Goal: Complete application form

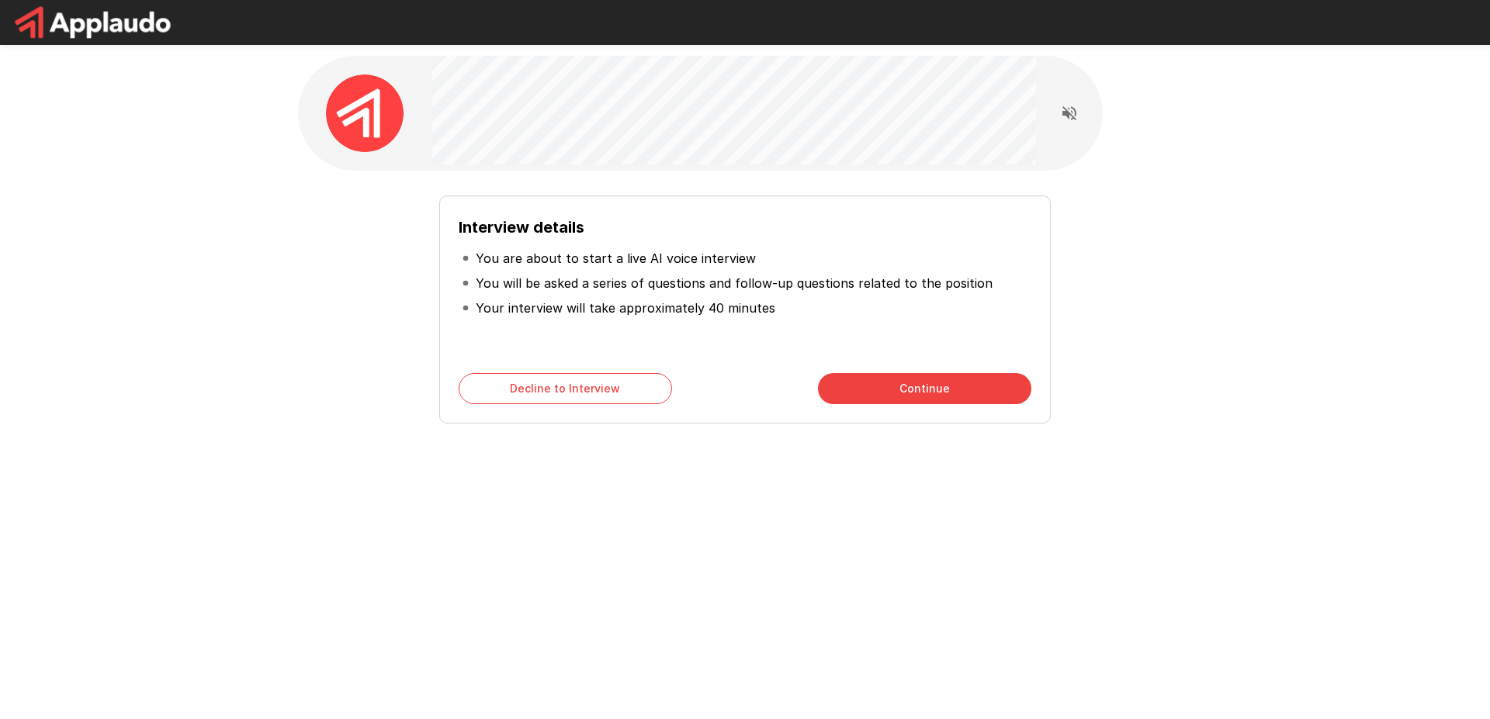
click at [889, 380] on button "Continue" at bounding box center [924, 388] width 213 height 31
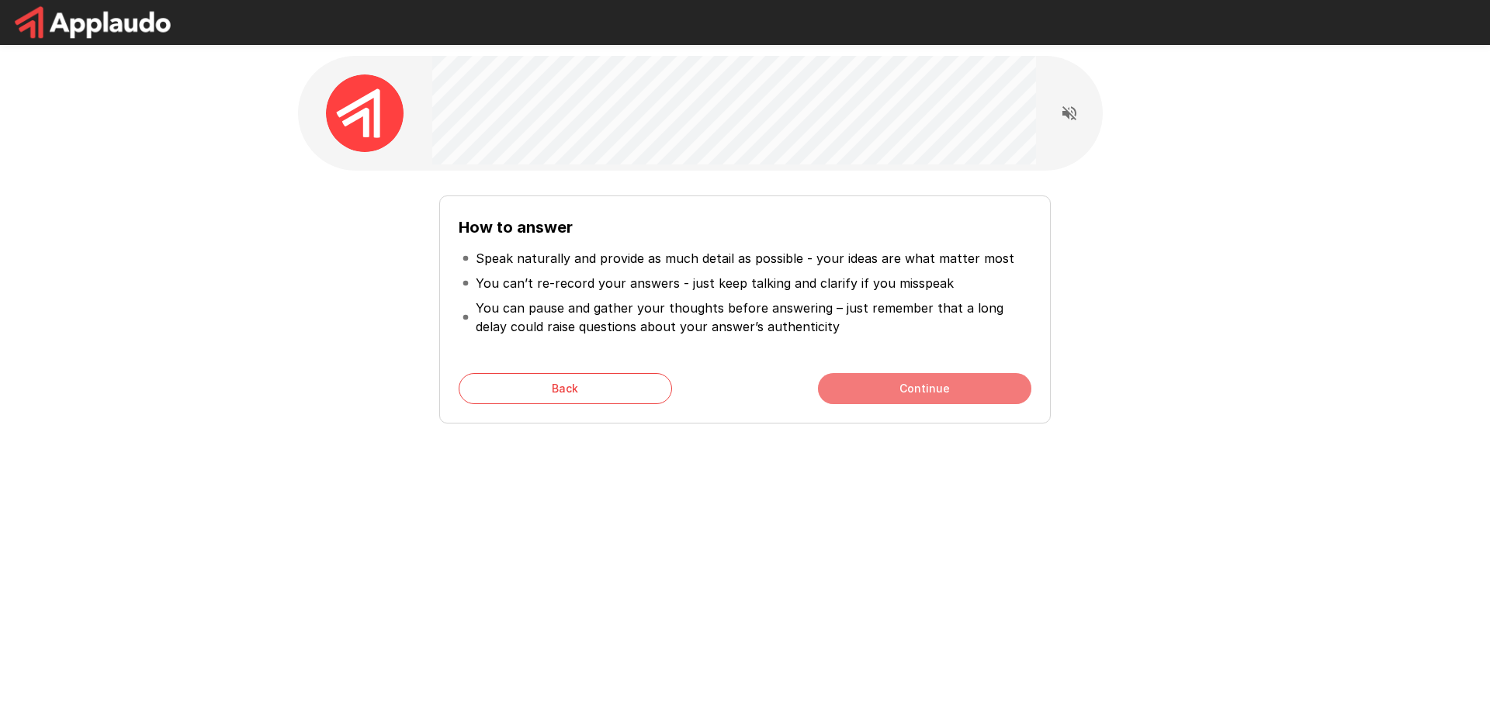
click at [889, 380] on button "Continue" at bounding box center [924, 388] width 213 height 31
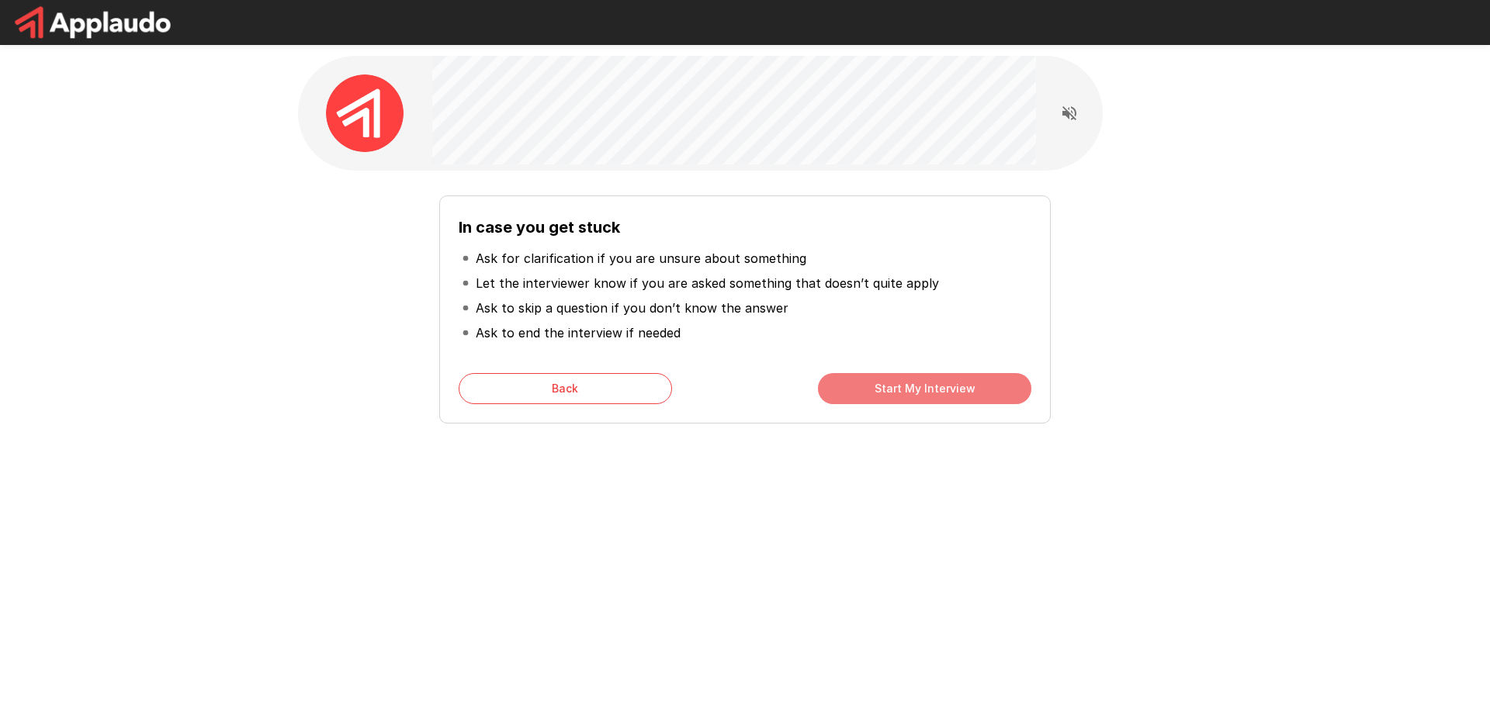
click at [889, 380] on button "Start My Interview" at bounding box center [924, 388] width 213 height 31
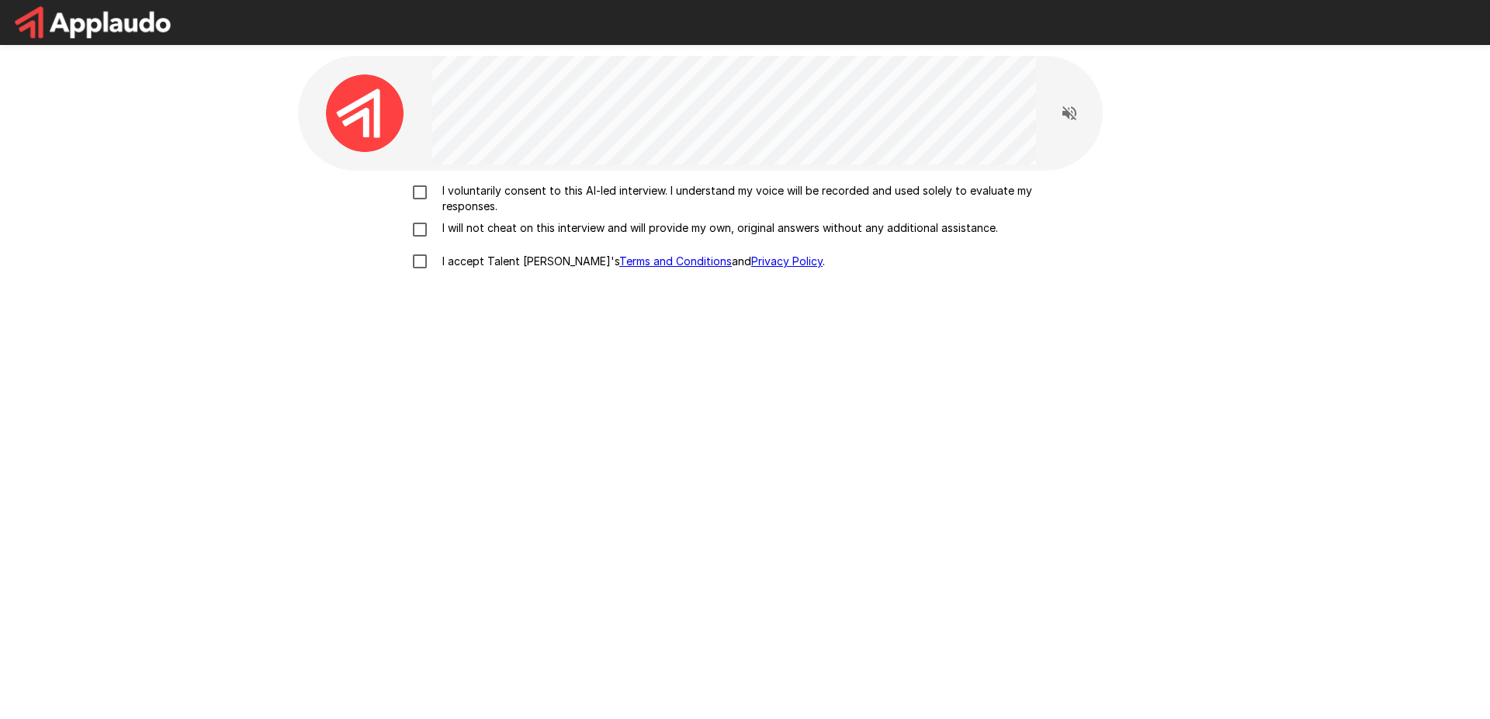
click at [495, 195] on p "I voluntarily consent to this AI-led interview. I understand my voice will be r…" at bounding box center [761, 198] width 650 height 31
click at [484, 227] on p "I will not cheat on this interview and will provide my own, original answers wi…" at bounding box center [717, 228] width 562 height 16
click at [492, 264] on p "I accept Talent Llama's Terms and Conditions and Privacy Policy ." at bounding box center [630, 262] width 389 height 16
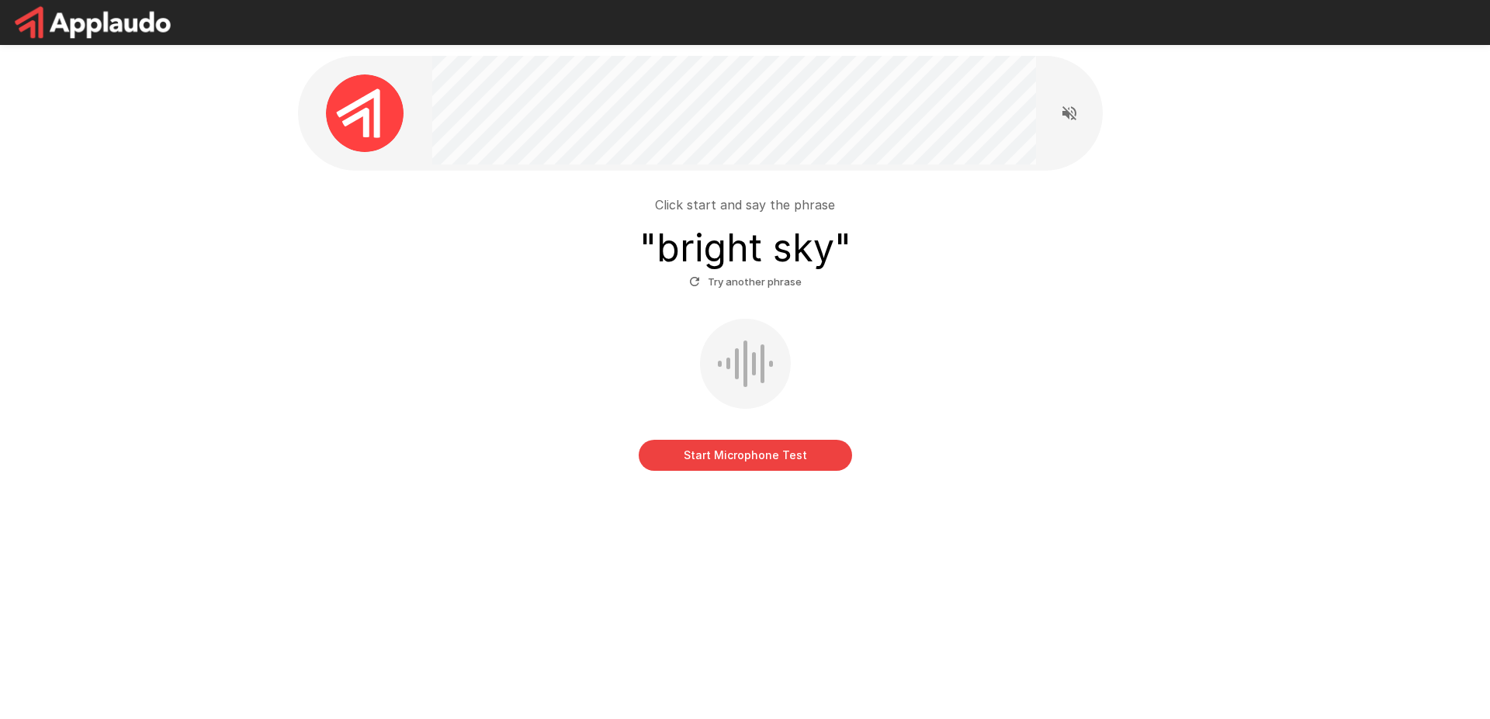
click at [781, 449] on button "Start Microphone Test" at bounding box center [745, 455] width 213 height 31
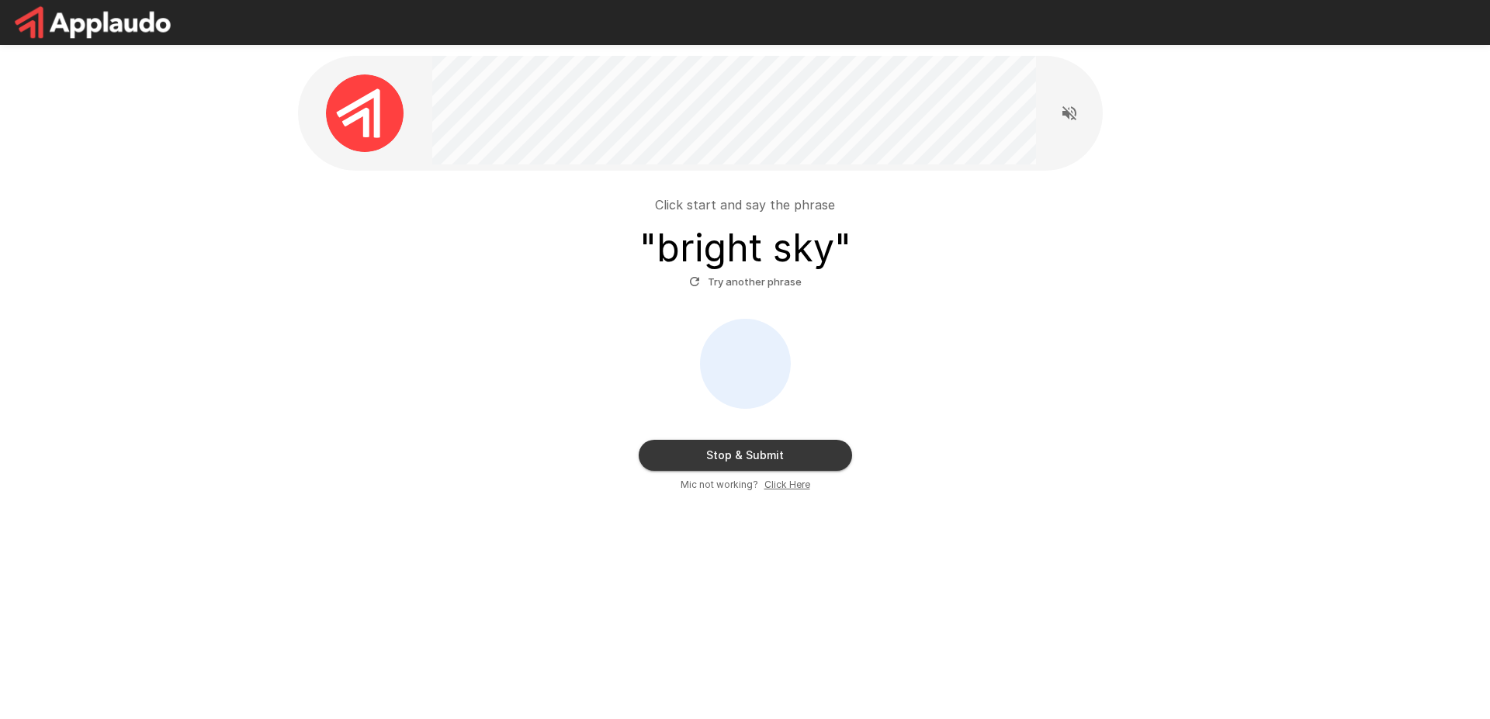
click at [716, 447] on button "Stop & Submit" at bounding box center [745, 455] width 213 height 31
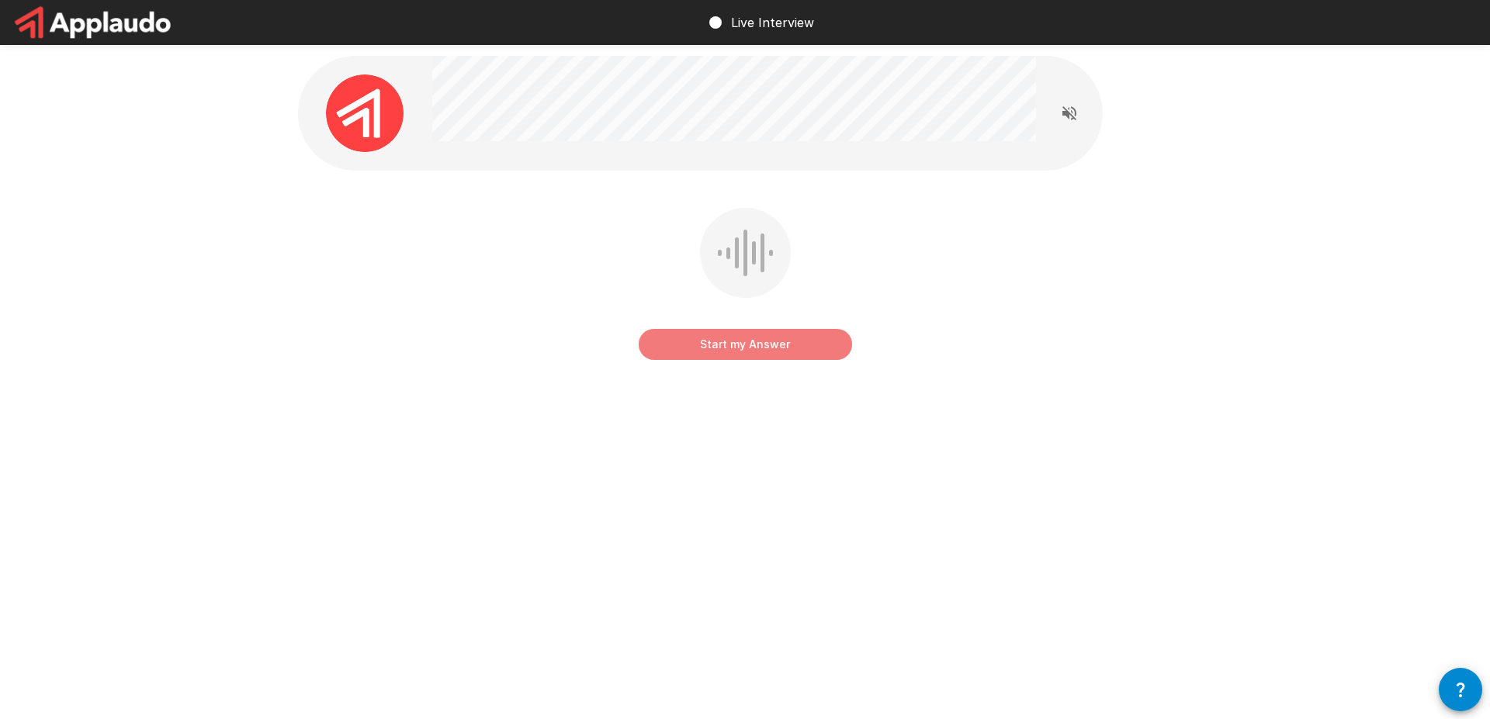
click at [754, 339] on button "Start my Answer" at bounding box center [745, 344] width 213 height 31
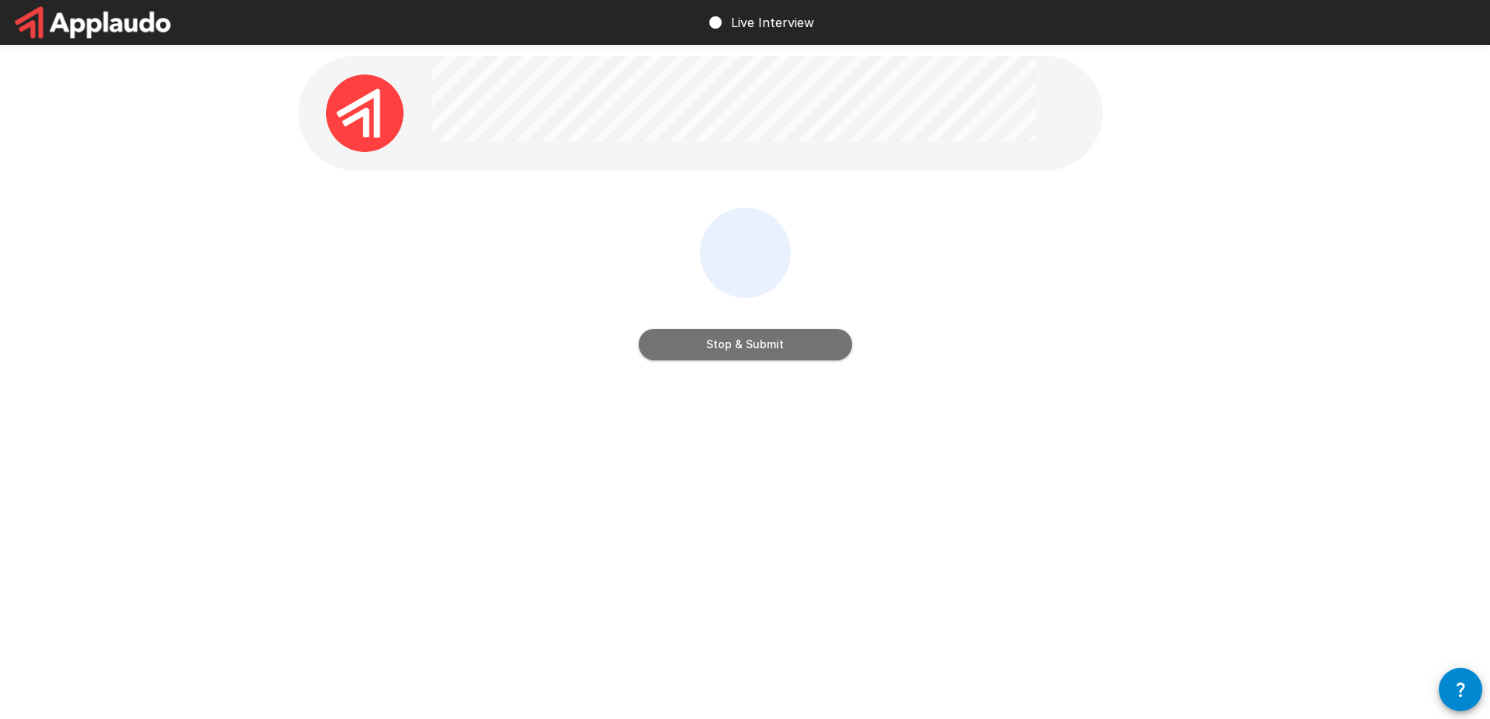
click at [754, 339] on button "Stop & Submit" at bounding box center [745, 344] width 213 height 31
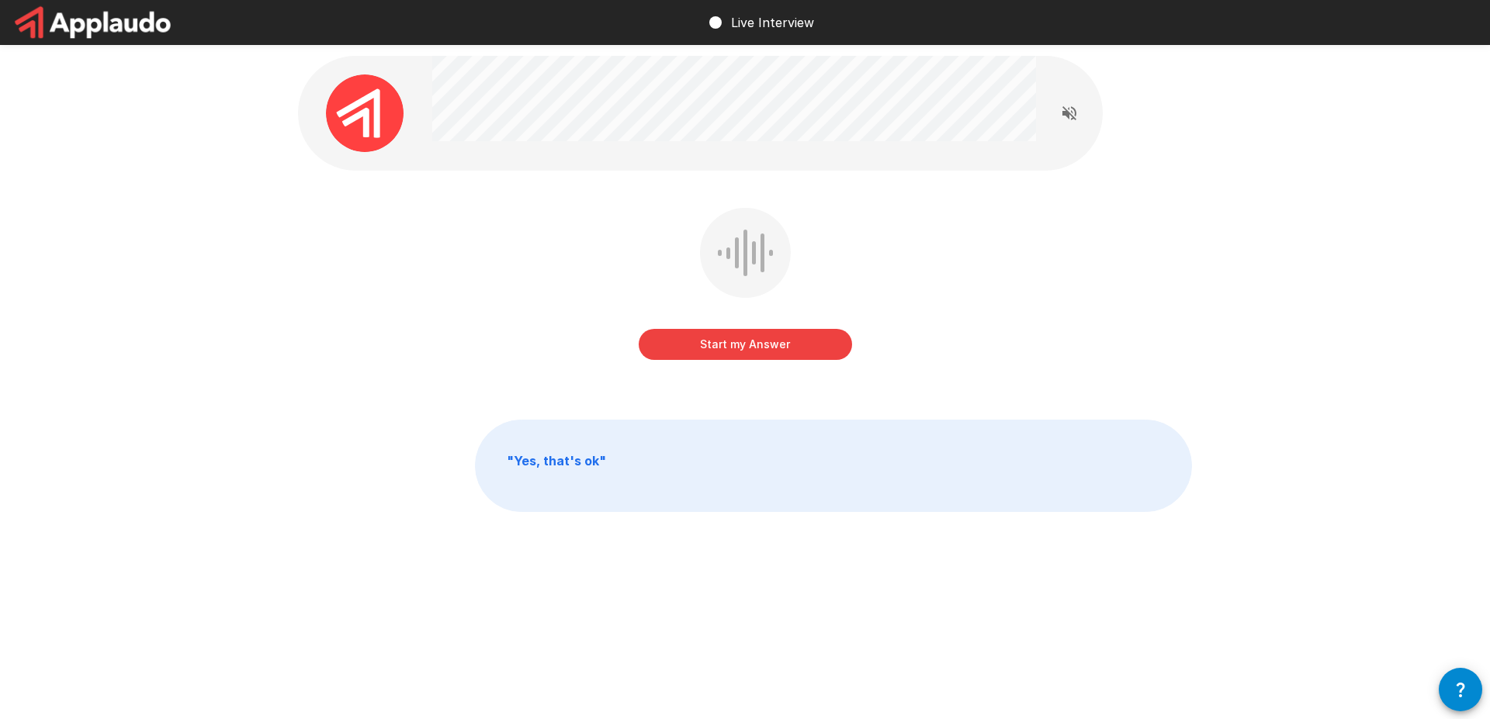
click at [754, 339] on button "Start my Answer" at bounding box center [745, 344] width 213 height 31
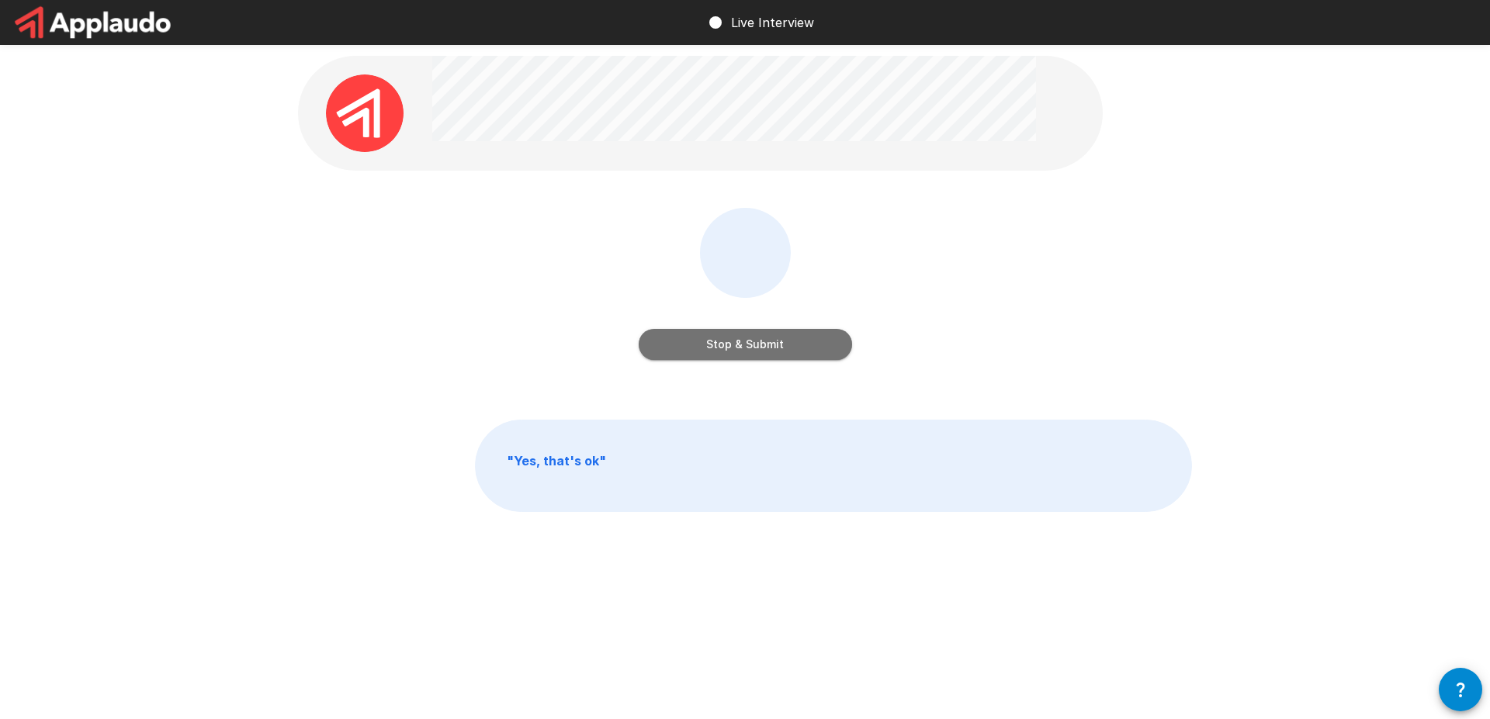
click at [754, 339] on button "Stop & Submit" at bounding box center [745, 344] width 213 height 31
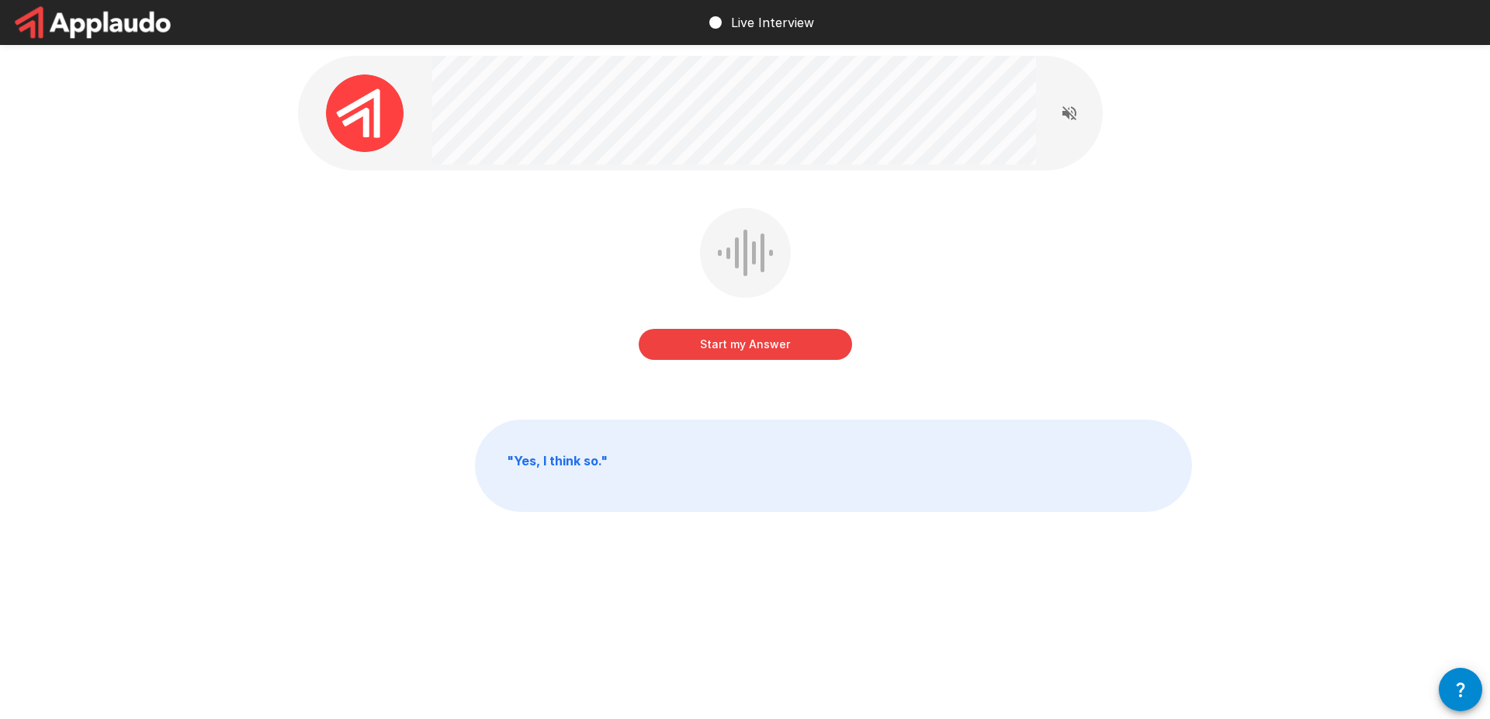
click at [754, 339] on button "Start my Answer" at bounding box center [745, 344] width 213 height 31
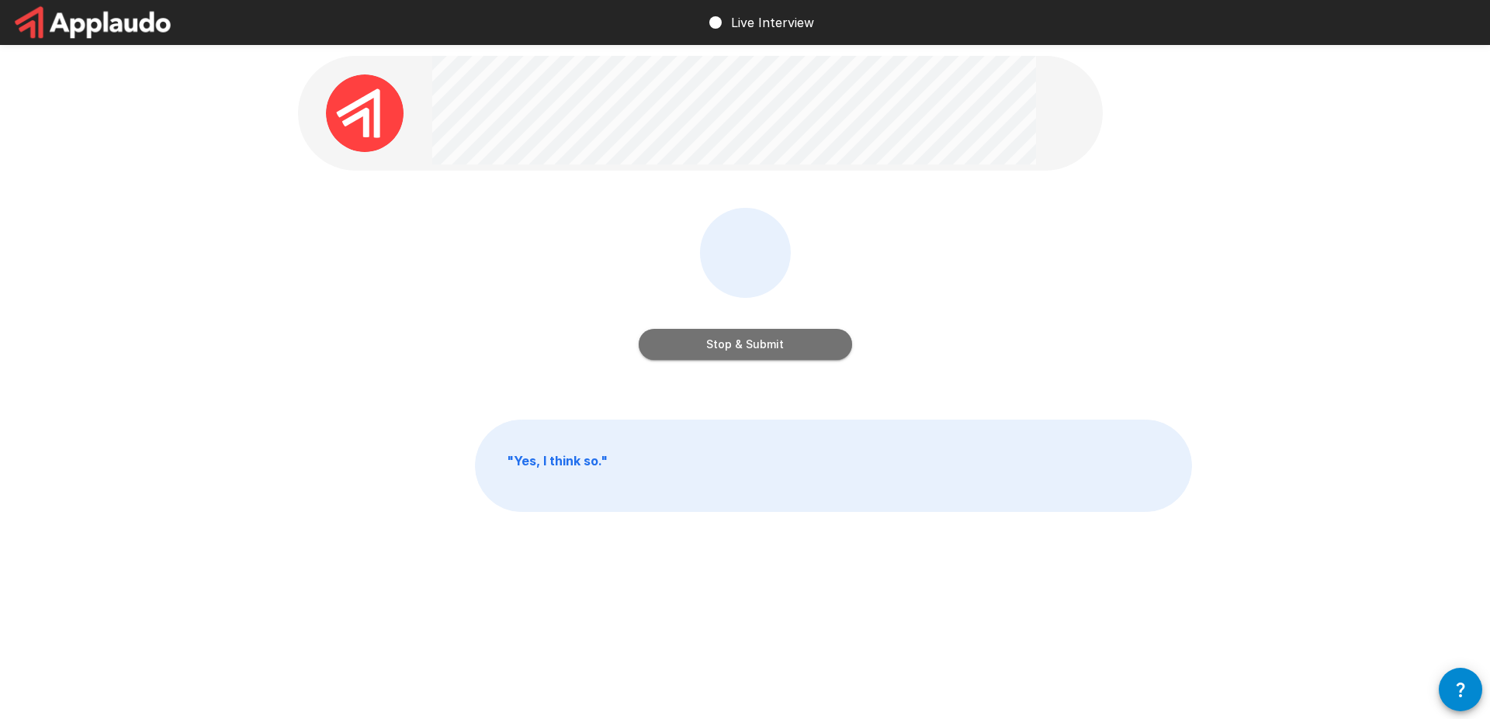
click at [754, 339] on button "Stop & Submit" at bounding box center [745, 344] width 213 height 31
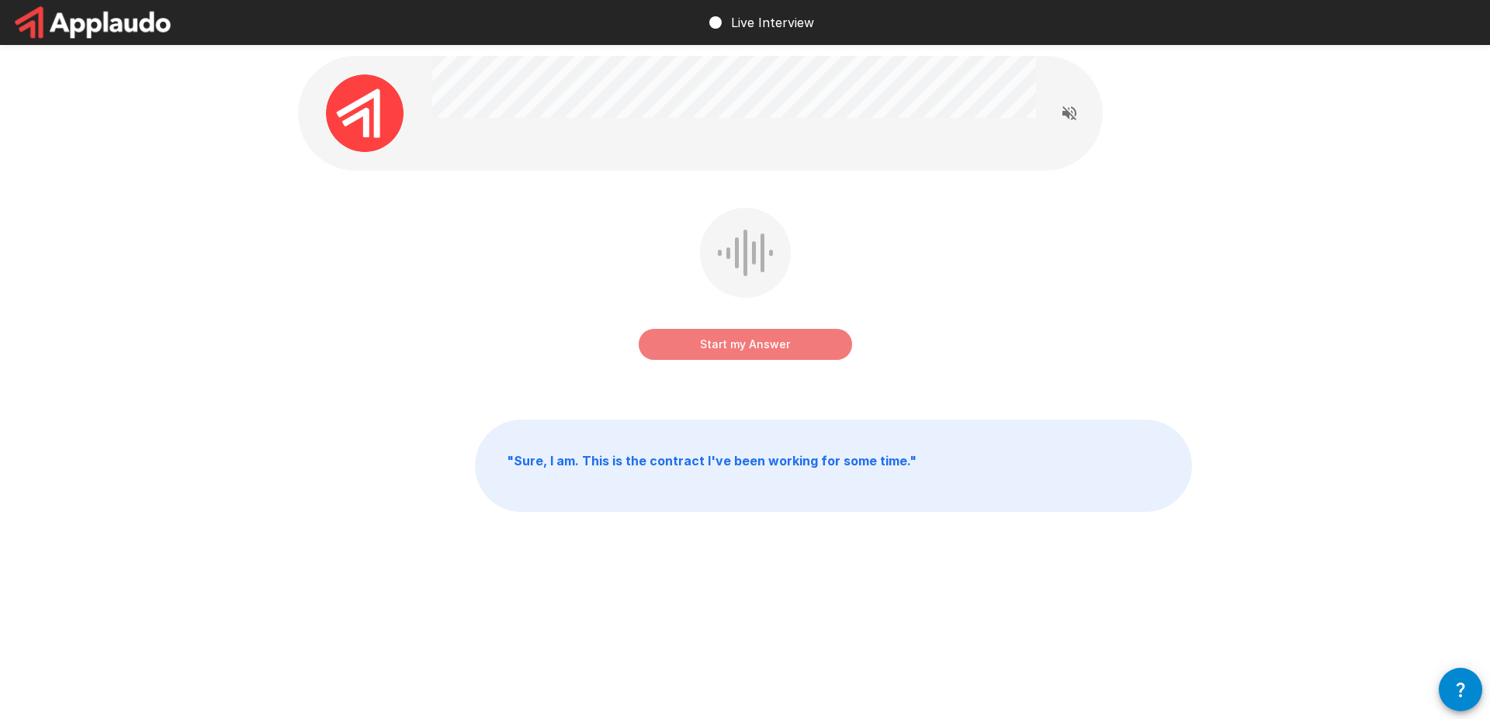
click at [754, 339] on button "Start my Answer" at bounding box center [745, 344] width 213 height 31
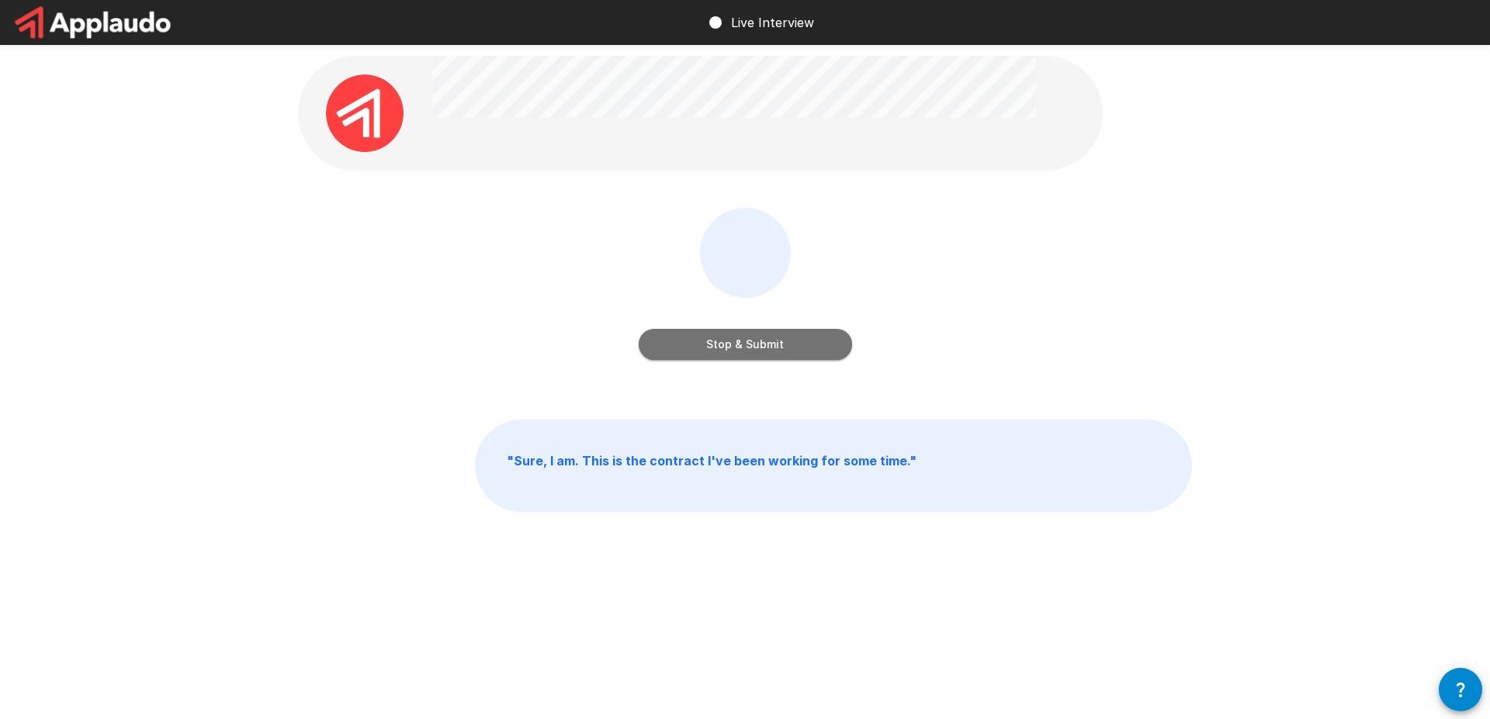
click at [754, 339] on button "Stop & Submit" at bounding box center [745, 344] width 213 height 31
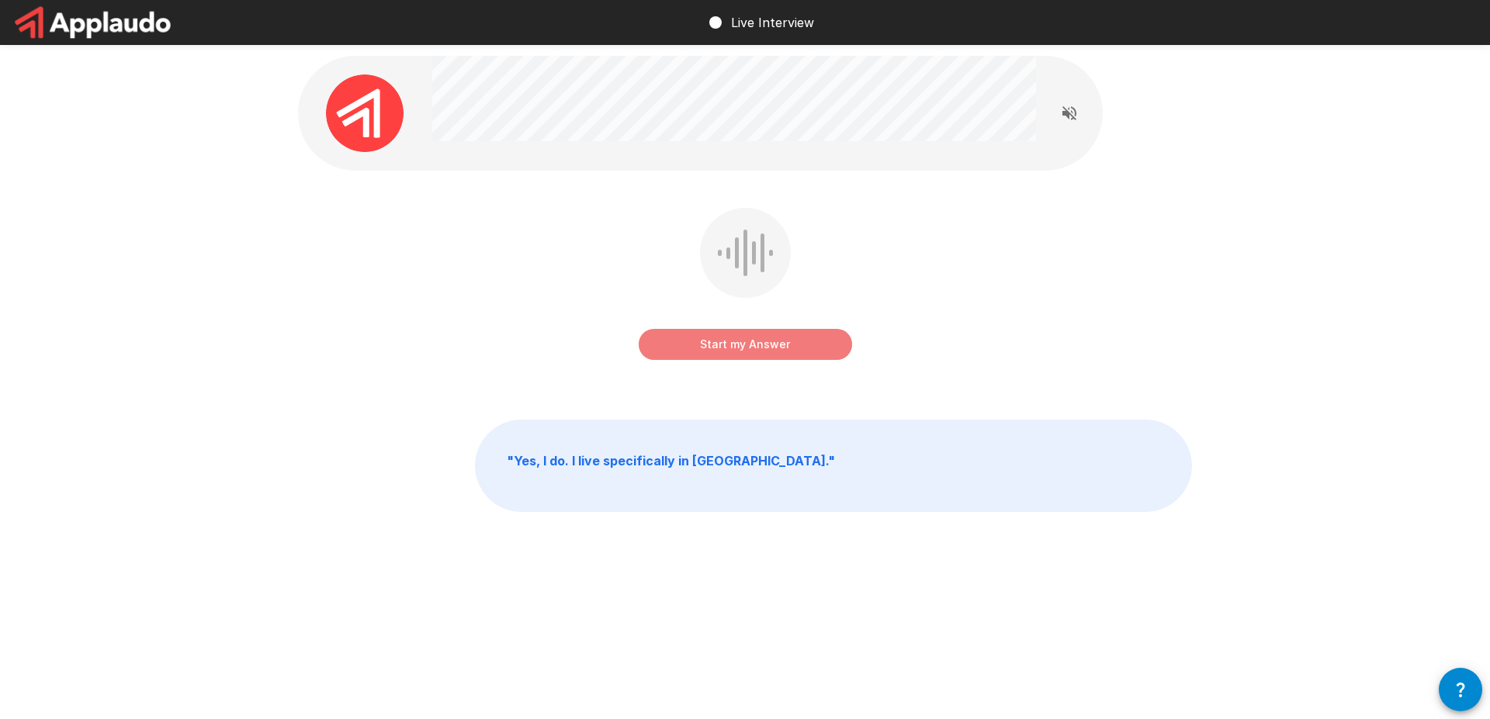
click at [754, 339] on button "Start my Answer" at bounding box center [745, 344] width 213 height 31
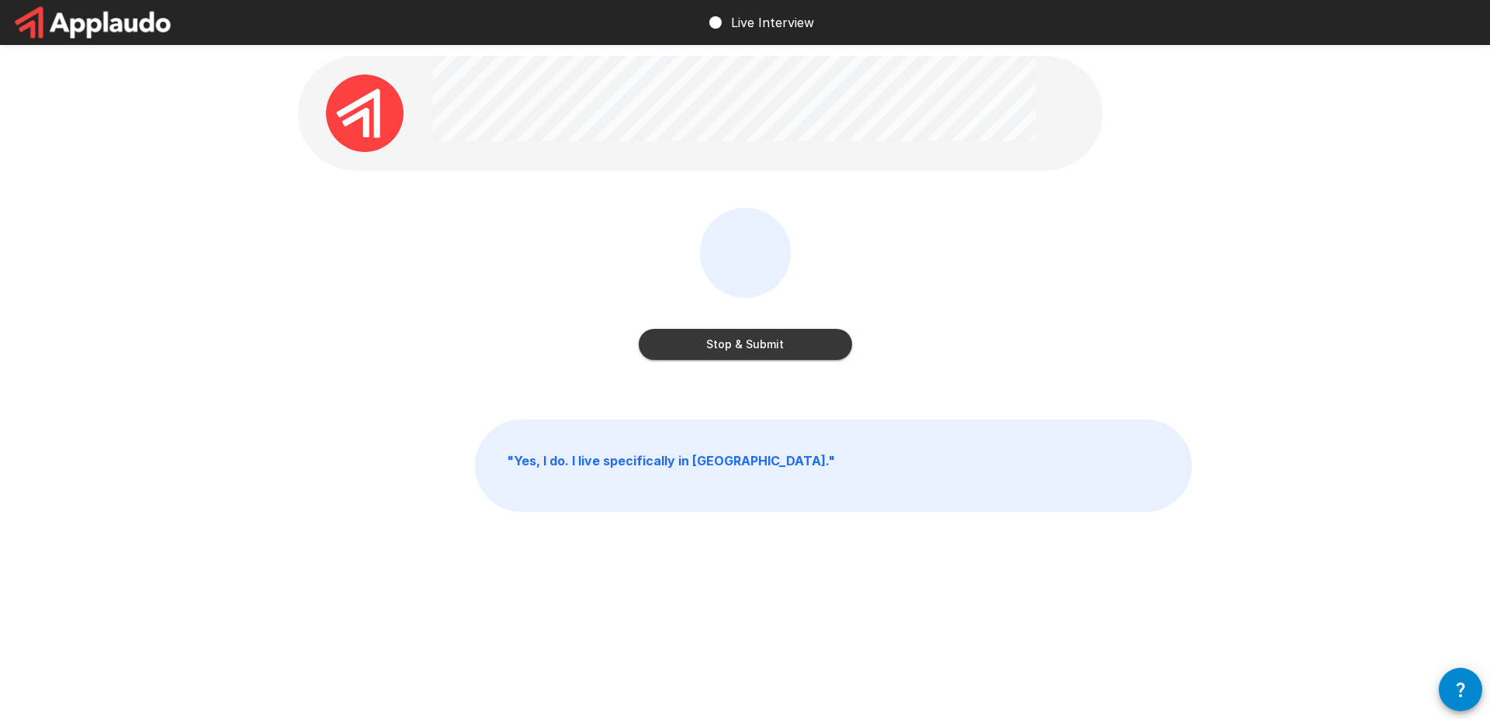
click at [754, 339] on button "Stop & Submit" at bounding box center [745, 344] width 213 height 31
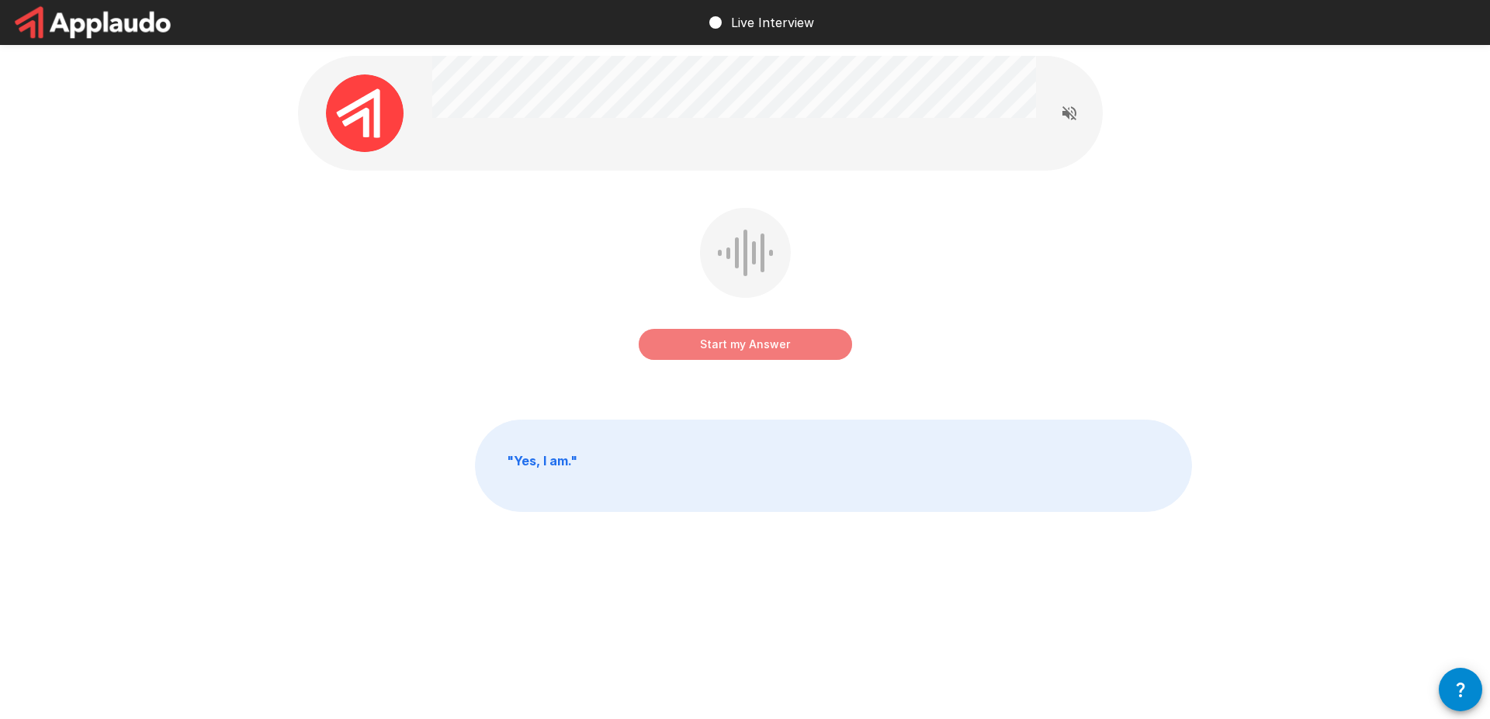
click at [754, 339] on button "Start my Answer" at bounding box center [745, 344] width 213 height 31
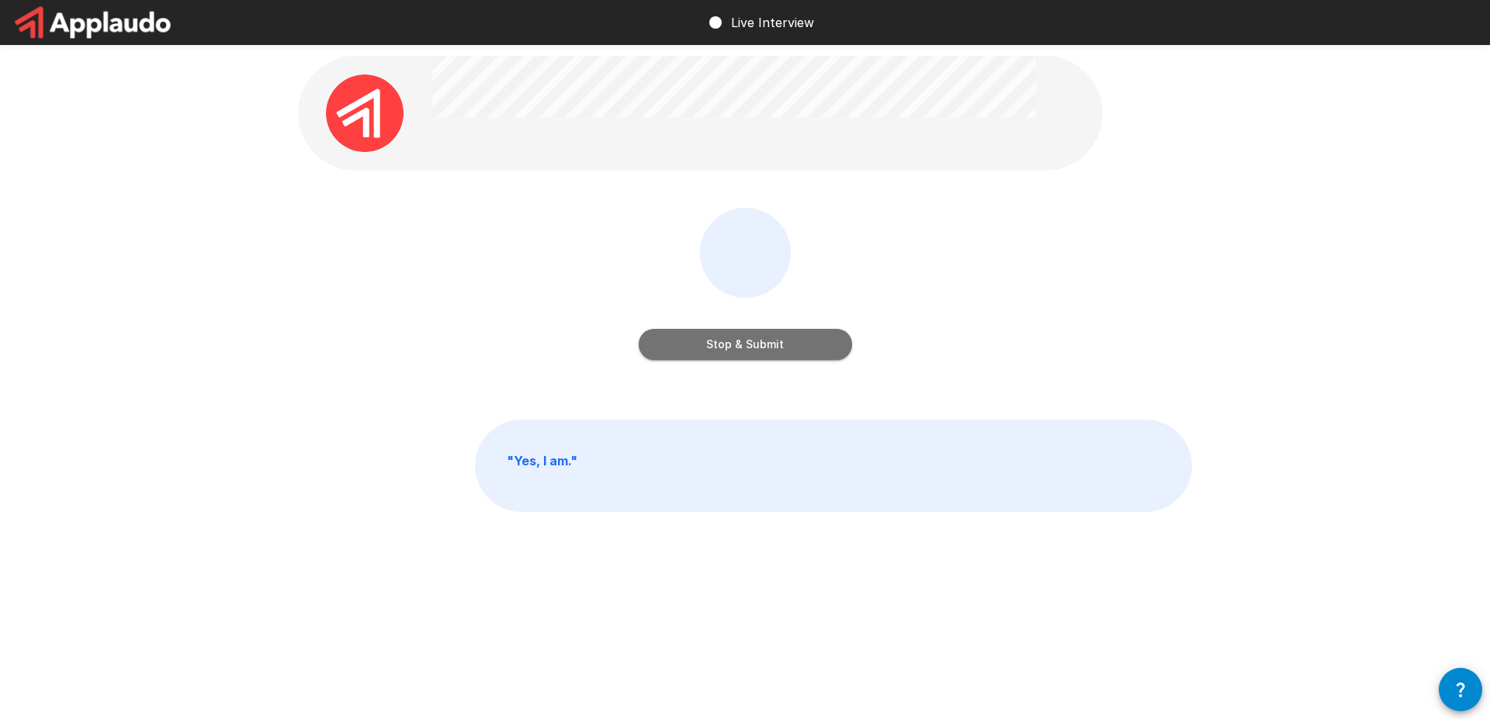
click at [754, 339] on button "Stop & Submit" at bounding box center [745, 344] width 213 height 31
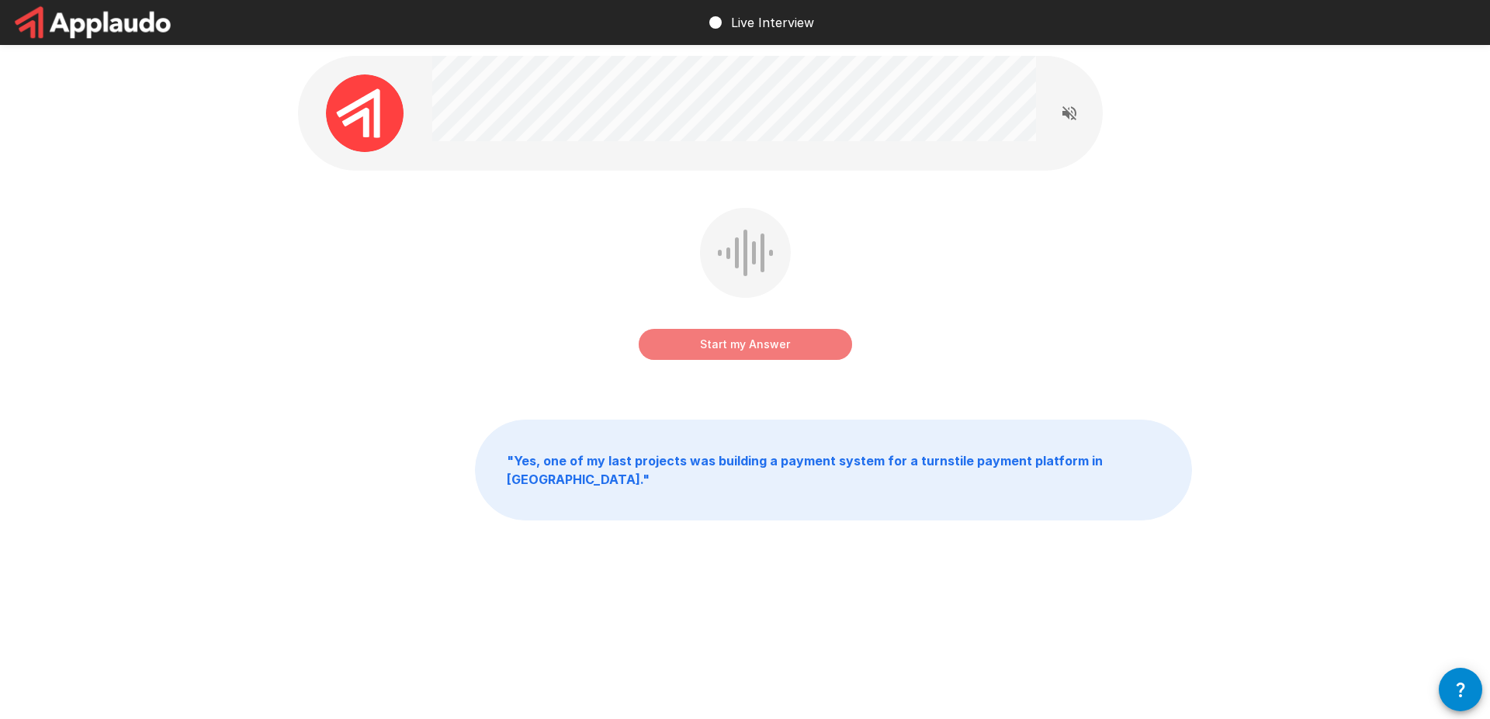
click at [754, 339] on button "Start my Answer" at bounding box center [745, 344] width 213 height 31
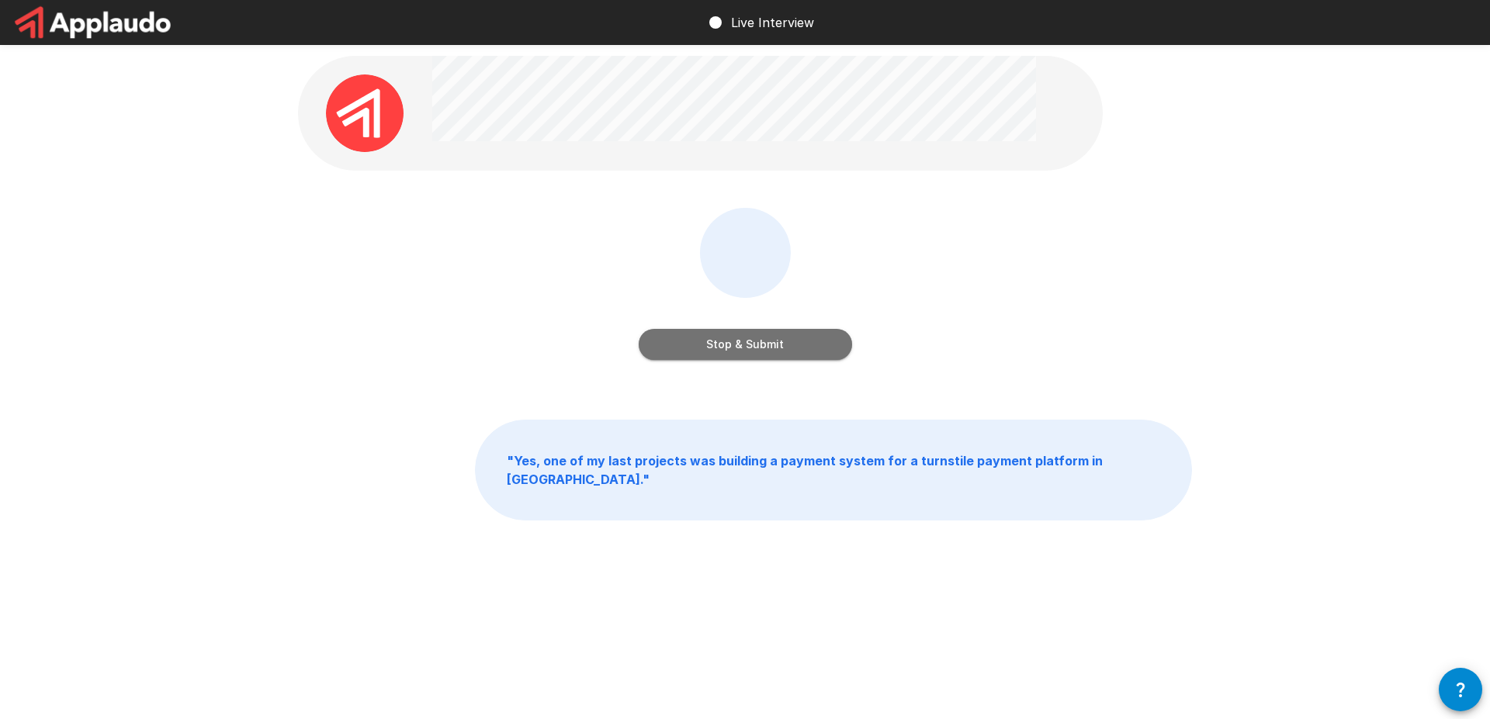
click at [754, 339] on button "Stop & Submit" at bounding box center [745, 344] width 213 height 31
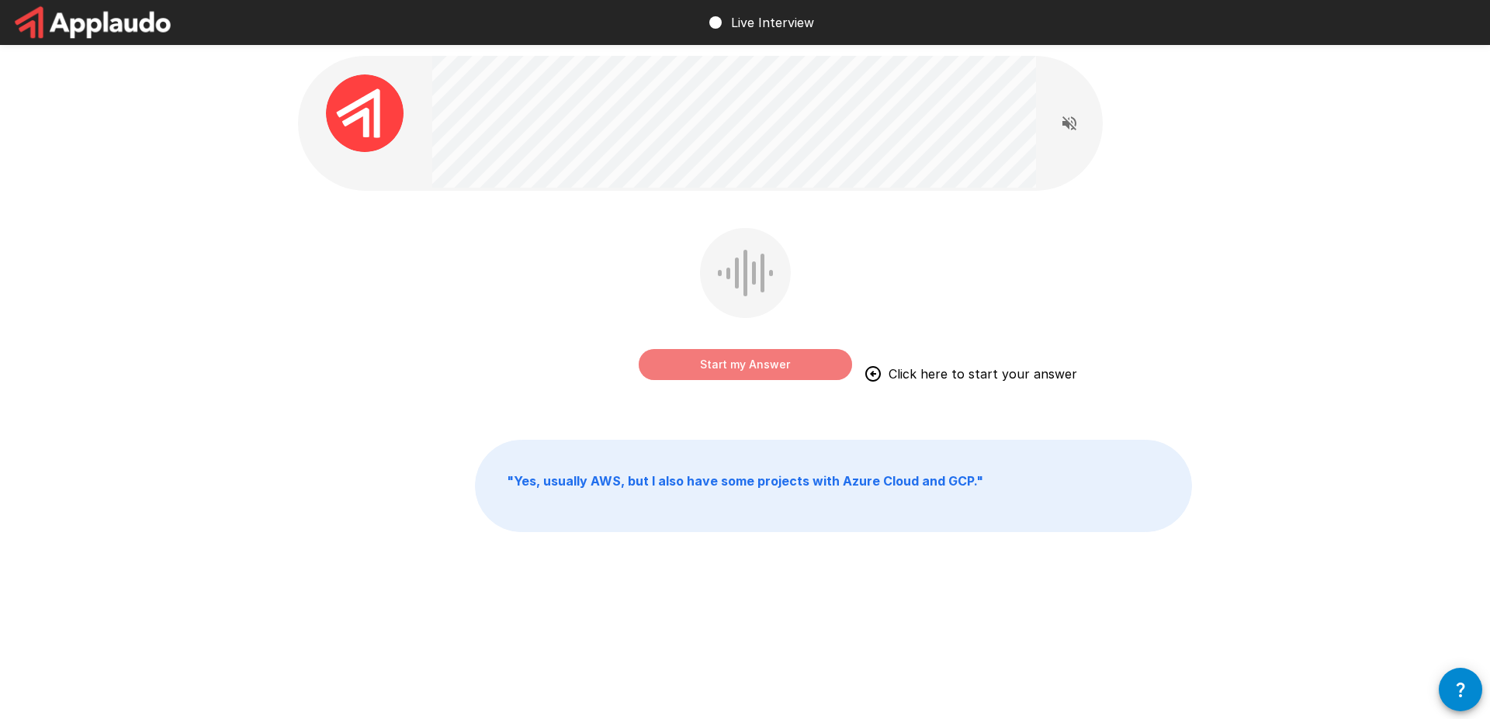
click at [745, 367] on button "Start my Answer" at bounding box center [745, 364] width 213 height 31
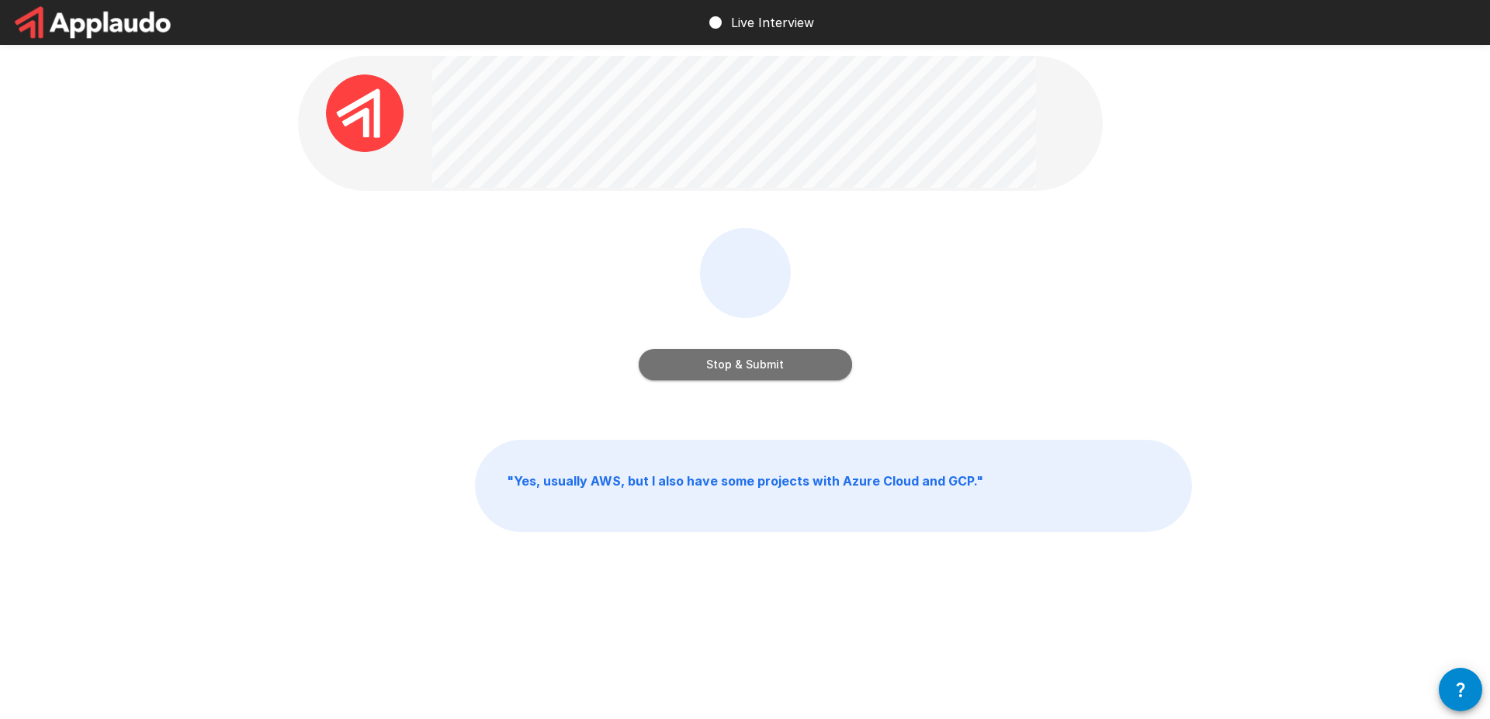
click at [745, 367] on button "Stop & Submit" at bounding box center [745, 364] width 213 height 31
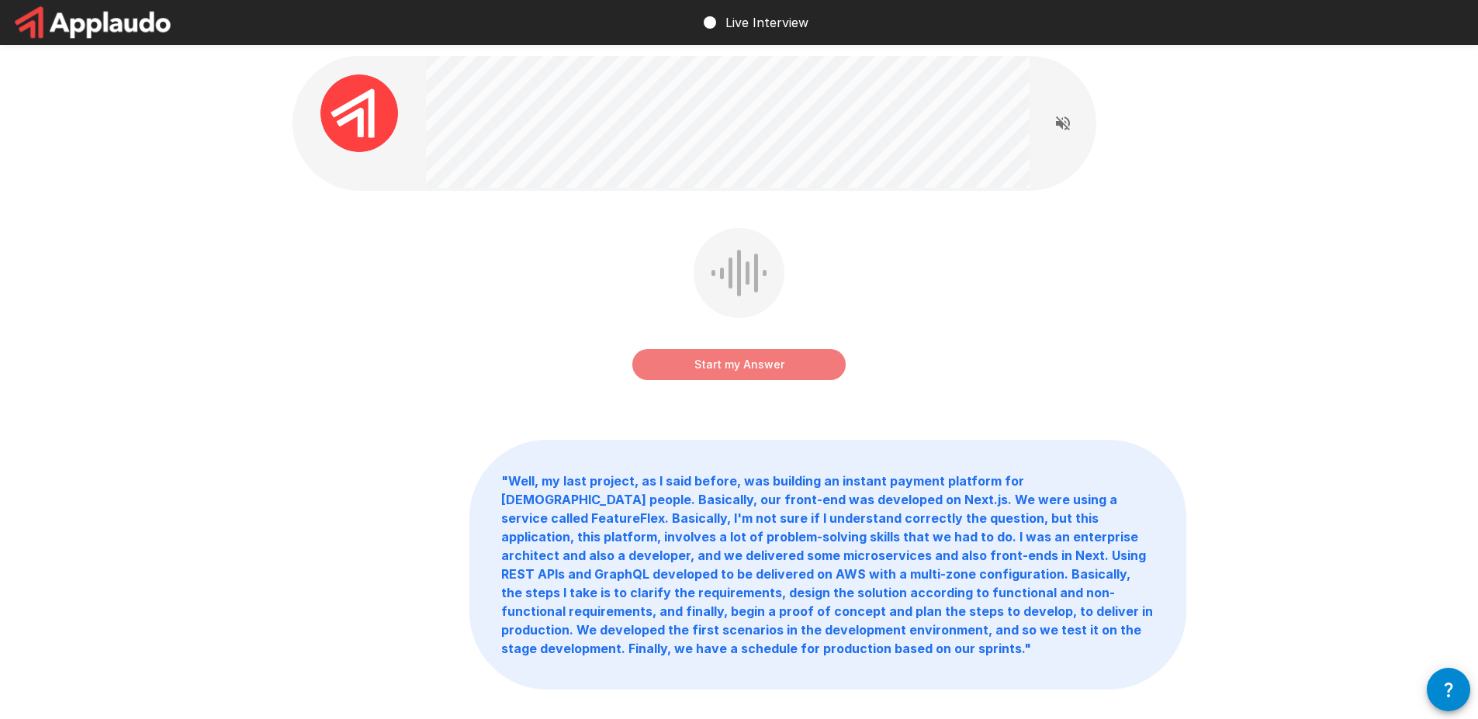
click at [743, 369] on button "Start my Answer" at bounding box center [738, 364] width 213 height 31
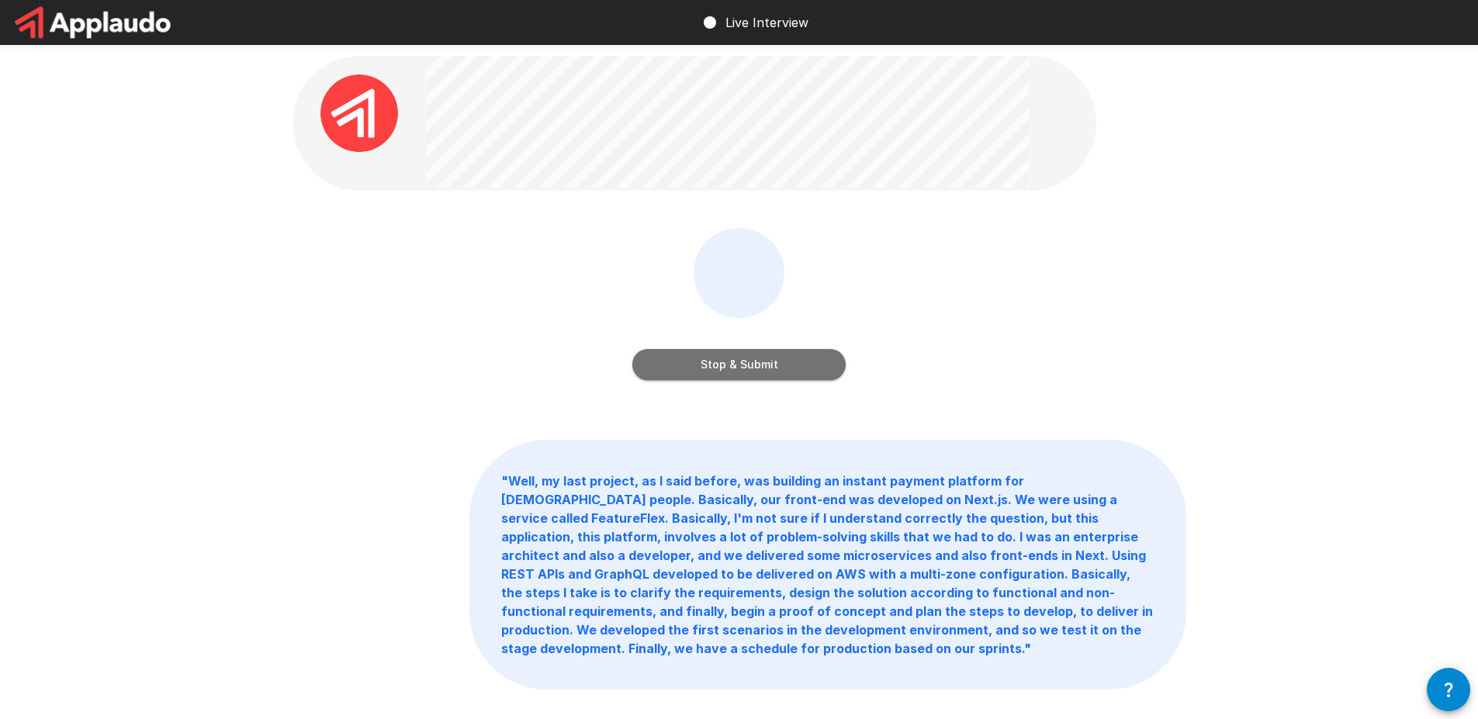
click at [743, 369] on button "Stop & Submit" at bounding box center [738, 364] width 213 height 31
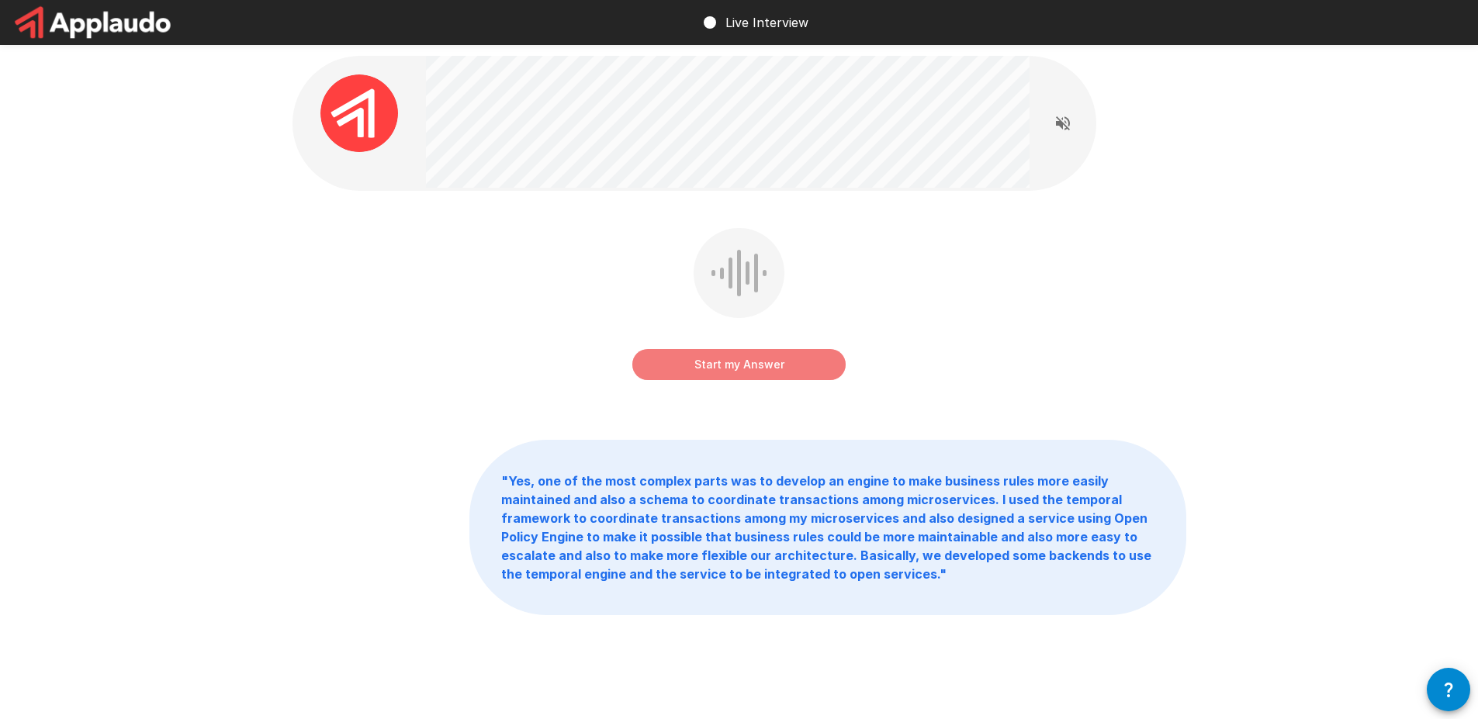
click at [743, 369] on button "Start my Answer" at bounding box center [738, 364] width 213 height 31
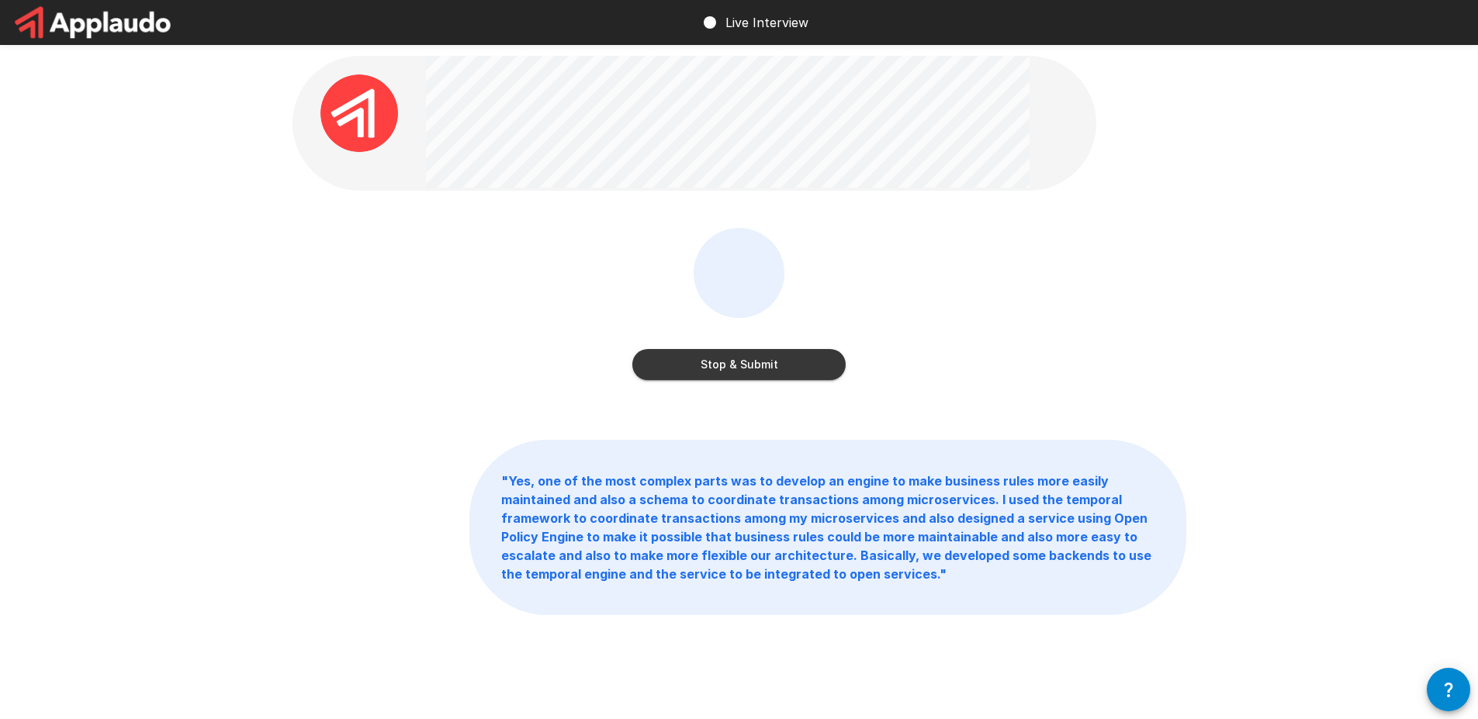
click at [743, 369] on button "Stop & Submit" at bounding box center [738, 364] width 213 height 31
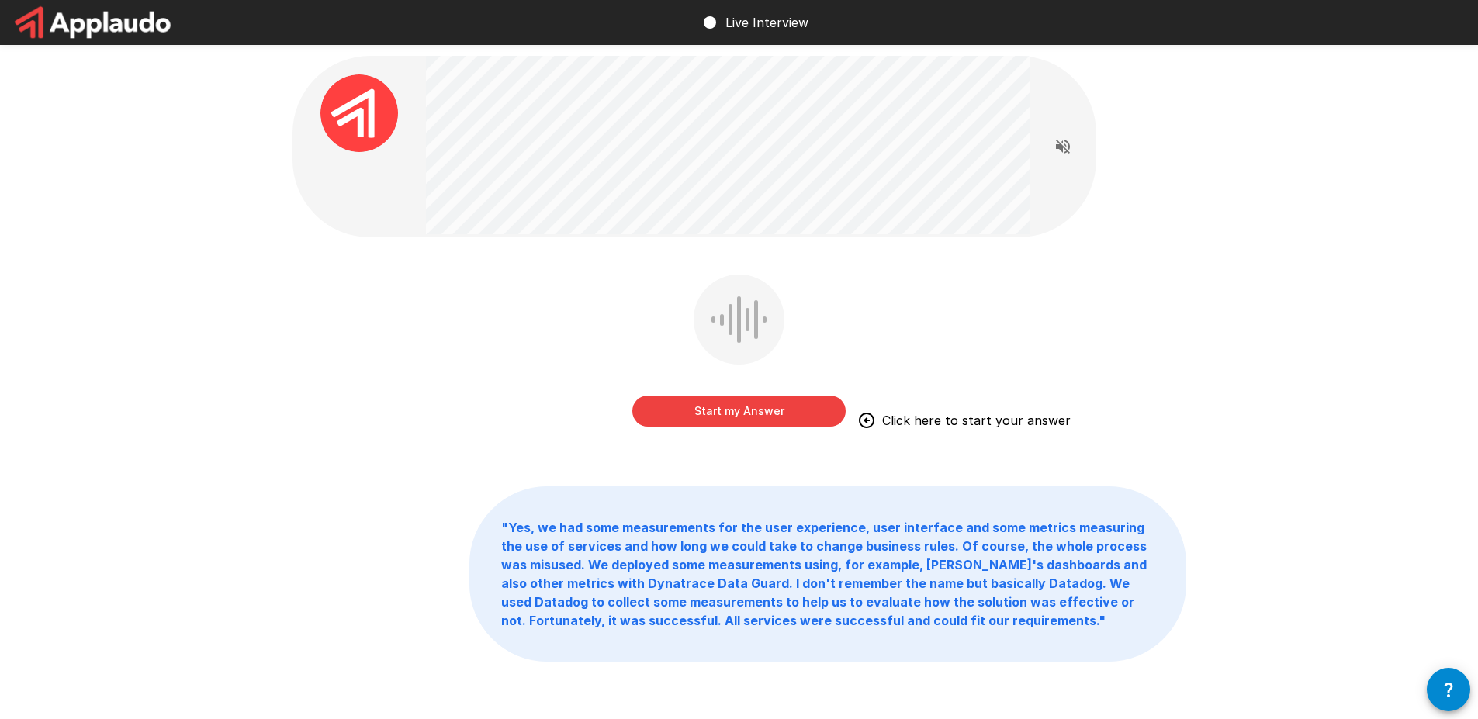
click at [882, 419] on div "Start my Answer Click here to start your answer" at bounding box center [740, 362] width 894 height 175
click at [880, 411] on div "Start my Answer Click here to start your answer" at bounding box center [740, 362] width 894 height 175
click at [729, 406] on button "Start my Answer" at bounding box center [738, 411] width 213 height 31
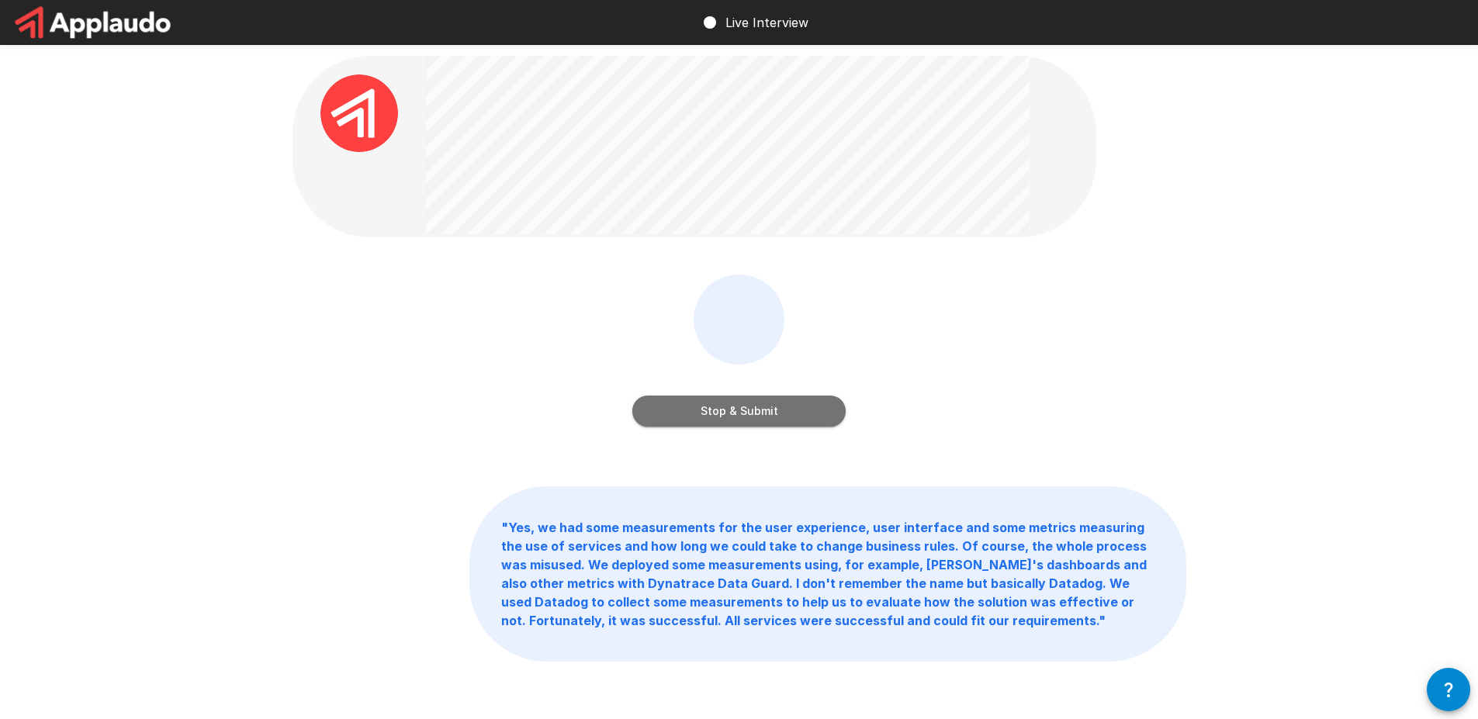
click at [746, 402] on button "Stop & Submit" at bounding box center [738, 411] width 213 height 31
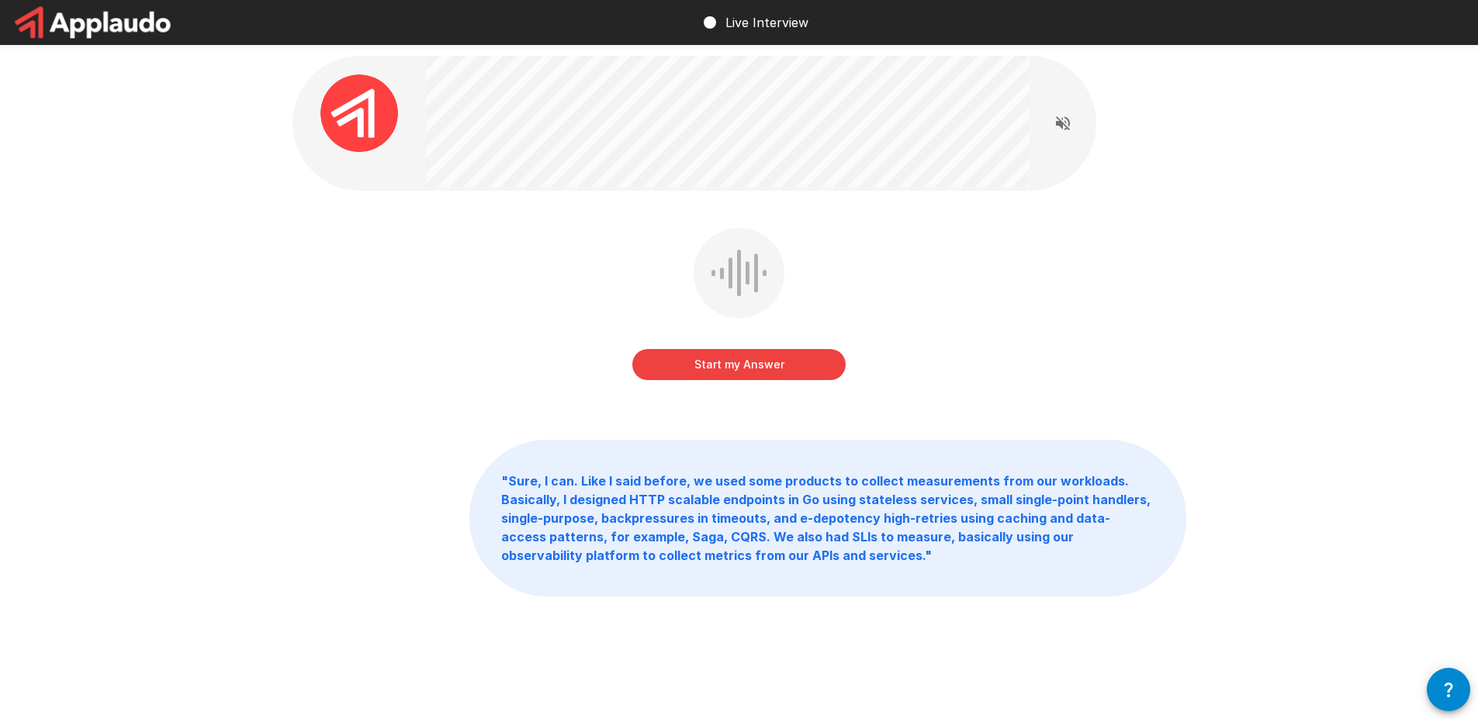
click at [743, 371] on button "Start my Answer" at bounding box center [738, 364] width 213 height 31
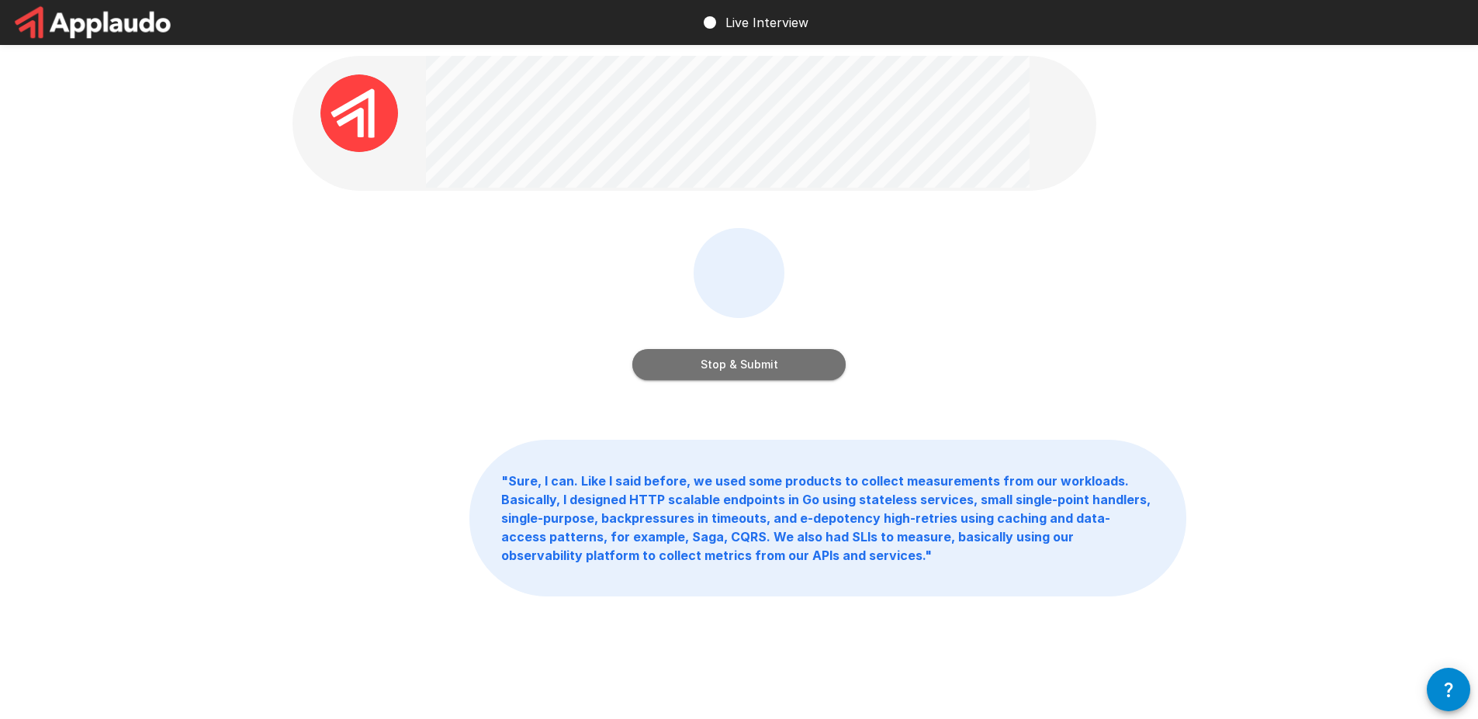
click at [743, 371] on button "Stop & Submit" at bounding box center [738, 364] width 213 height 31
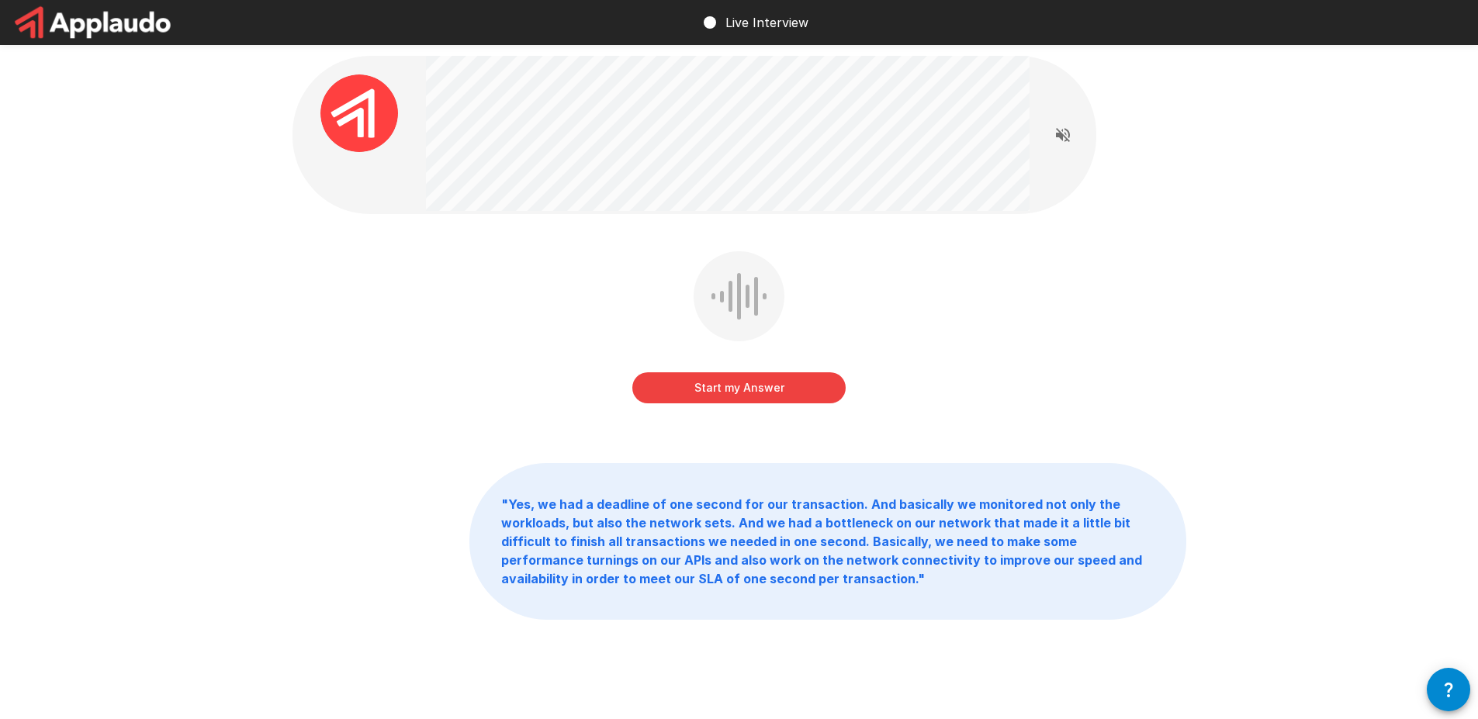
click at [746, 395] on button "Start my Answer" at bounding box center [738, 387] width 213 height 31
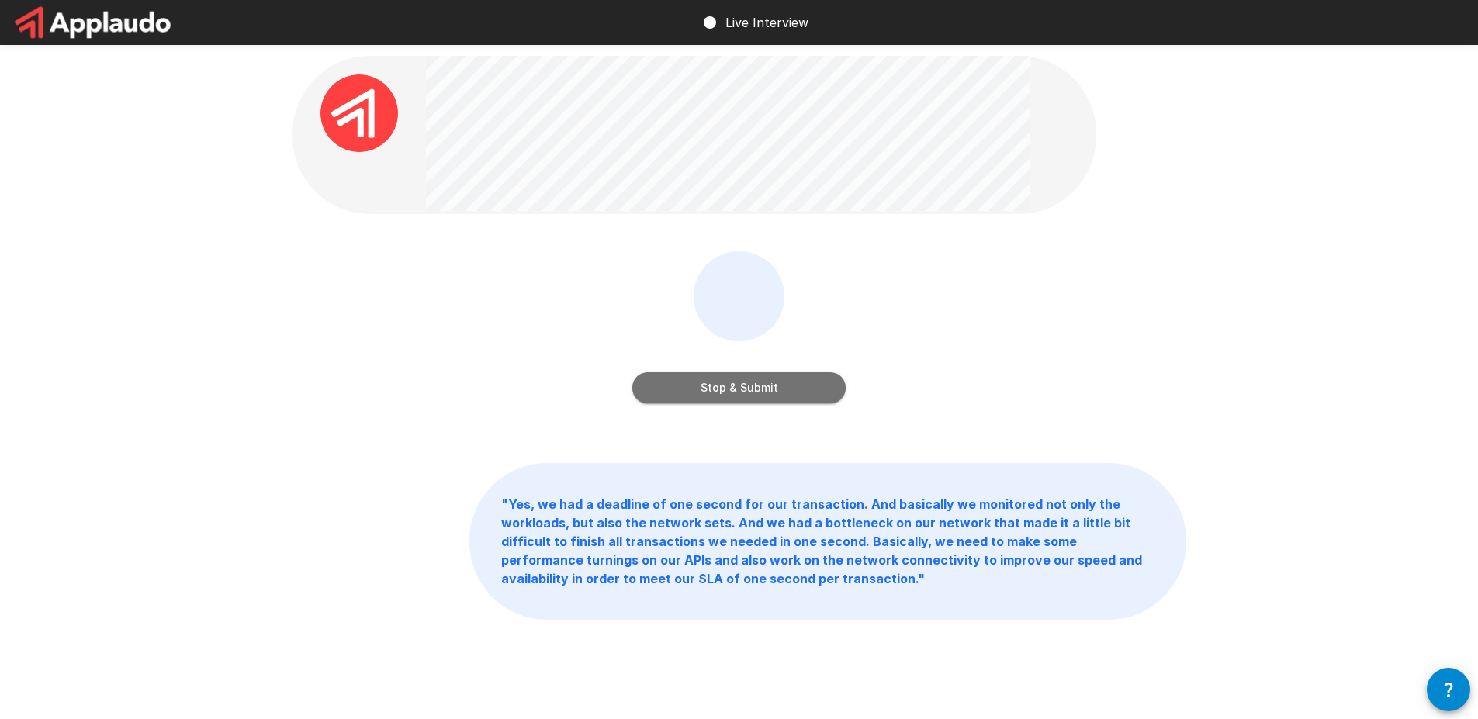
click at [746, 395] on button "Stop & Submit" at bounding box center [738, 387] width 213 height 31
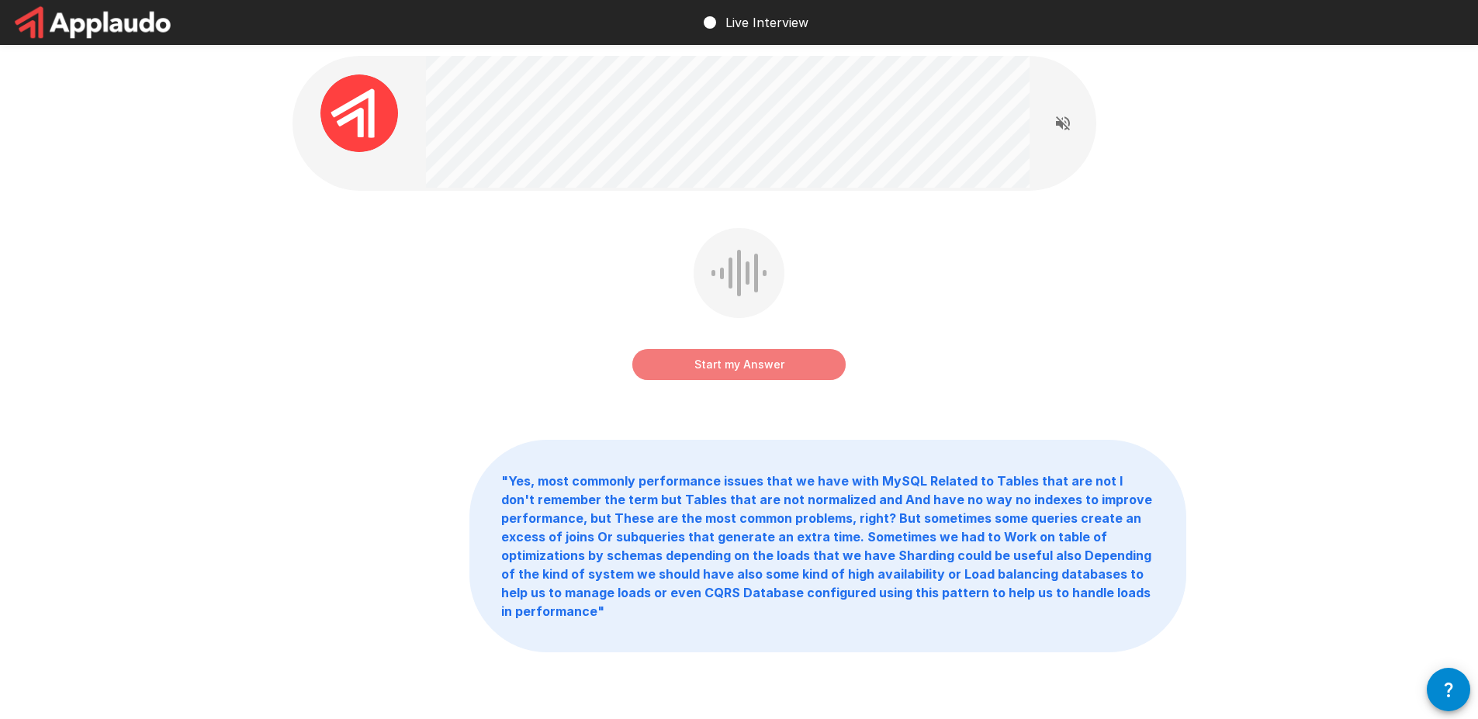
click at [740, 363] on button "Start my Answer" at bounding box center [738, 364] width 213 height 31
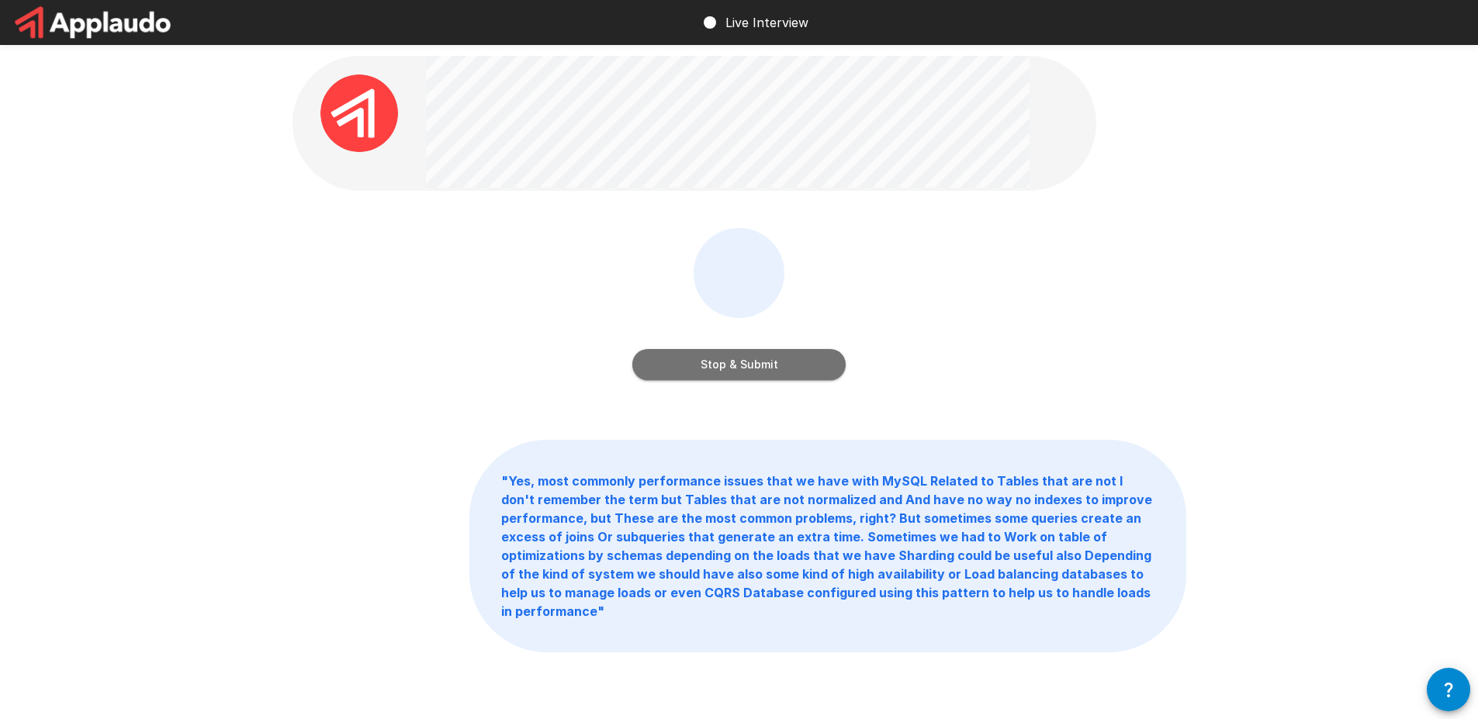
click at [740, 363] on button "Stop & Submit" at bounding box center [738, 364] width 213 height 31
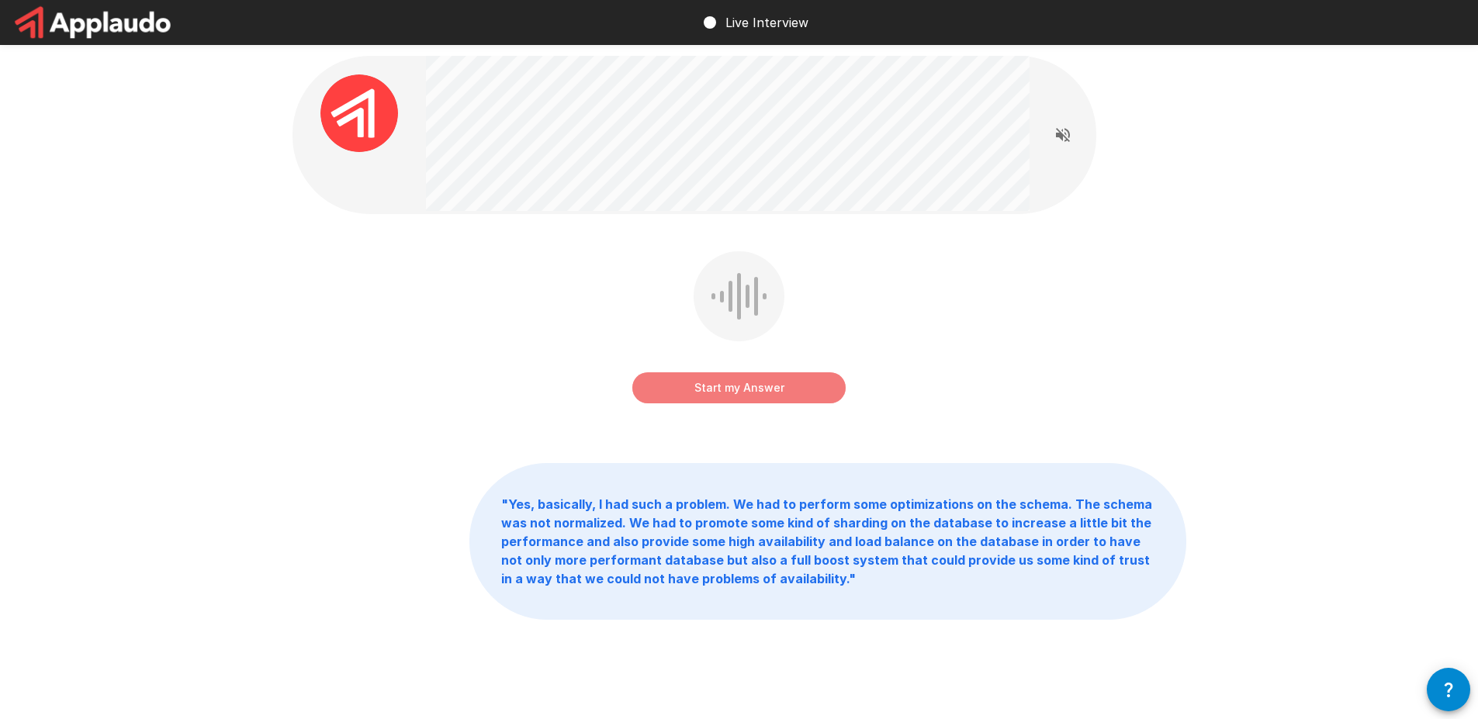
click at [743, 384] on button "Start my Answer" at bounding box center [738, 387] width 213 height 31
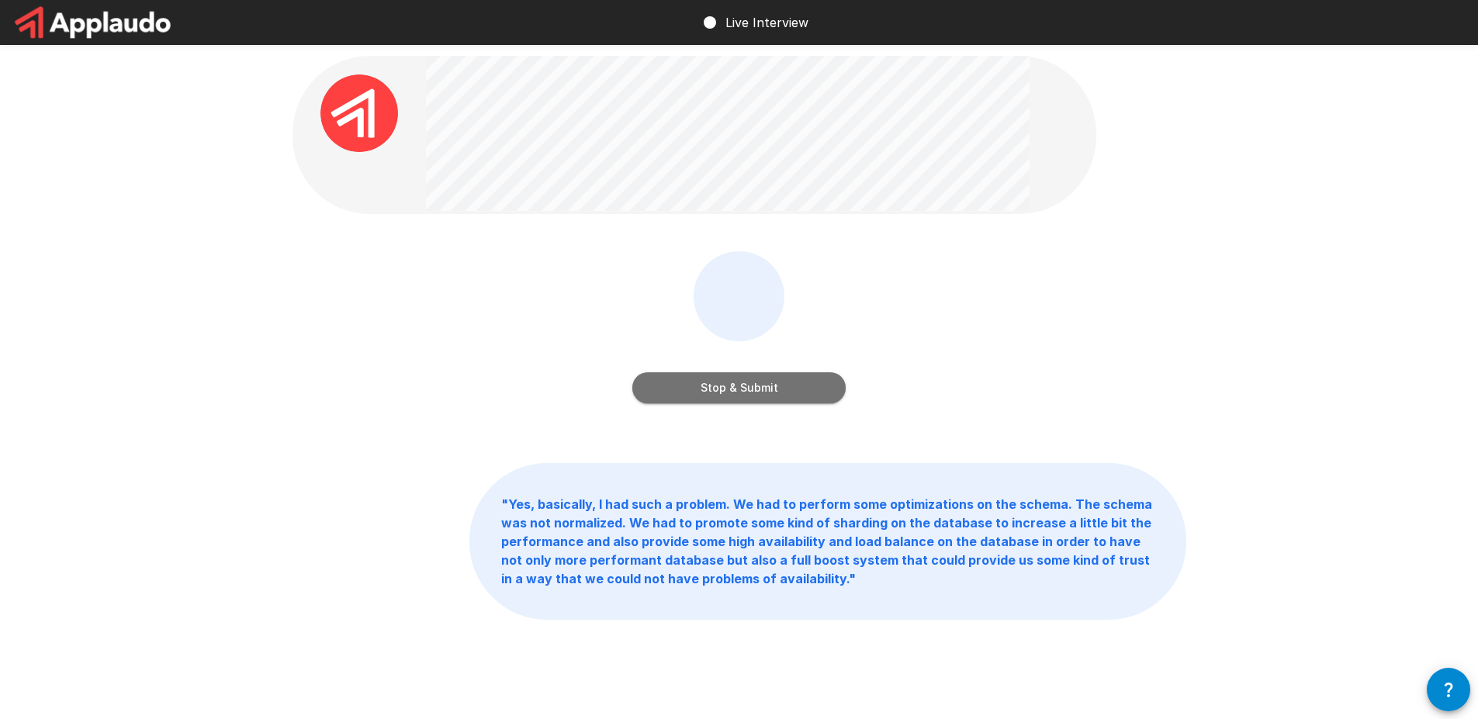
click at [743, 384] on button "Stop & Submit" at bounding box center [738, 387] width 213 height 31
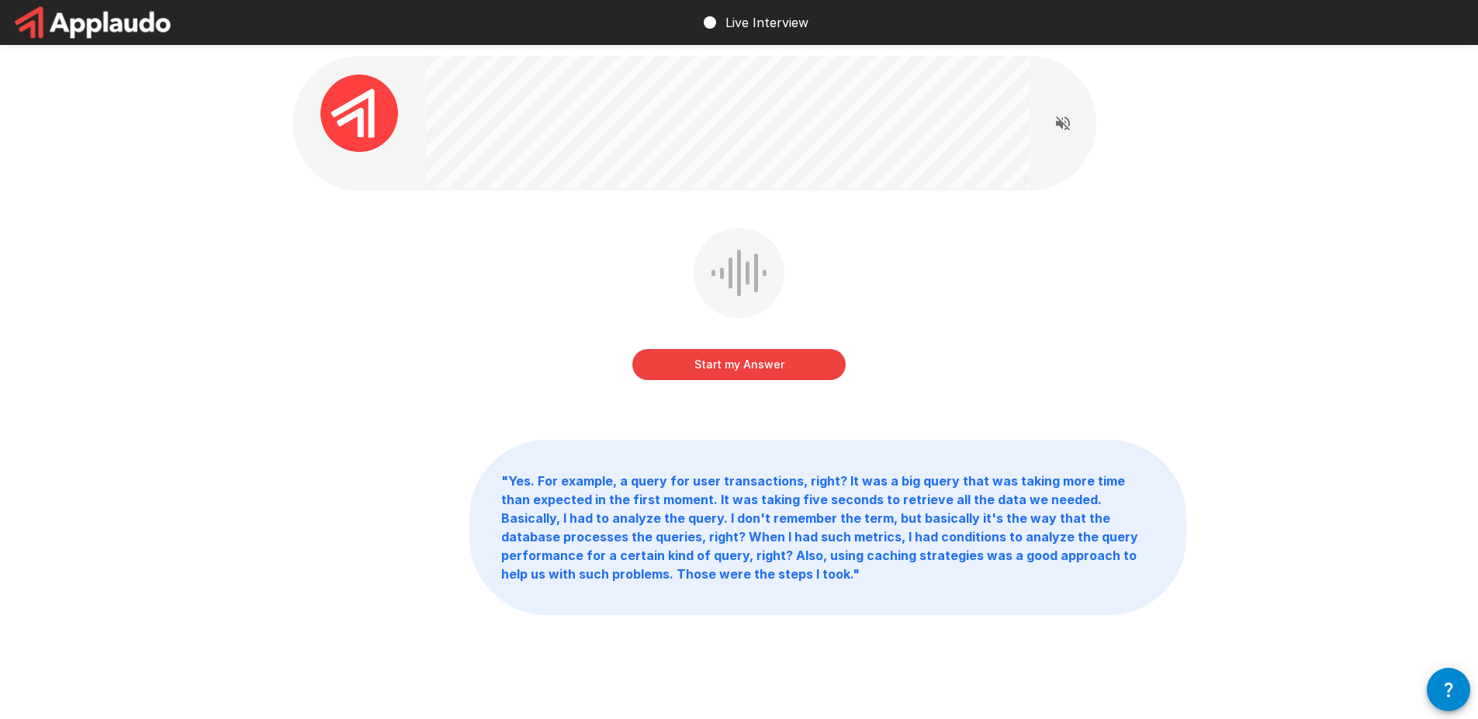
click at [790, 356] on button "Start my Answer" at bounding box center [738, 364] width 213 height 31
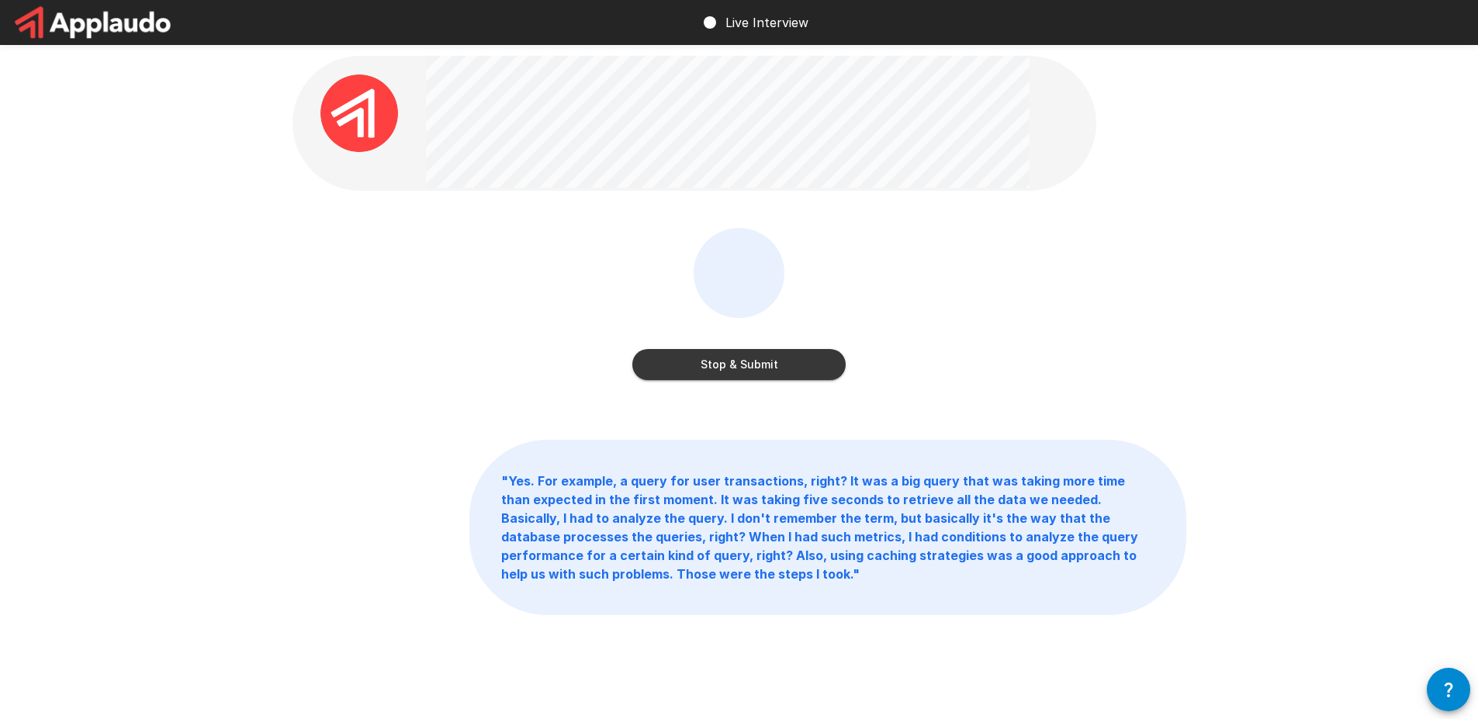
click at [790, 356] on button "Stop & Submit" at bounding box center [738, 364] width 213 height 31
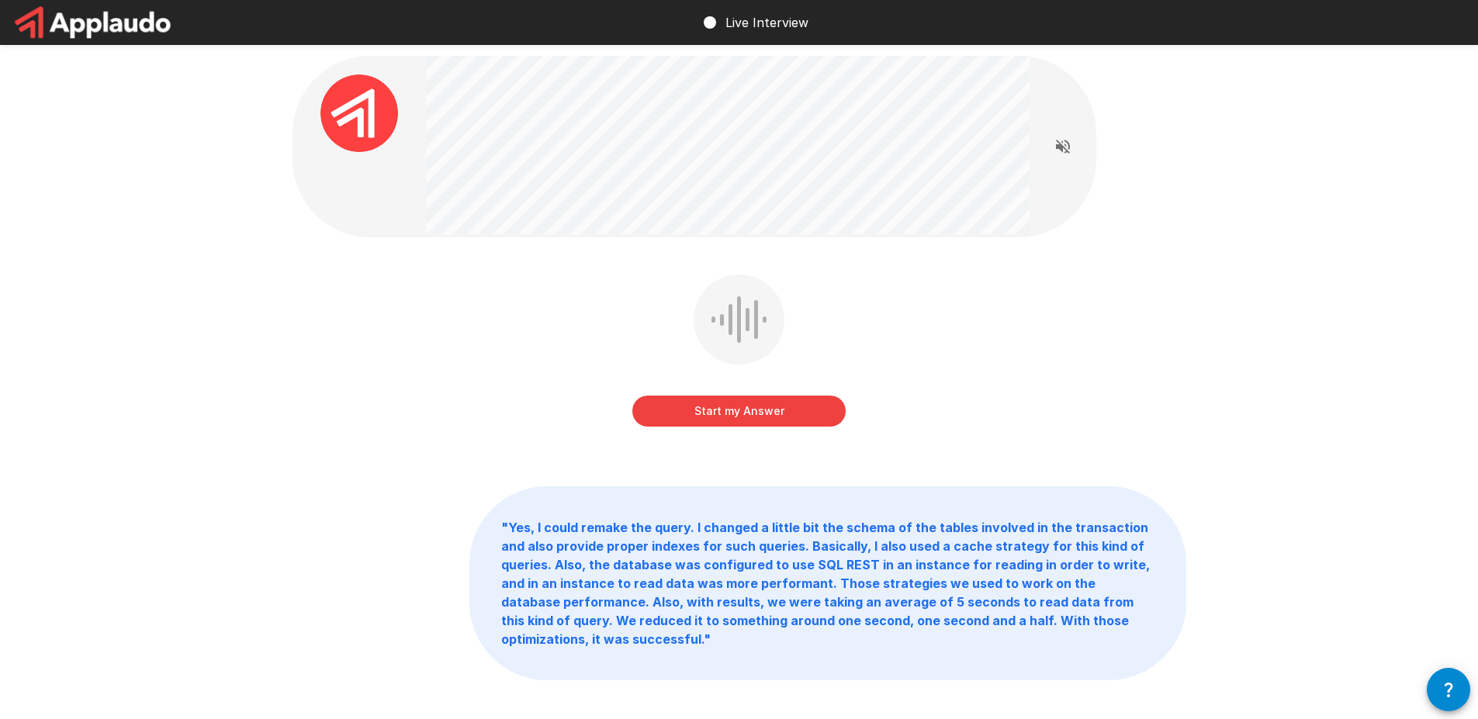
click at [758, 414] on button "Start my Answer" at bounding box center [738, 411] width 213 height 31
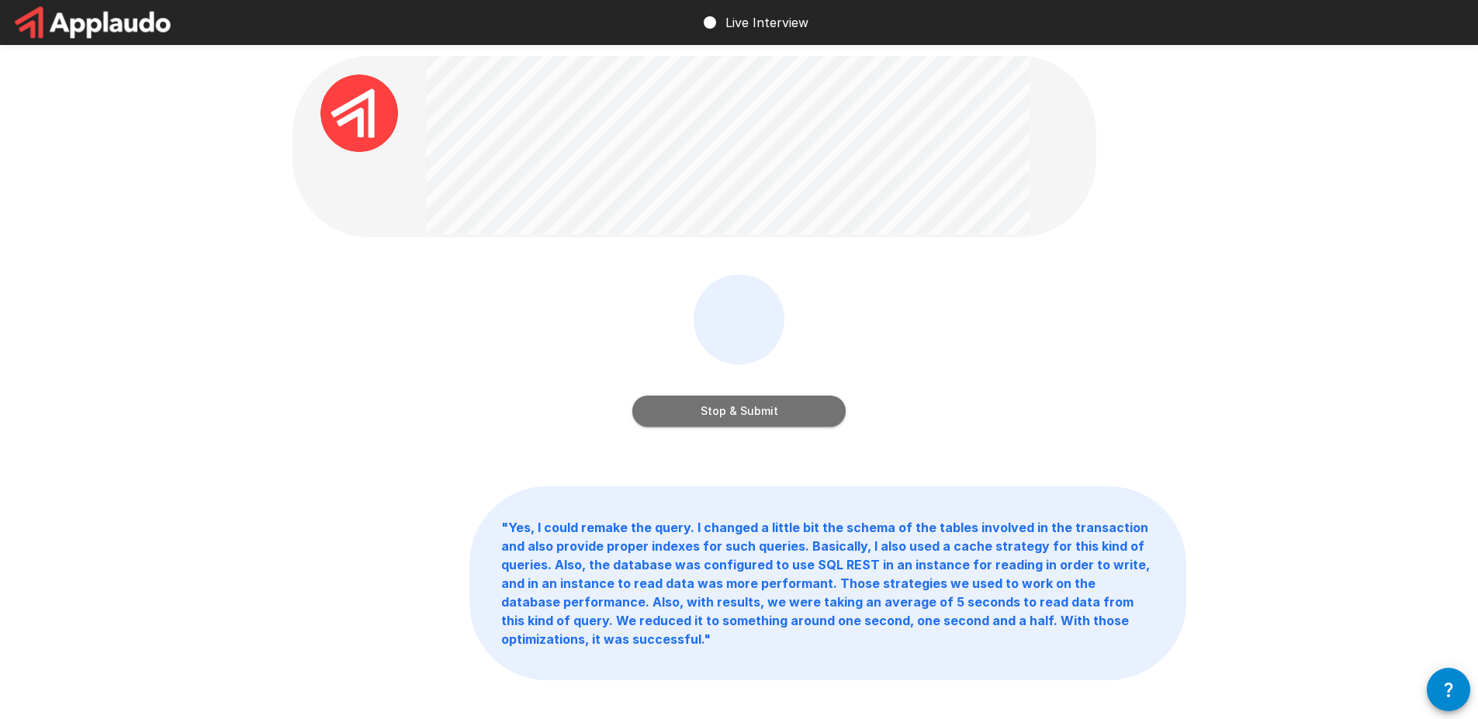
click at [758, 414] on button "Stop & Submit" at bounding box center [738, 411] width 213 height 31
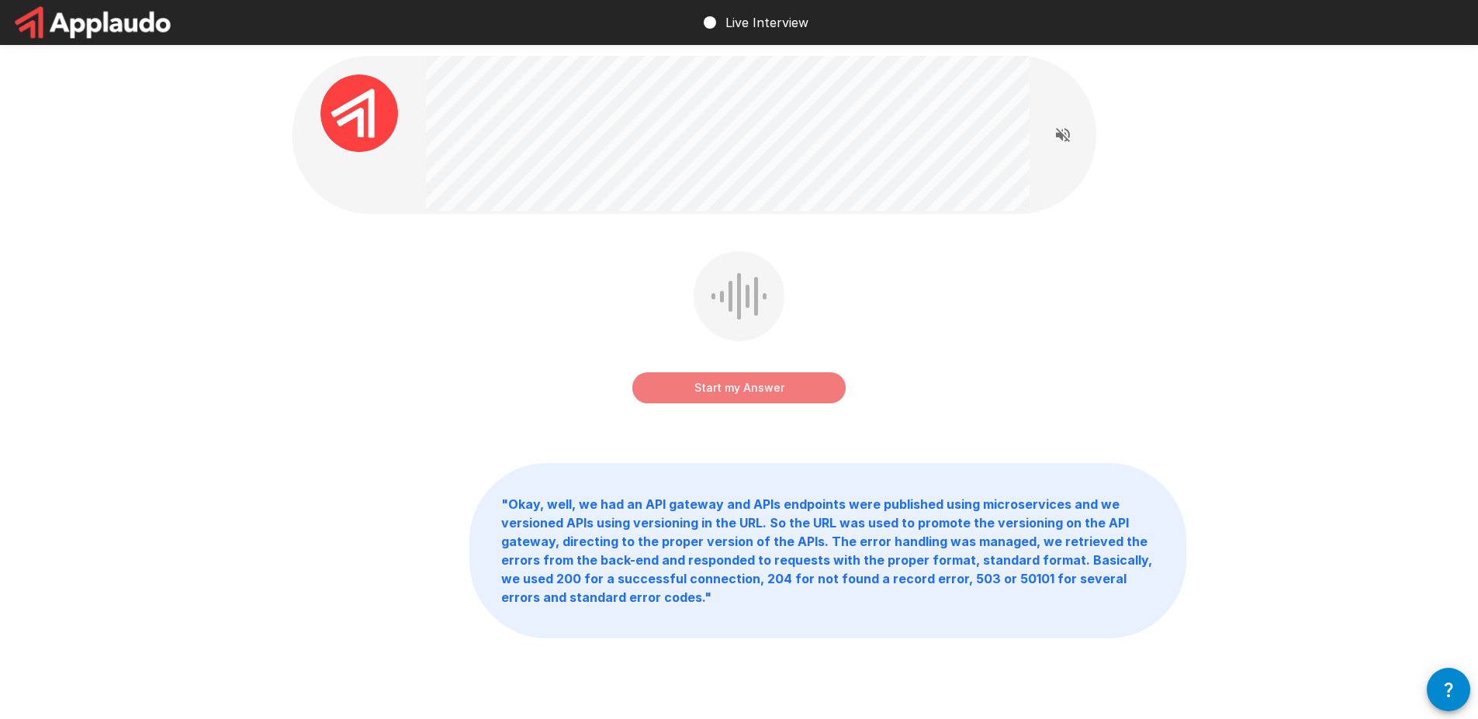
click at [767, 385] on button "Start my Answer" at bounding box center [738, 387] width 213 height 31
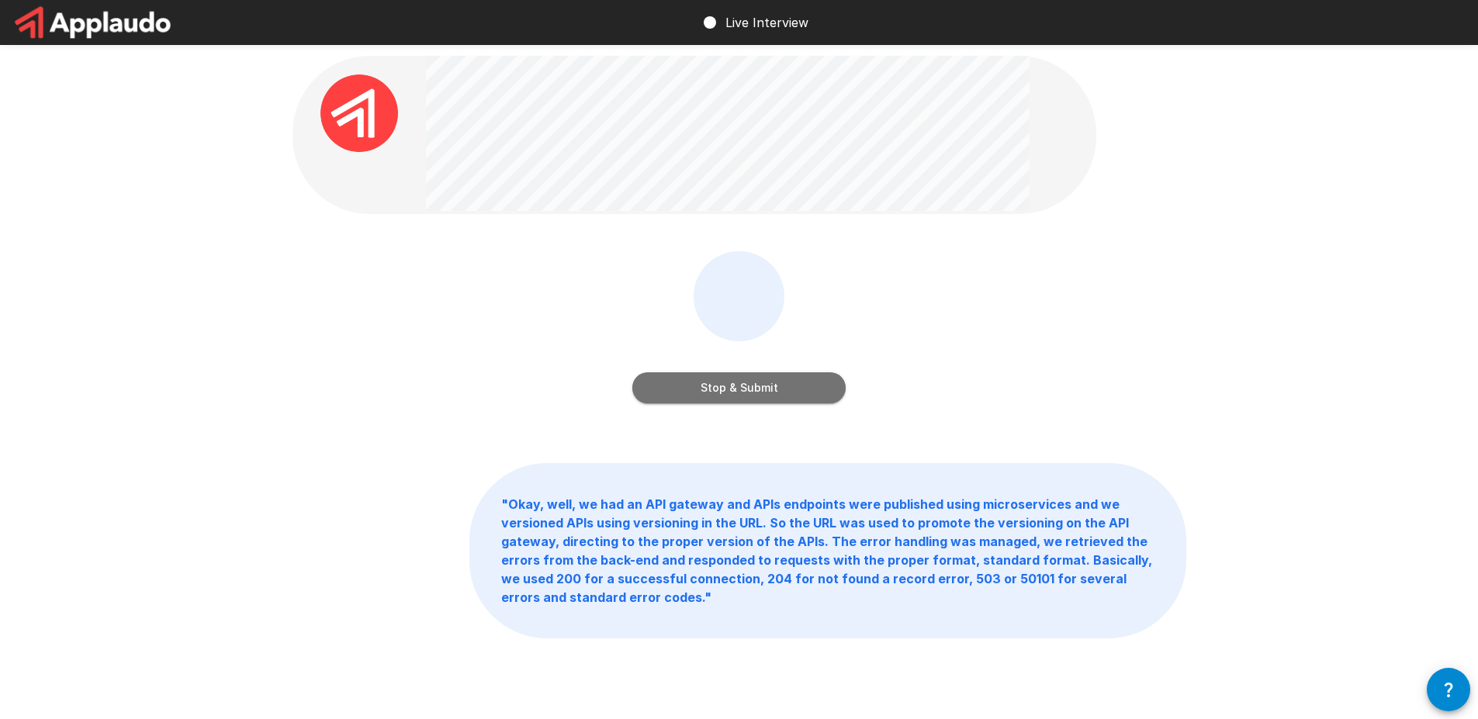
click at [767, 385] on button "Stop & Submit" at bounding box center [738, 387] width 213 height 31
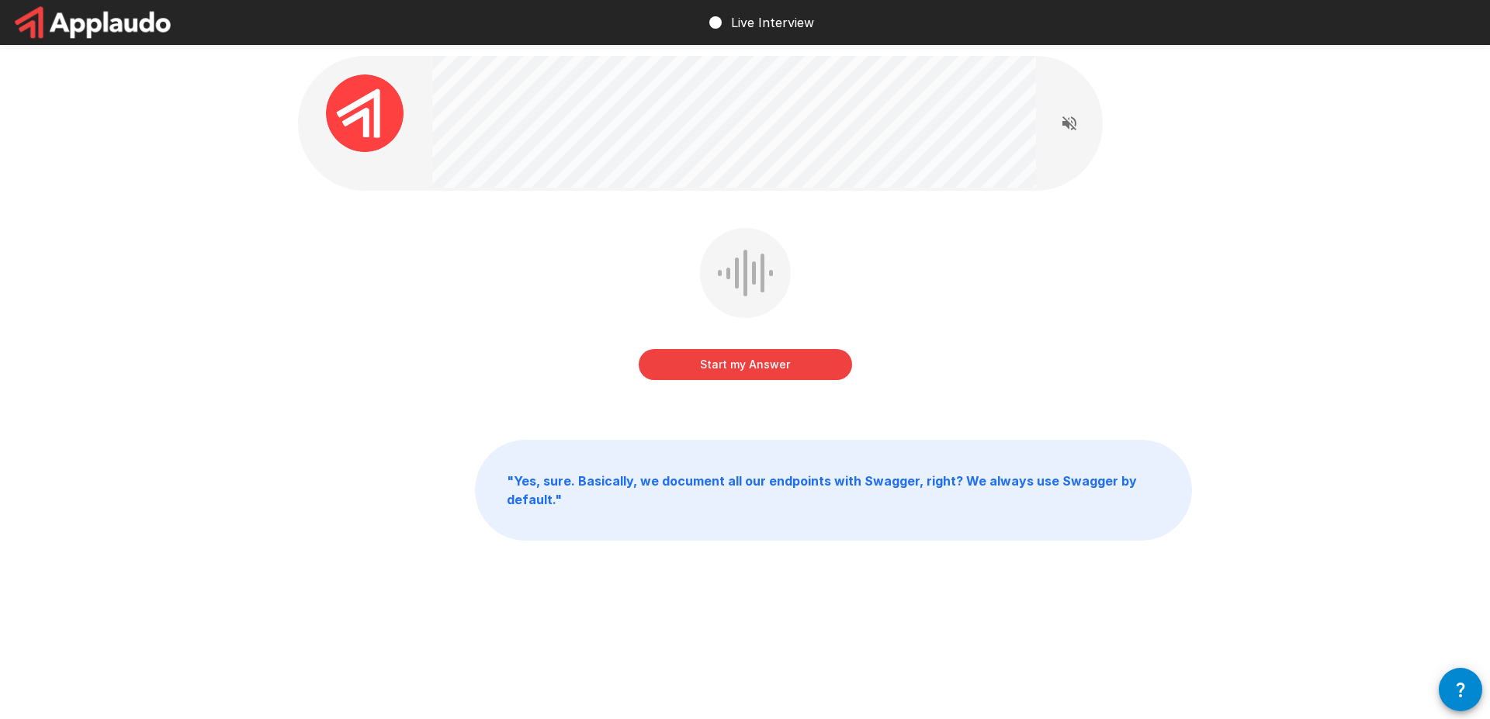
click at [757, 374] on button "Start my Answer" at bounding box center [745, 364] width 213 height 31
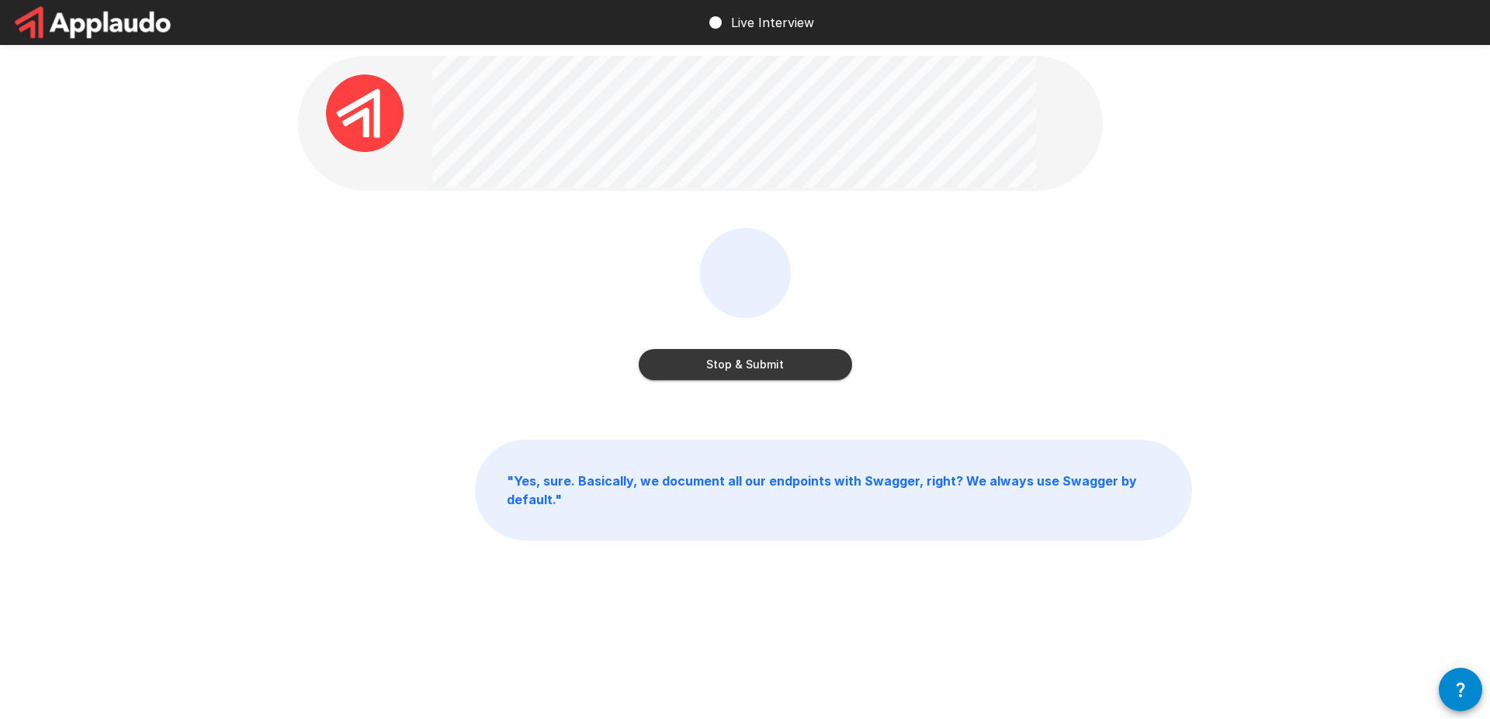
click at [757, 374] on button "Stop & Submit" at bounding box center [745, 364] width 213 height 31
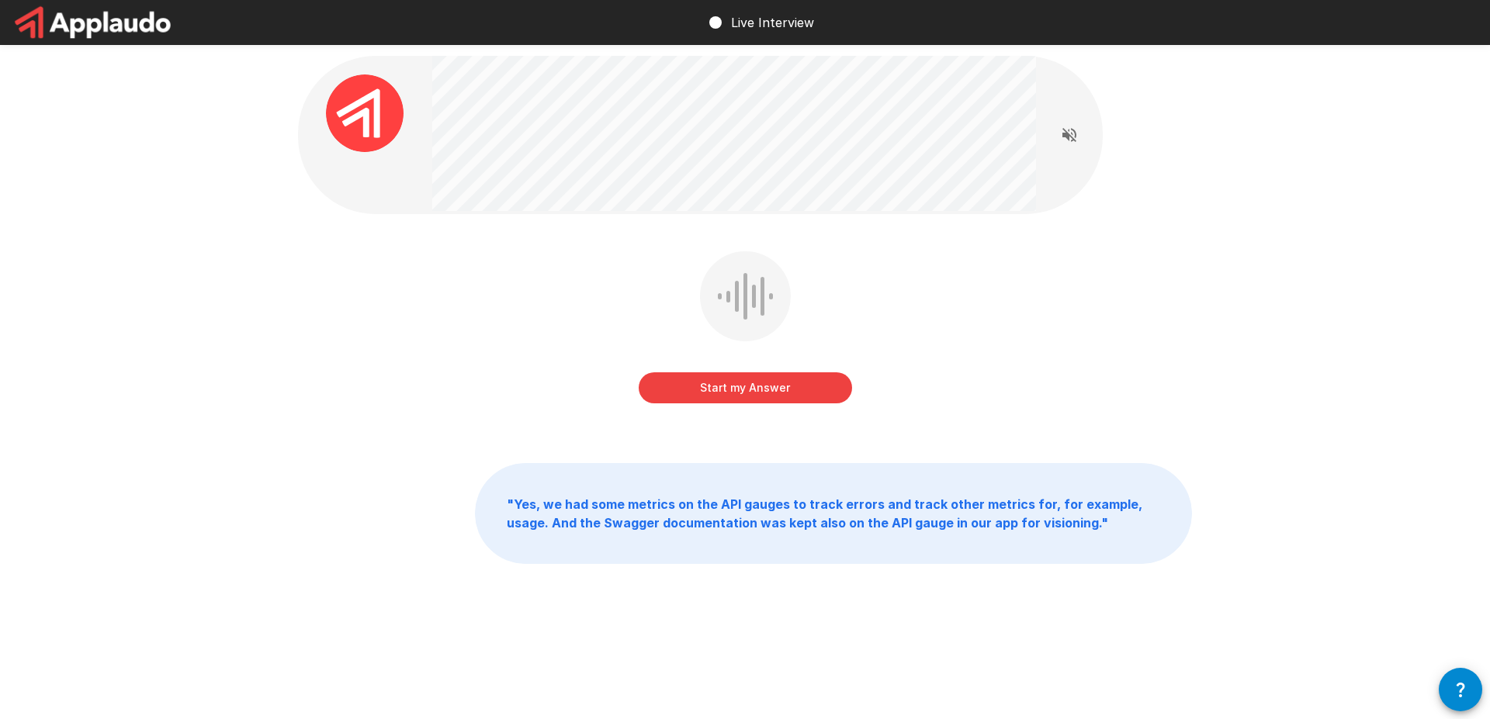
click at [757, 374] on button "Start my Answer" at bounding box center [745, 387] width 213 height 31
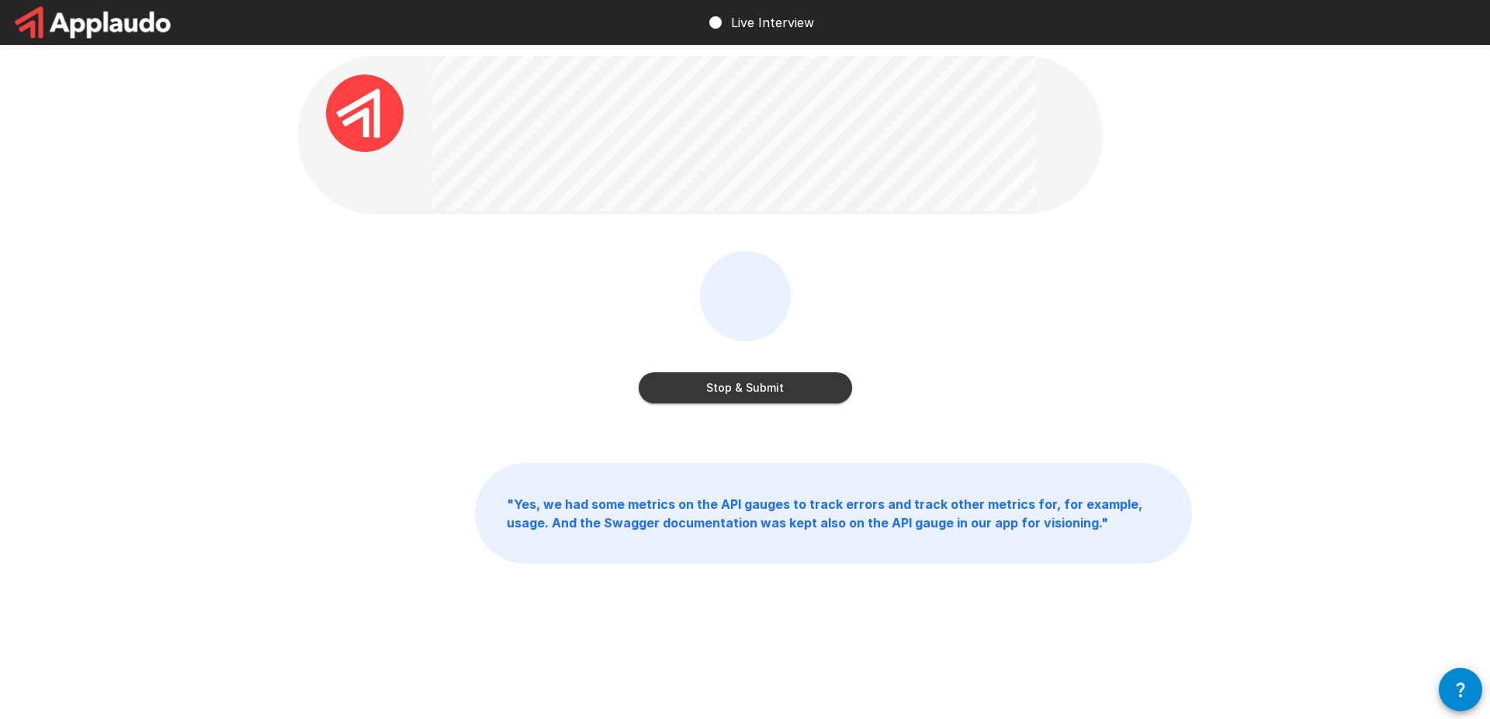
click at [757, 374] on button "Stop & Submit" at bounding box center [745, 387] width 213 height 31
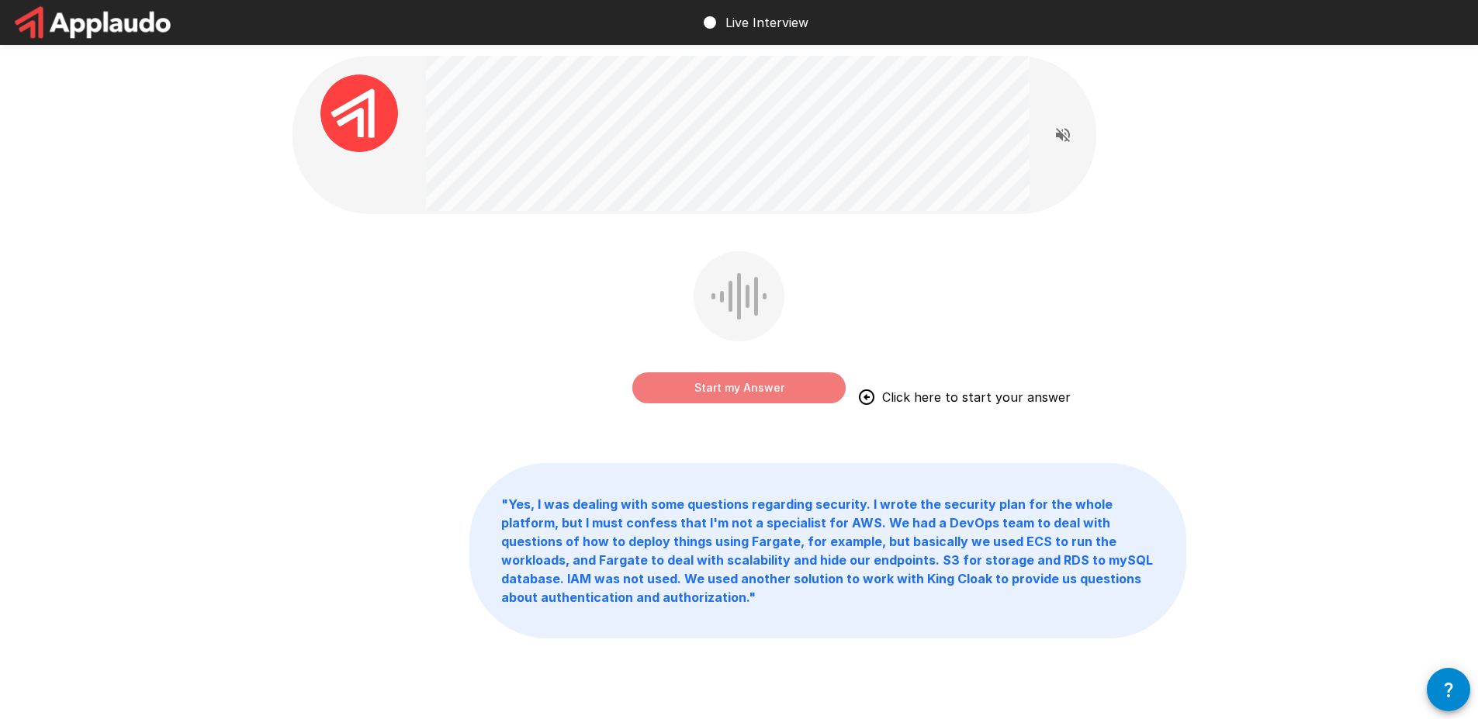
click at [729, 387] on button "Start my Answer" at bounding box center [738, 387] width 213 height 31
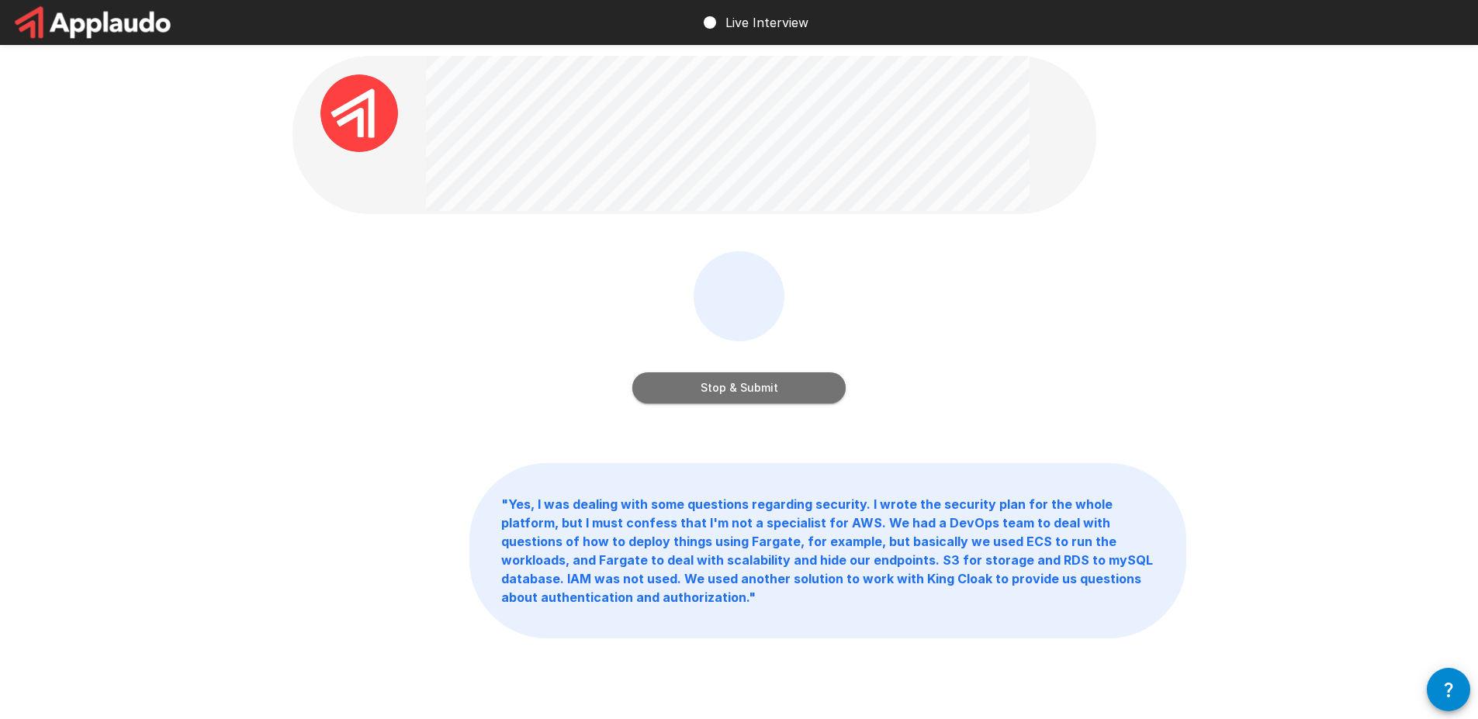
click at [729, 387] on button "Stop & Submit" at bounding box center [738, 387] width 213 height 31
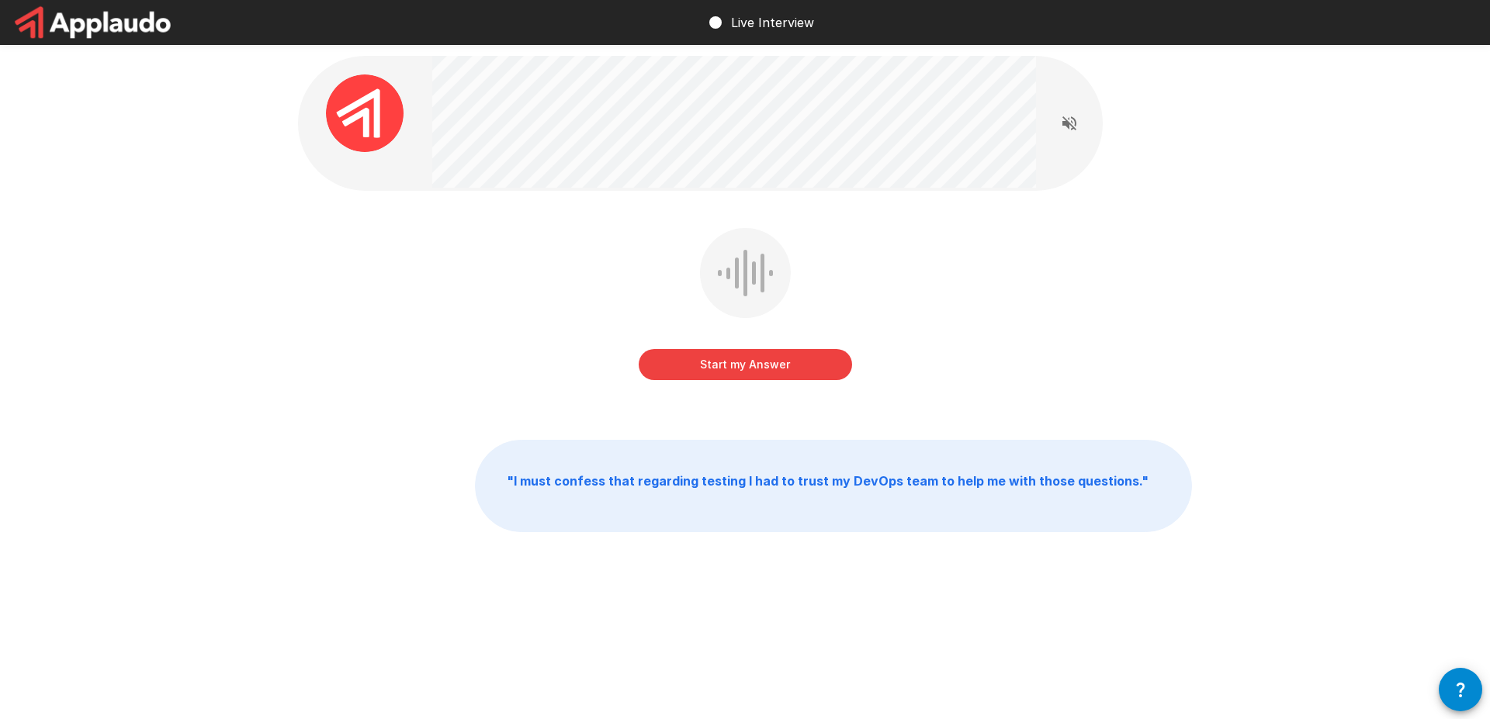
click at [750, 350] on button "Start my Answer" at bounding box center [745, 364] width 213 height 31
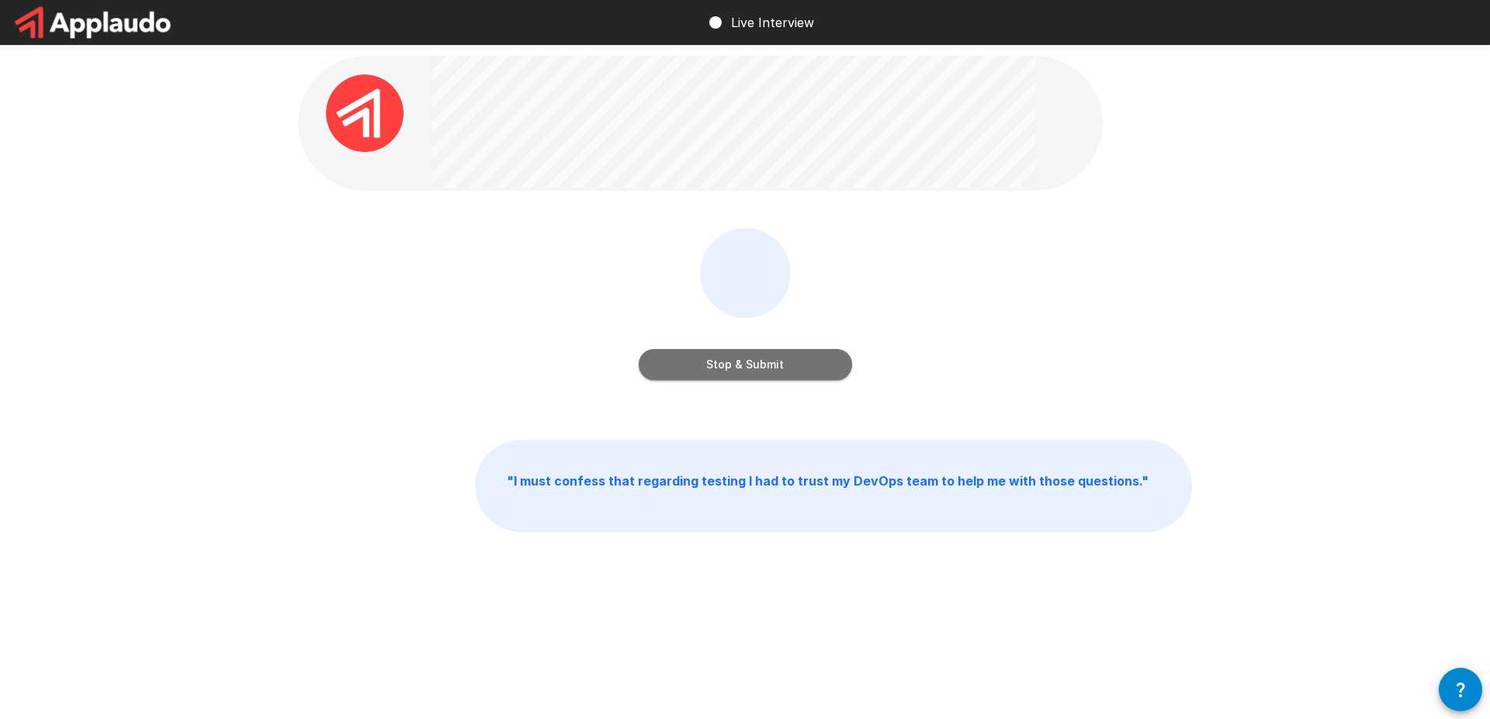
click at [750, 350] on button "Stop & Submit" at bounding box center [745, 364] width 213 height 31
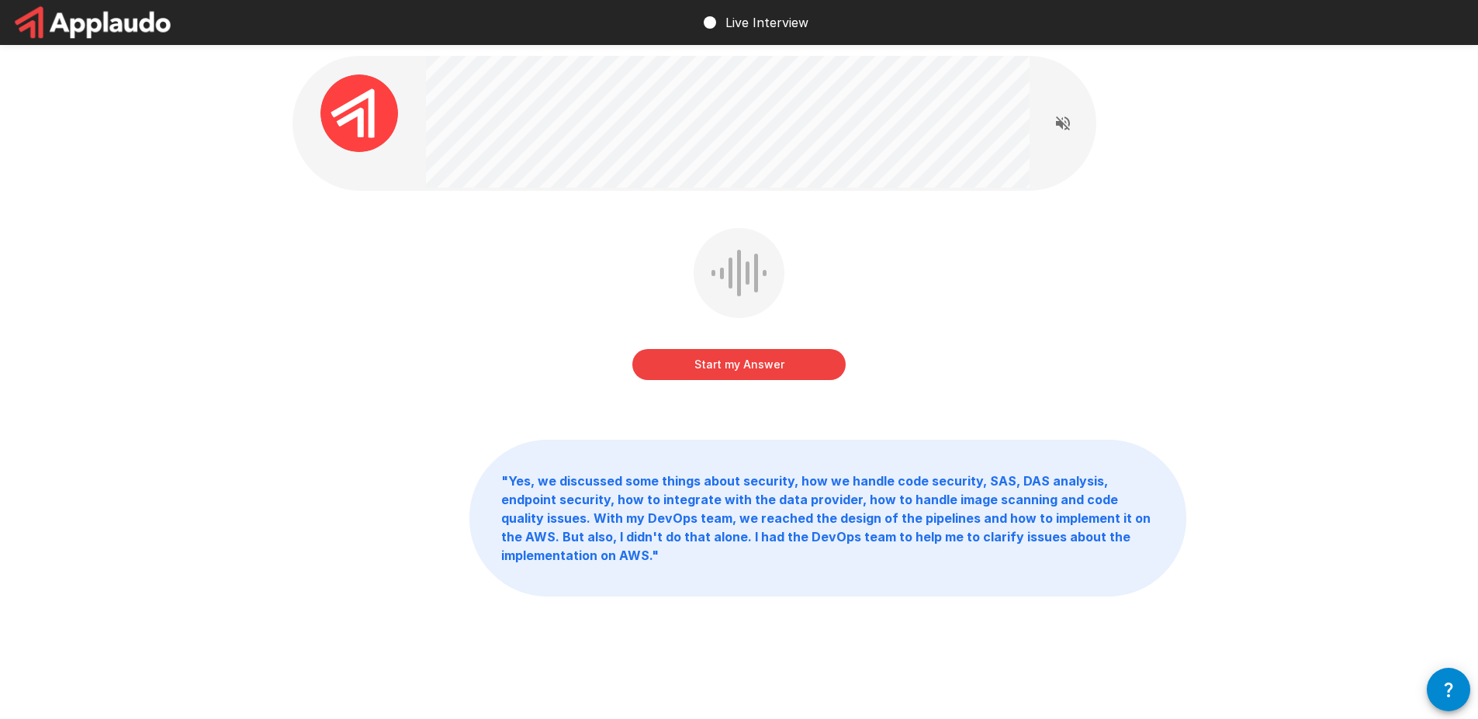
click at [748, 353] on button "Start my Answer" at bounding box center [738, 364] width 213 height 31
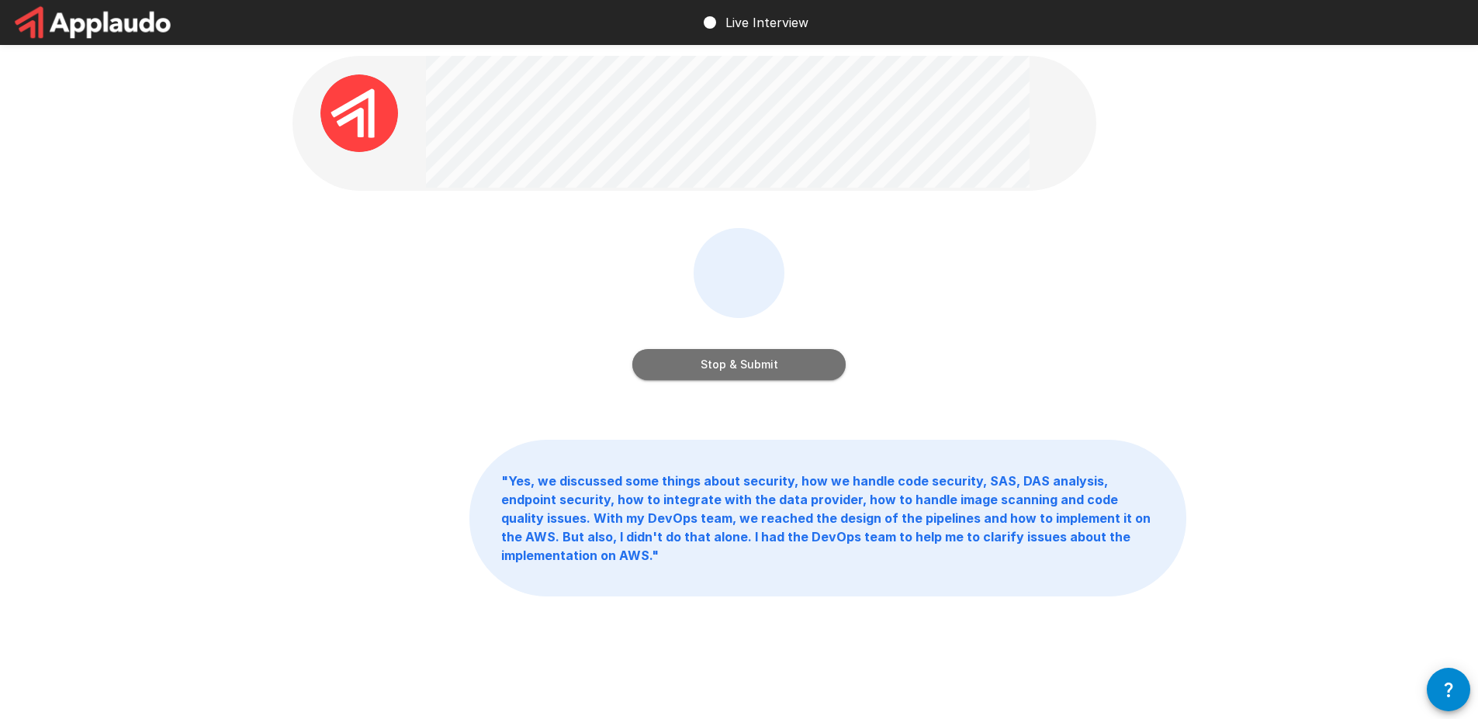
click at [748, 353] on button "Stop & Submit" at bounding box center [738, 364] width 213 height 31
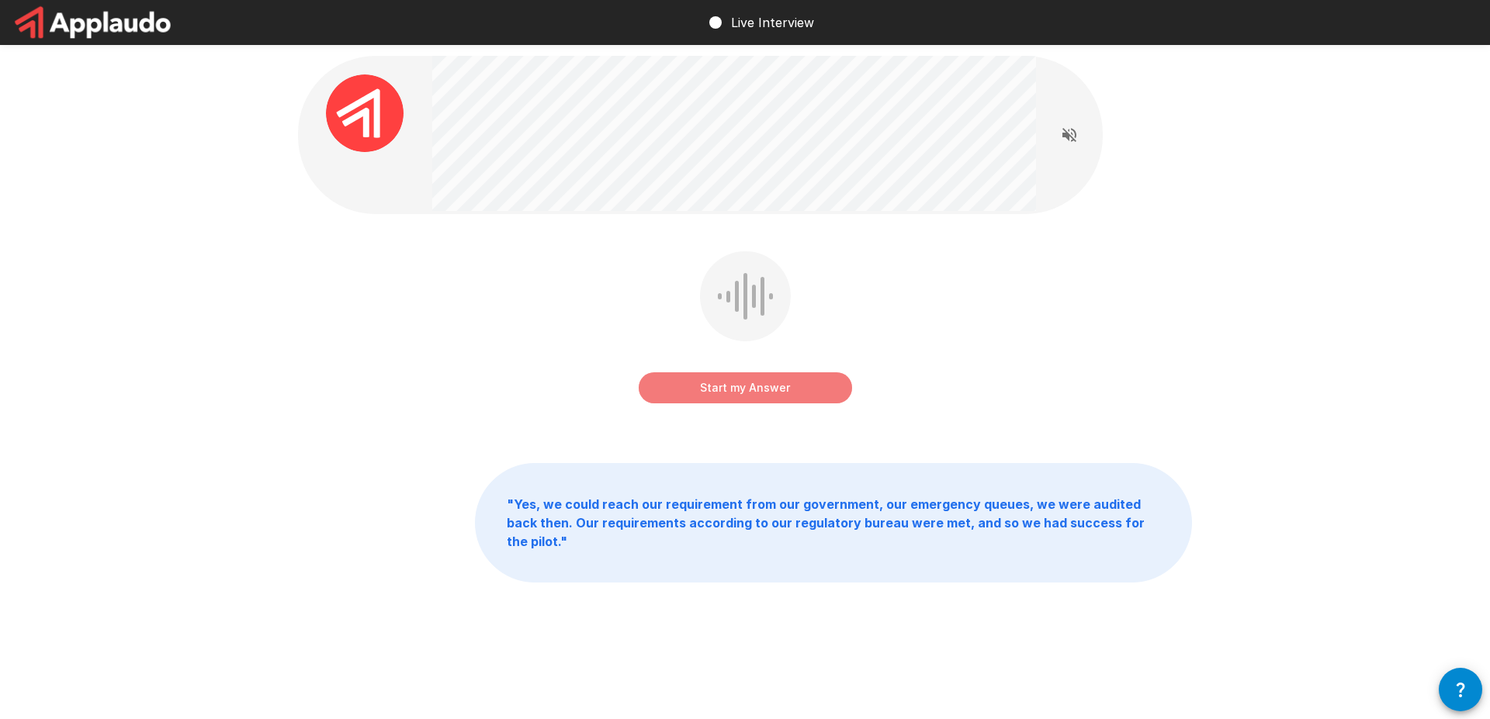
click at [748, 392] on button "Start my Answer" at bounding box center [745, 387] width 213 height 31
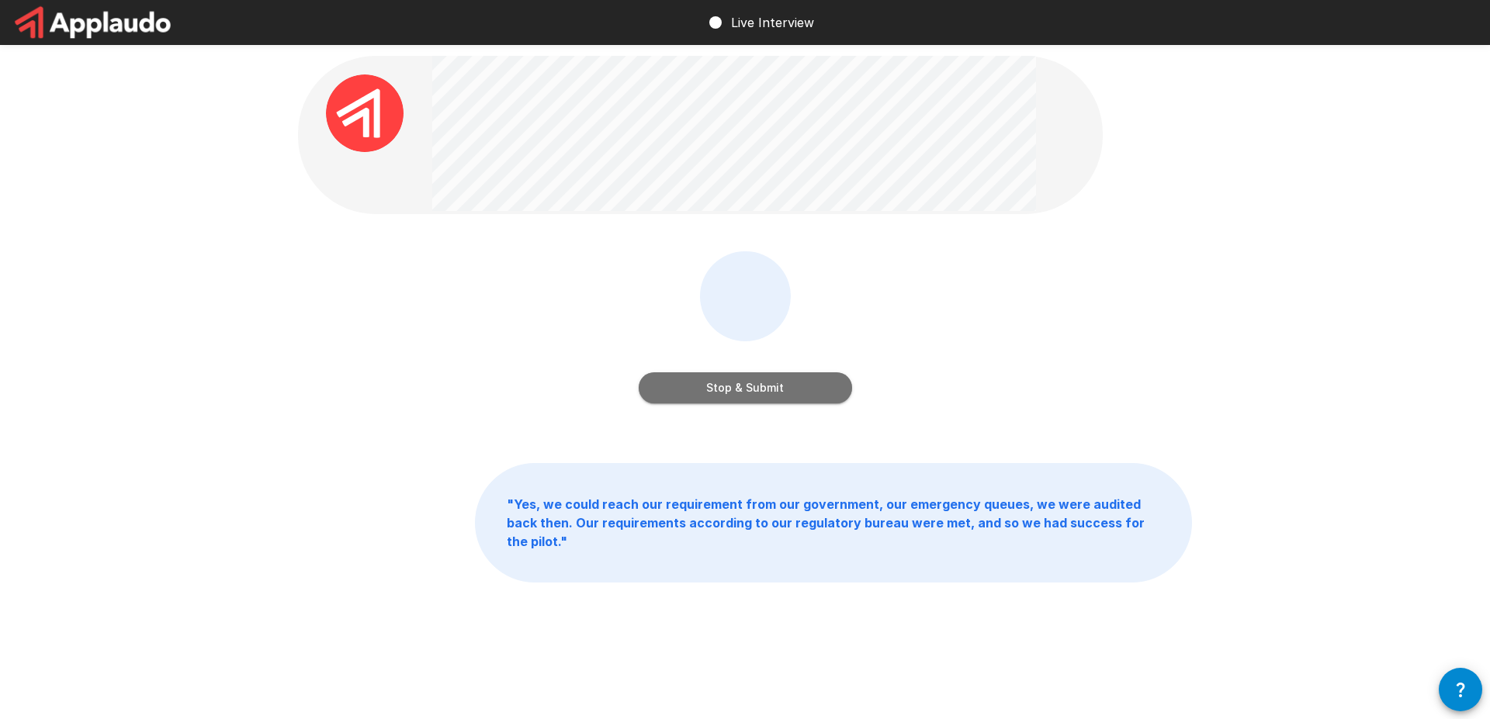
click at [748, 392] on button "Stop & Submit" at bounding box center [745, 387] width 213 height 31
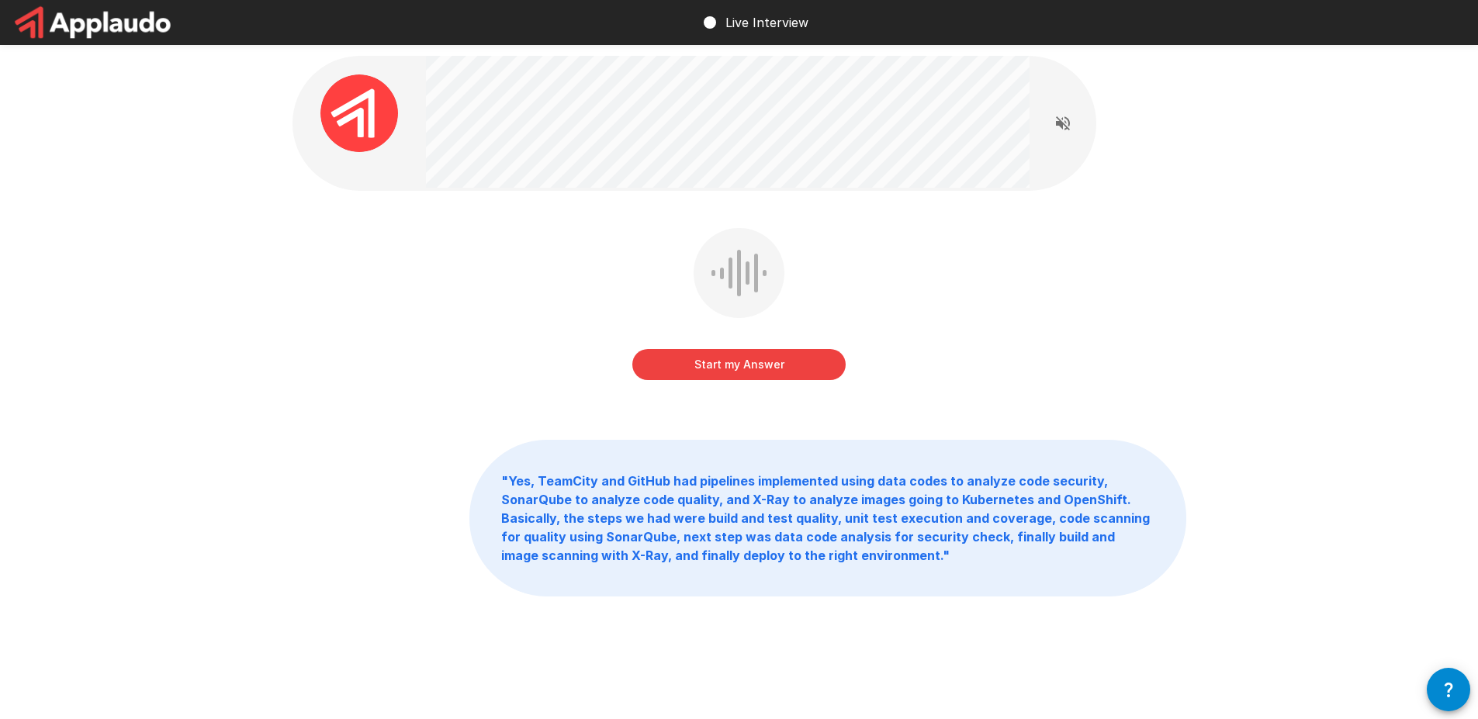
click at [757, 362] on button "Start my Answer" at bounding box center [738, 364] width 213 height 31
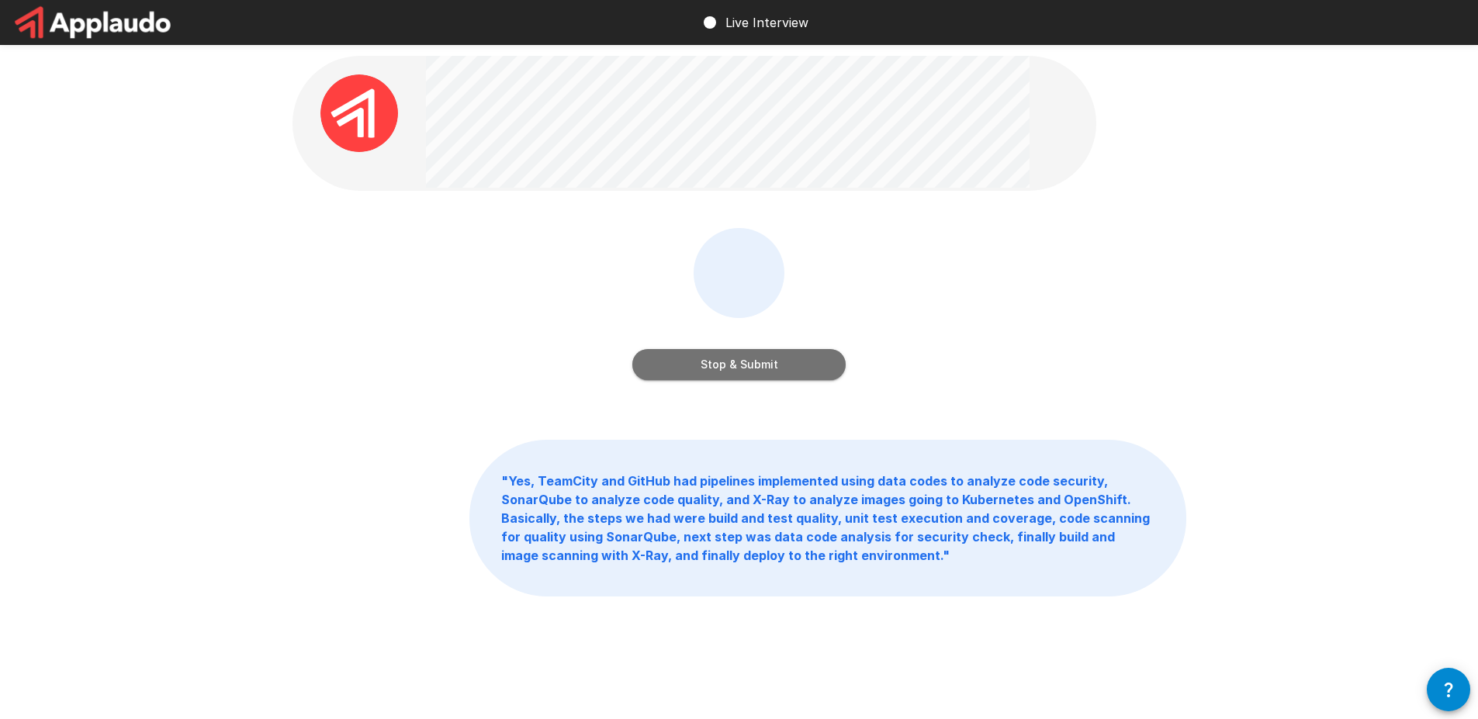
click at [750, 365] on button "Stop & Submit" at bounding box center [738, 364] width 213 height 31
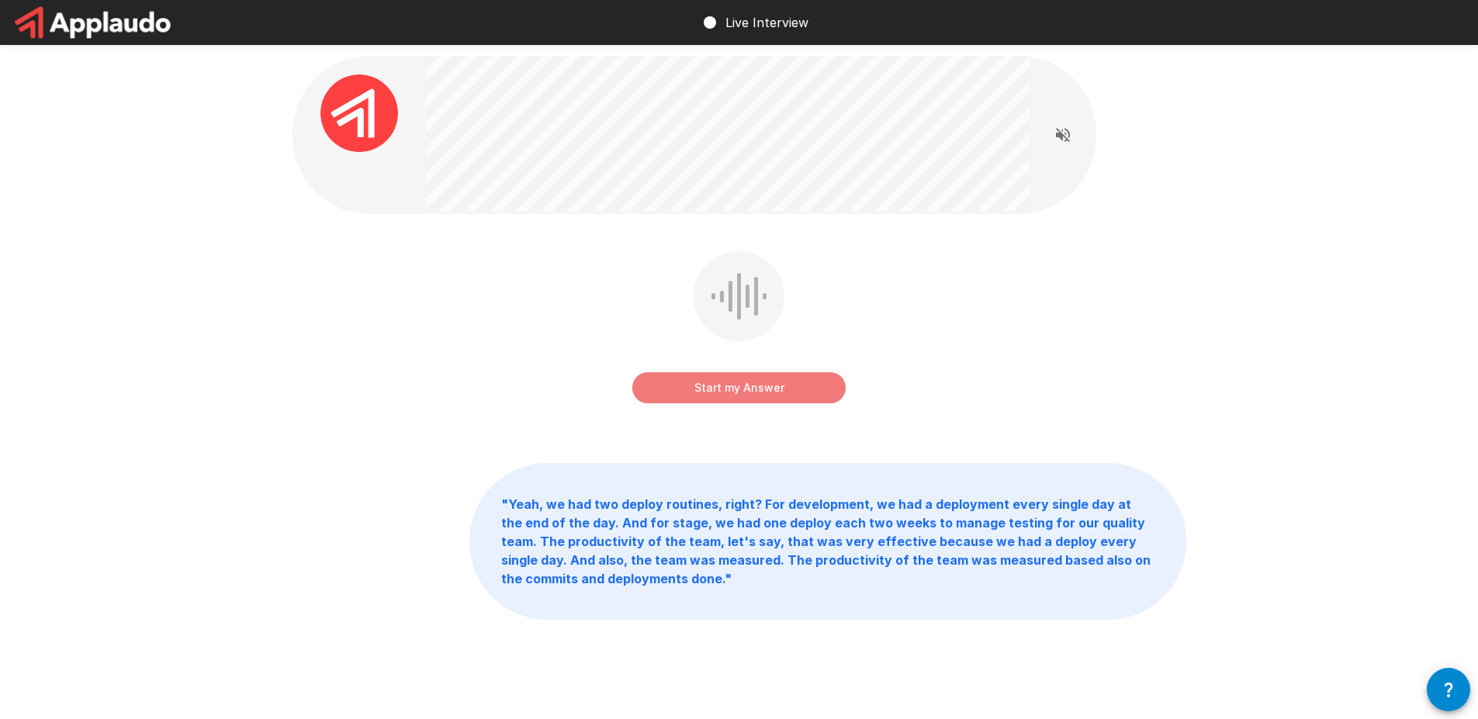
click at [756, 380] on button "Start my Answer" at bounding box center [738, 387] width 213 height 31
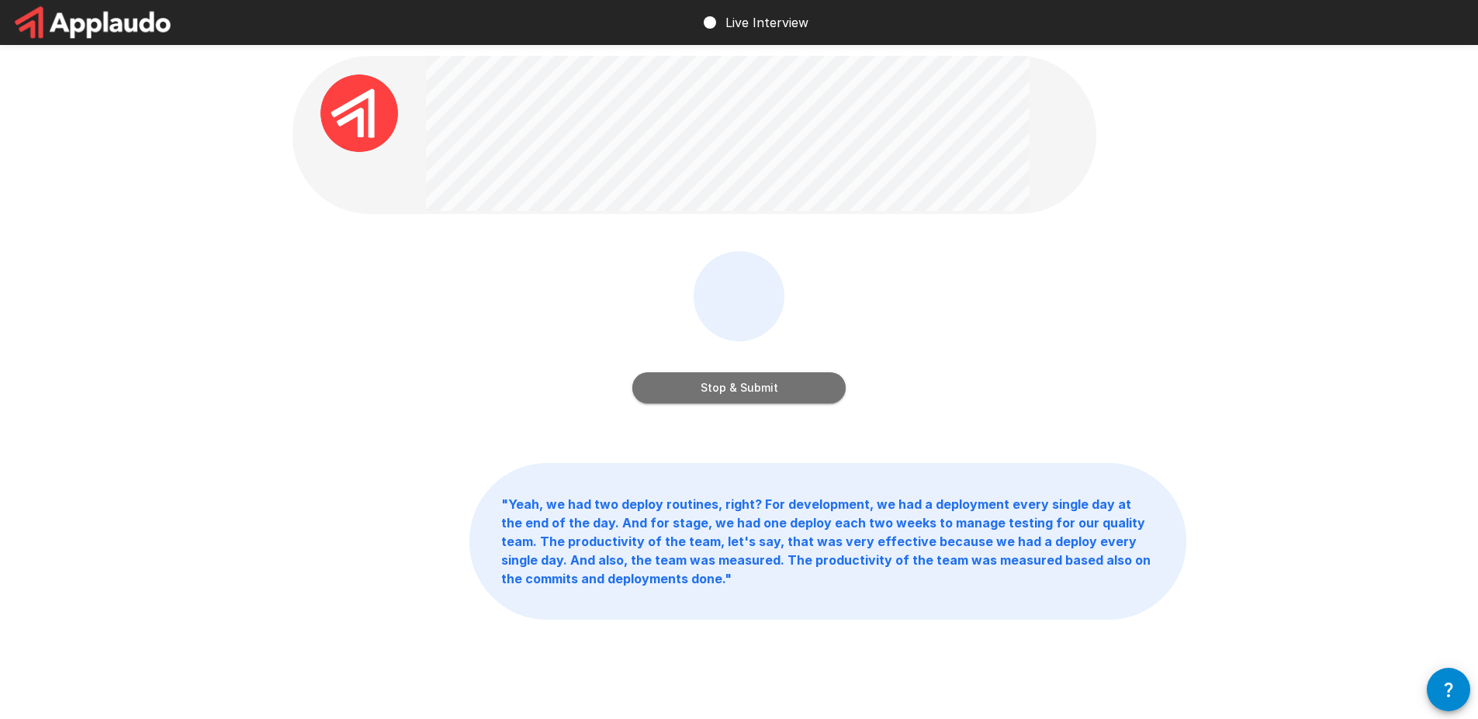
click at [756, 380] on button "Stop & Submit" at bounding box center [738, 387] width 213 height 31
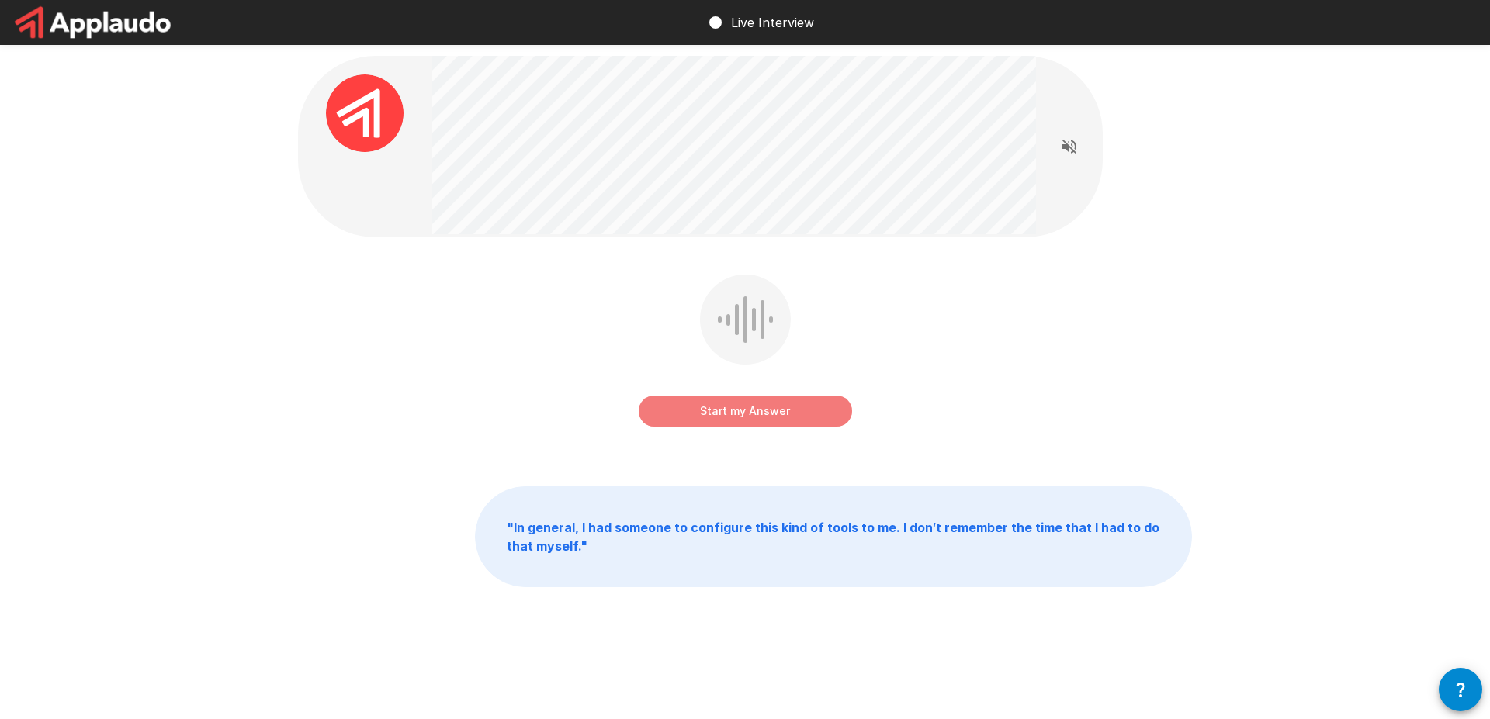
click at [761, 416] on button "Start my Answer" at bounding box center [745, 411] width 213 height 31
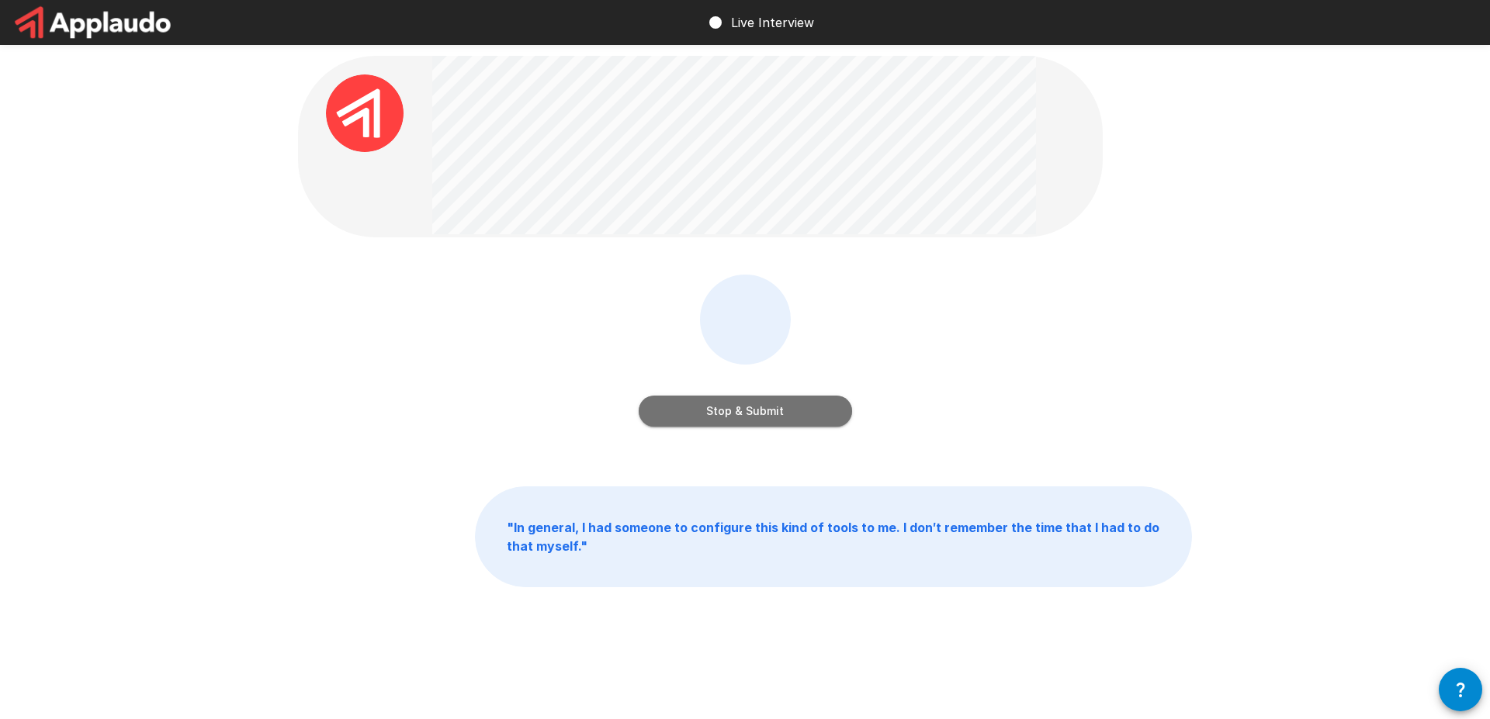
click at [756, 424] on button "Stop & Submit" at bounding box center [745, 411] width 213 height 31
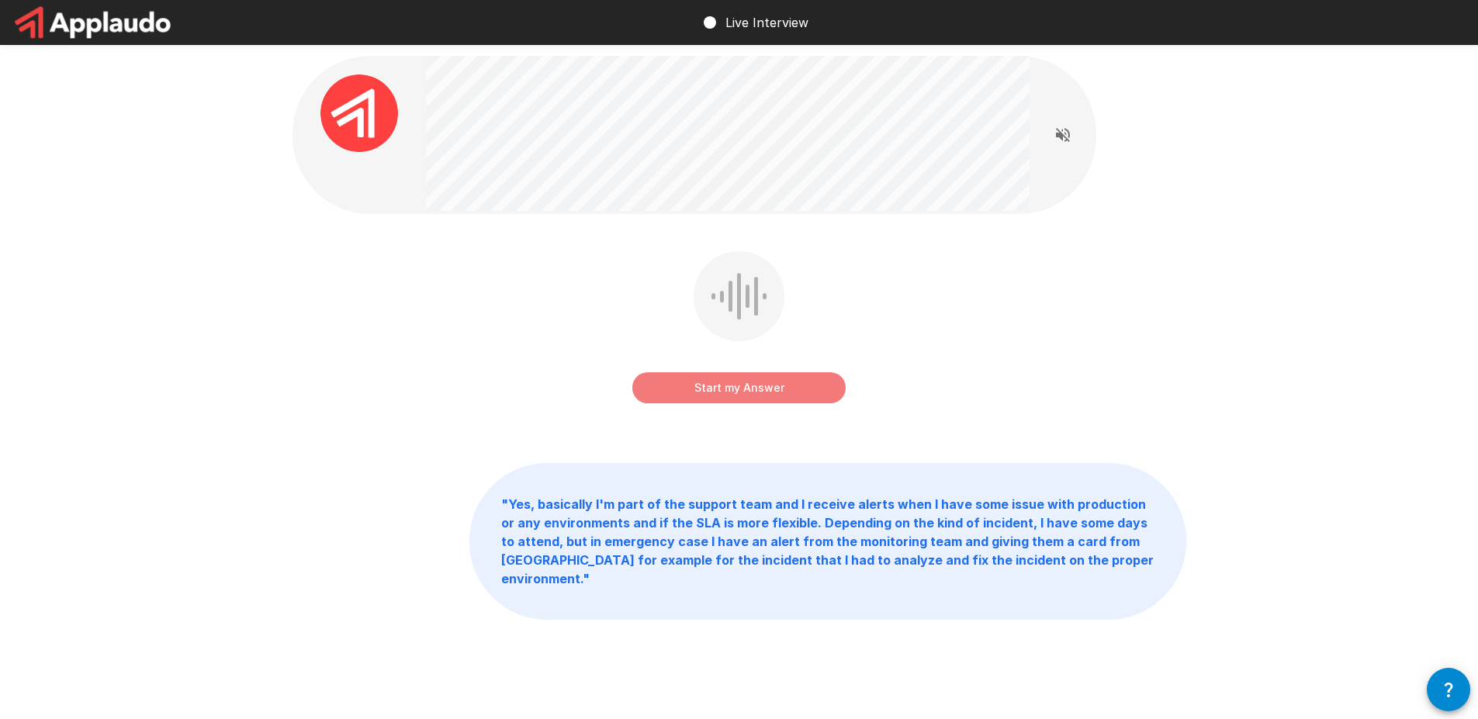
click at [746, 381] on button "Start my Answer" at bounding box center [738, 387] width 213 height 31
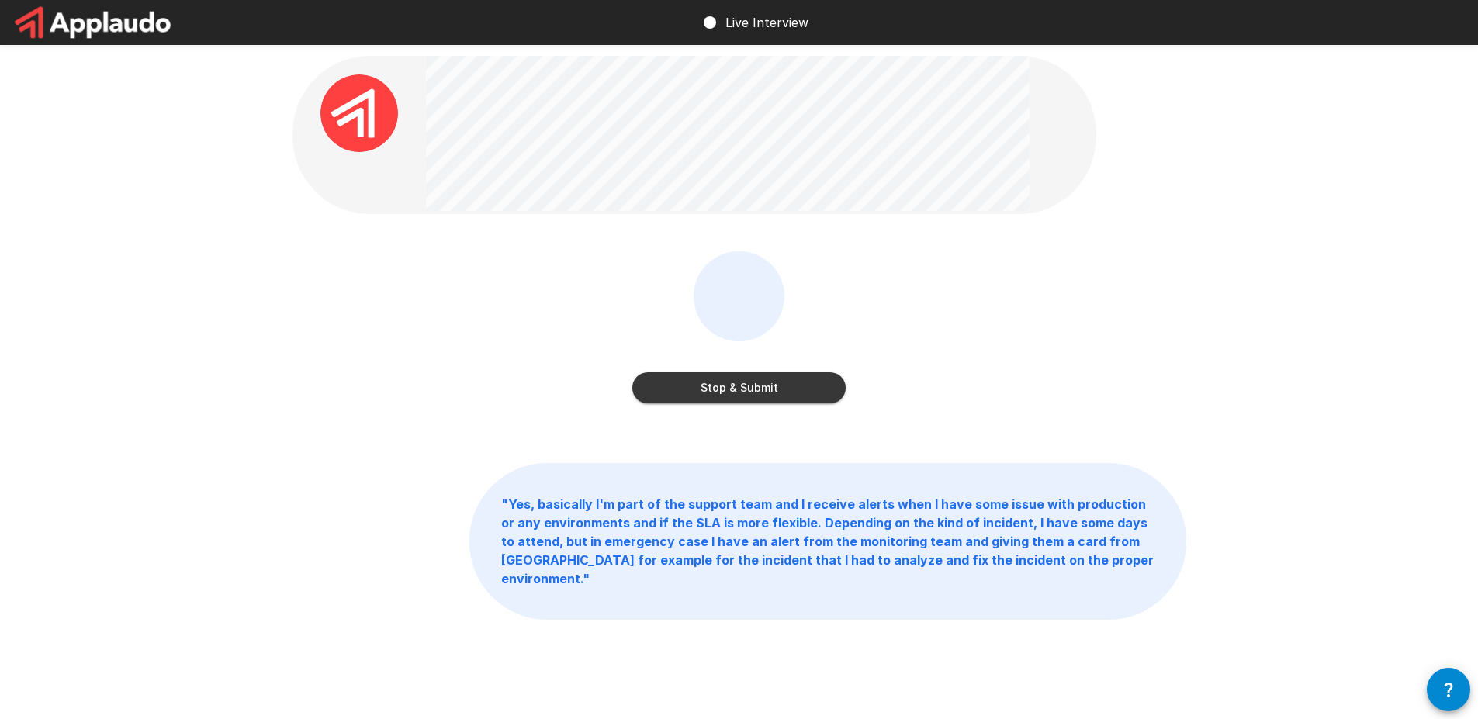
click at [746, 381] on button "Stop & Submit" at bounding box center [738, 387] width 213 height 31
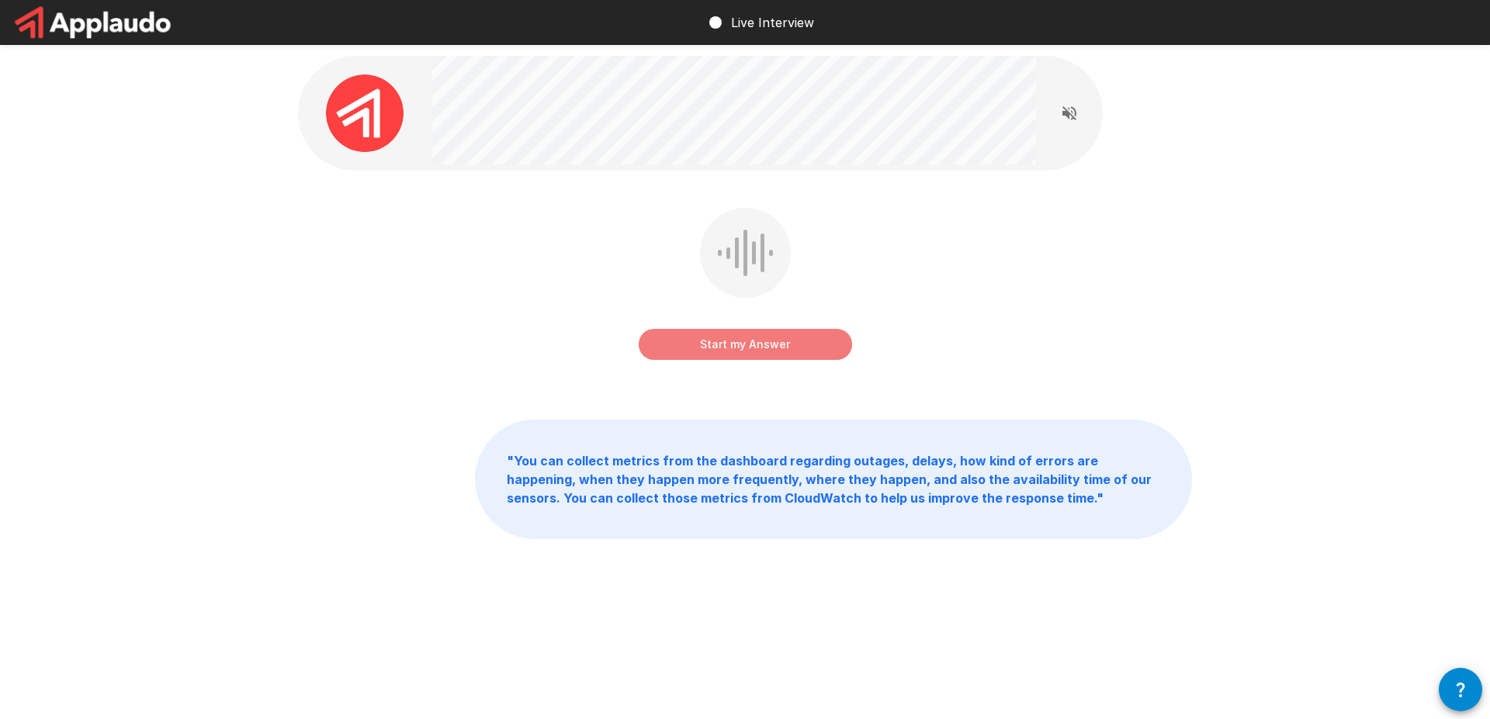
click at [762, 342] on button "Start my Answer" at bounding box center [745, 344] width 213 height 31
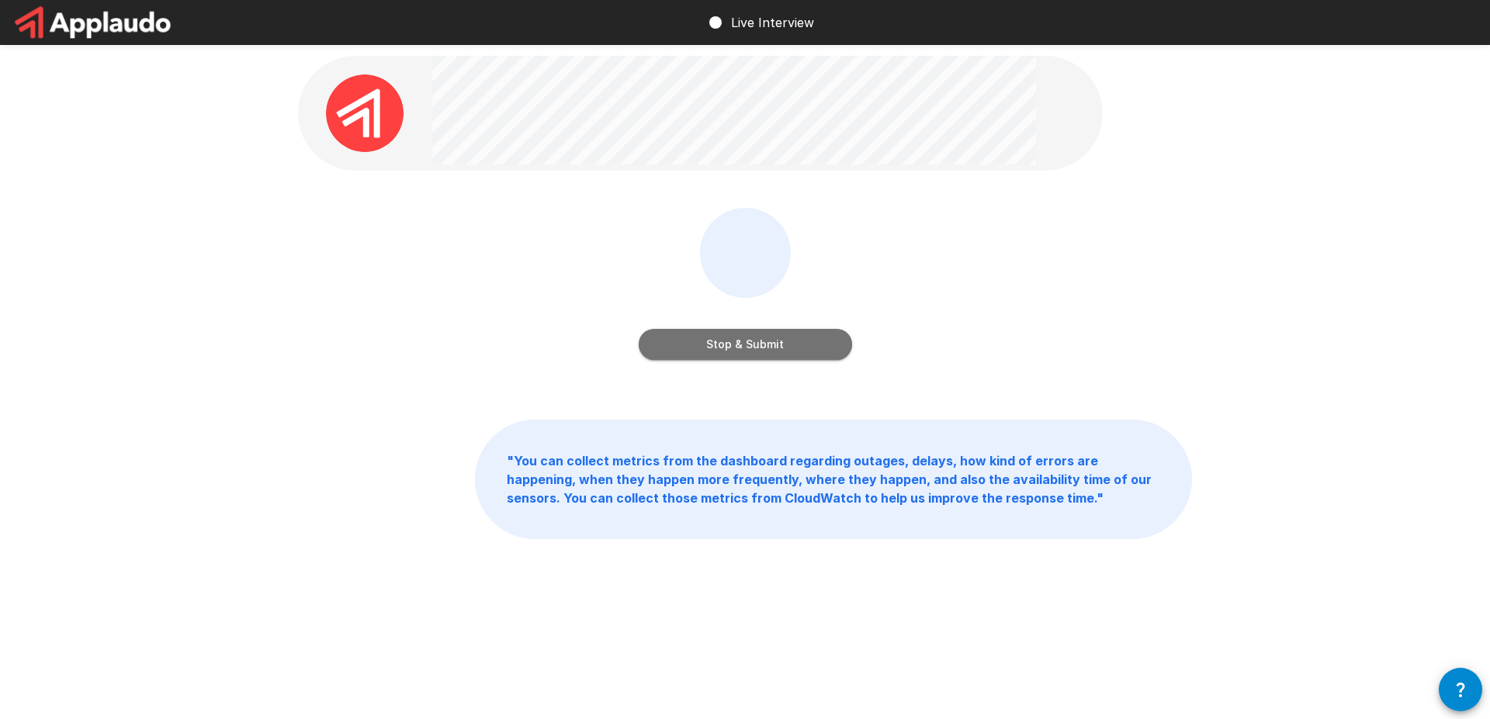
click at [762, 342] on button "Stop & Submit" at bounding box center [745, 344] width 213 height 31
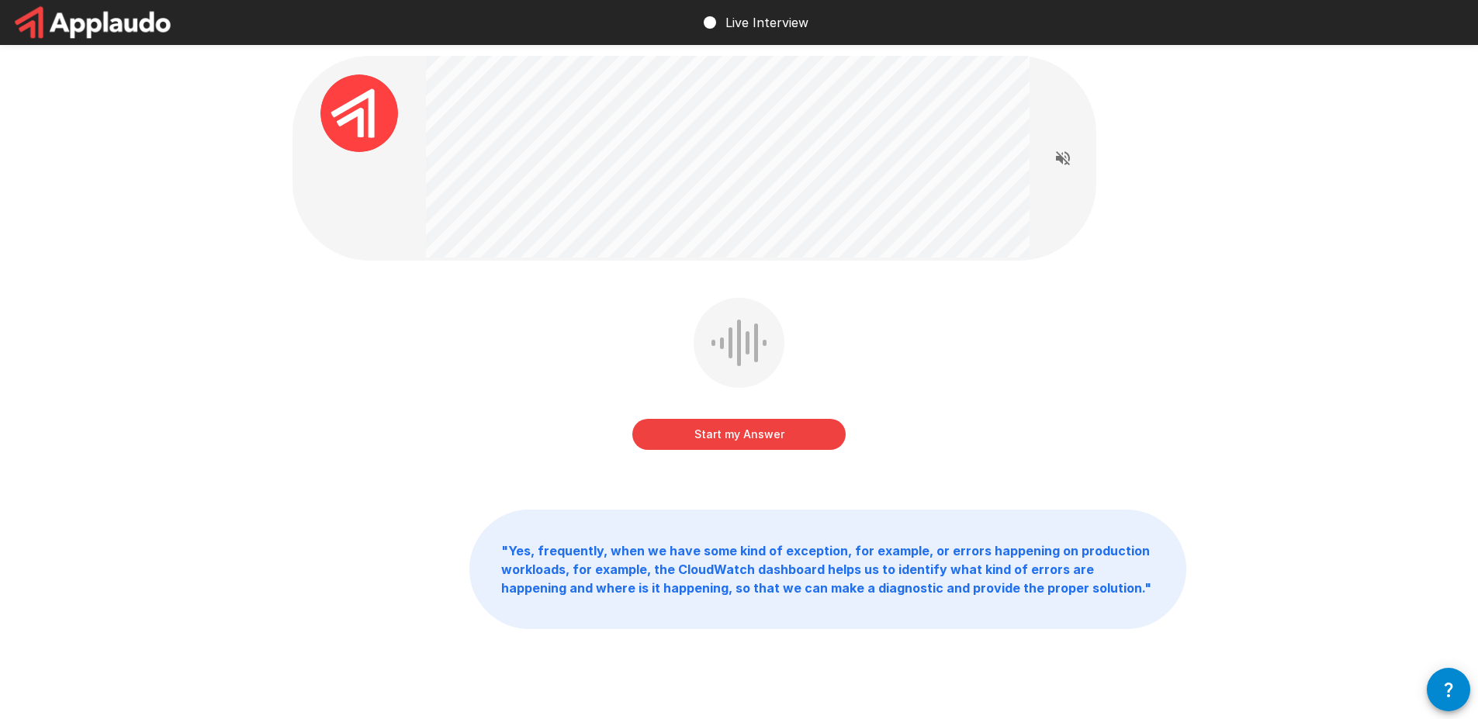
click at [721, 433] on button "Start my Answer" at bounding box center [738, 434] width 213 height 31
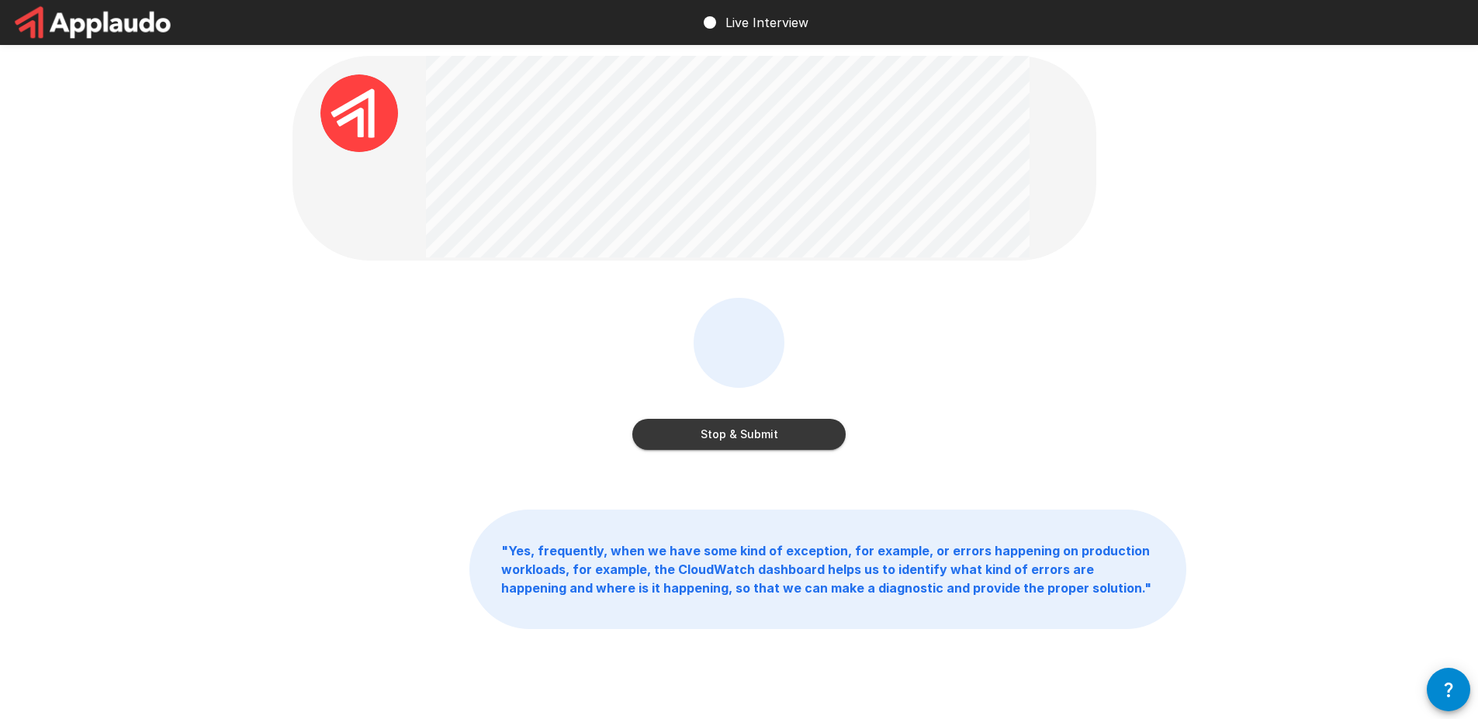
click at [721, 433] on button "Stop & Submit" at bounding box center [738, 434] width 213 height 31
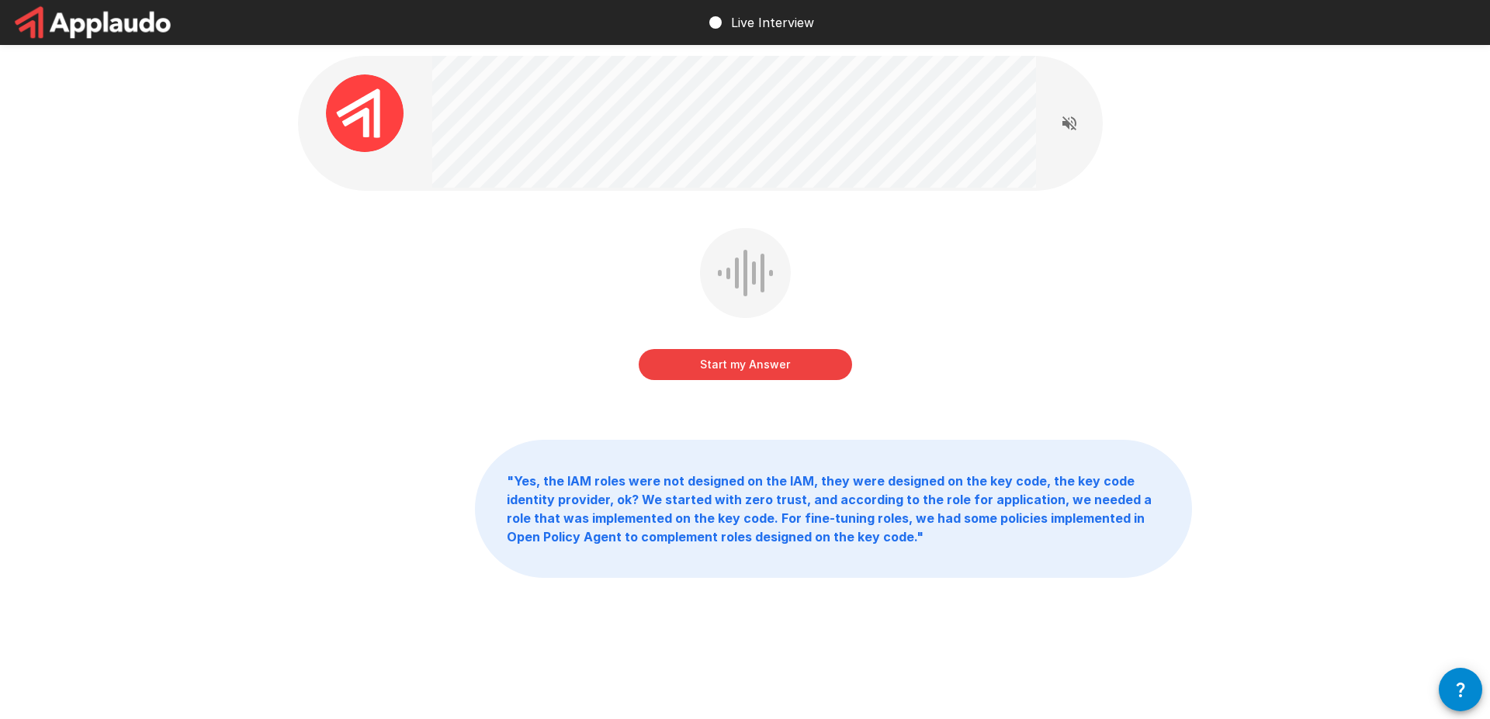
click at [757, 376] on button "Start my Answer" at bounding box center [745, 364] width 213 height 31
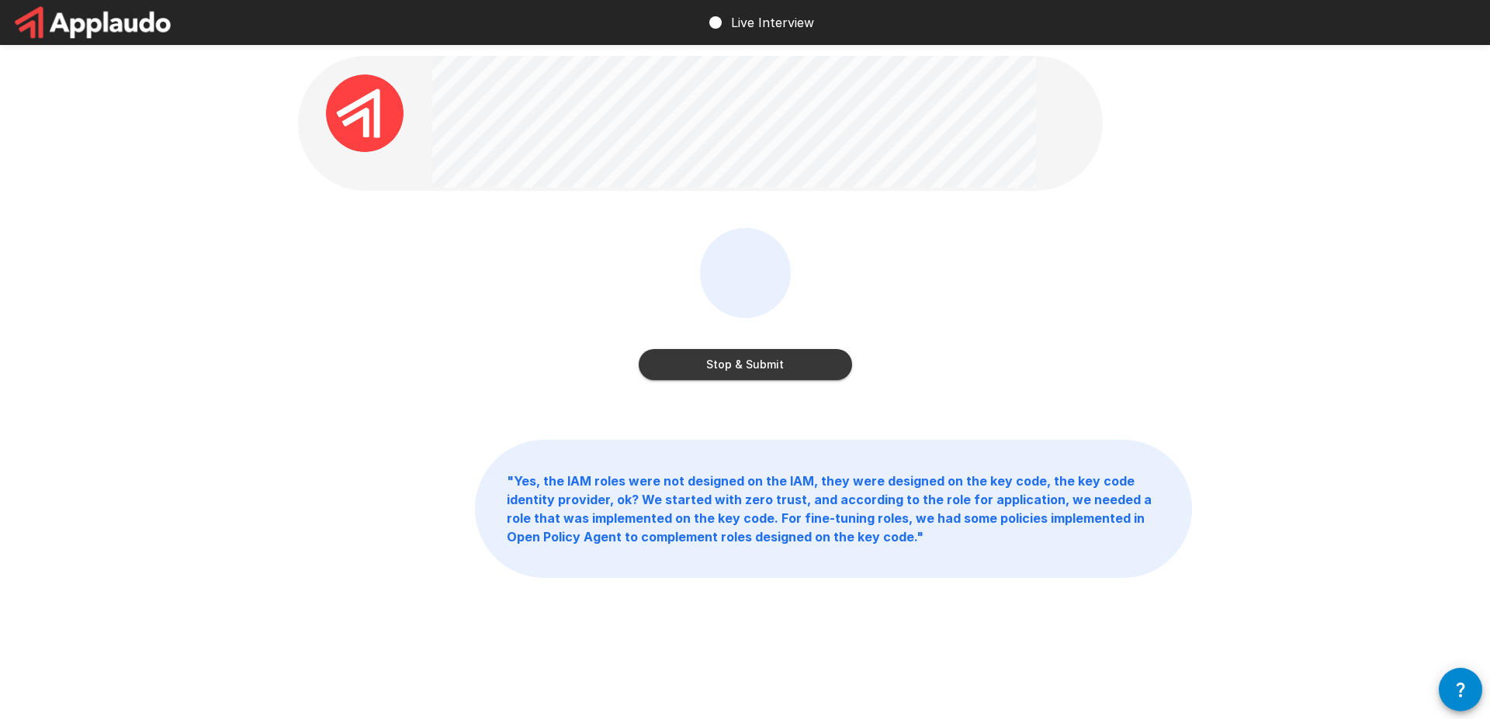
click at [772, 362] on button "Stop & Submit" at bounding box center [745, 364] width 213 height 31
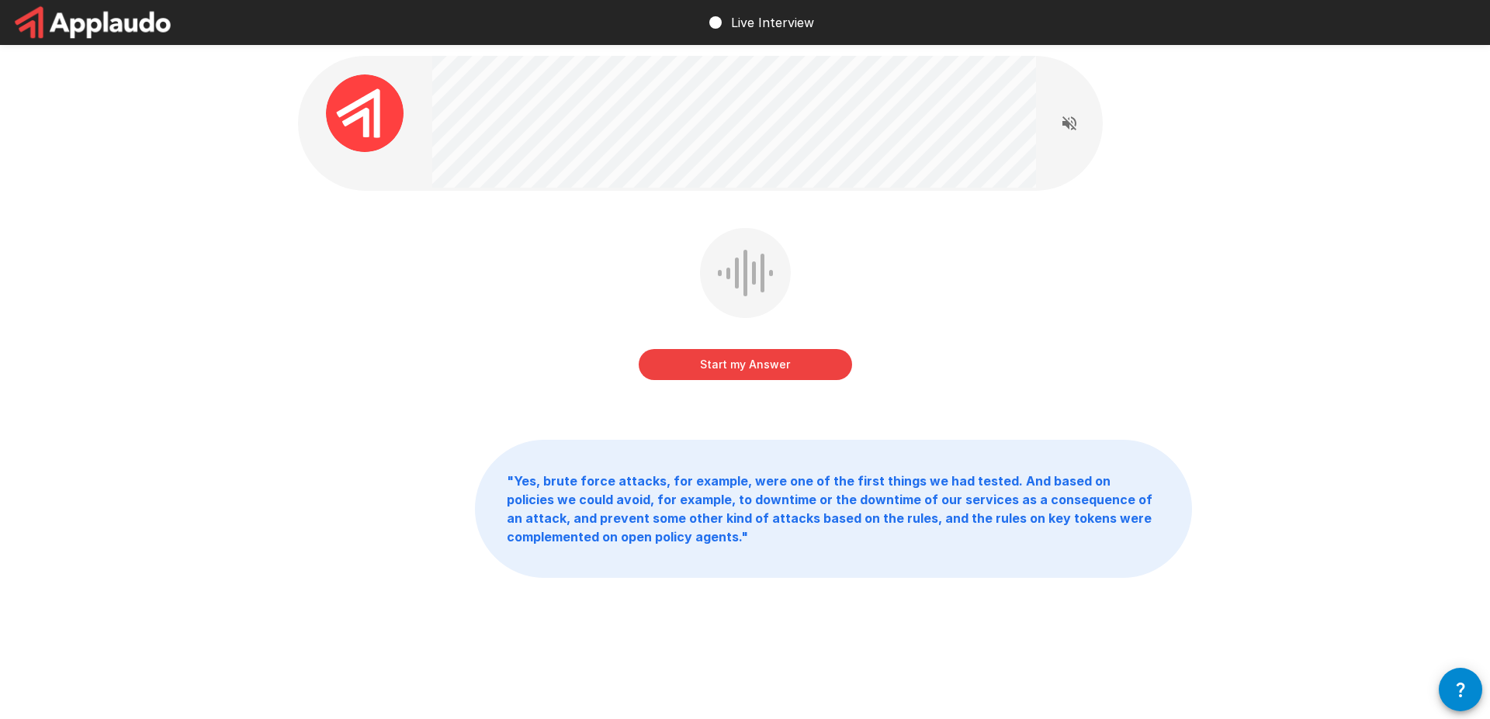
click at [772, 362] on button "Start my Answer" at bounding box center [745, 364] width 213 height 31
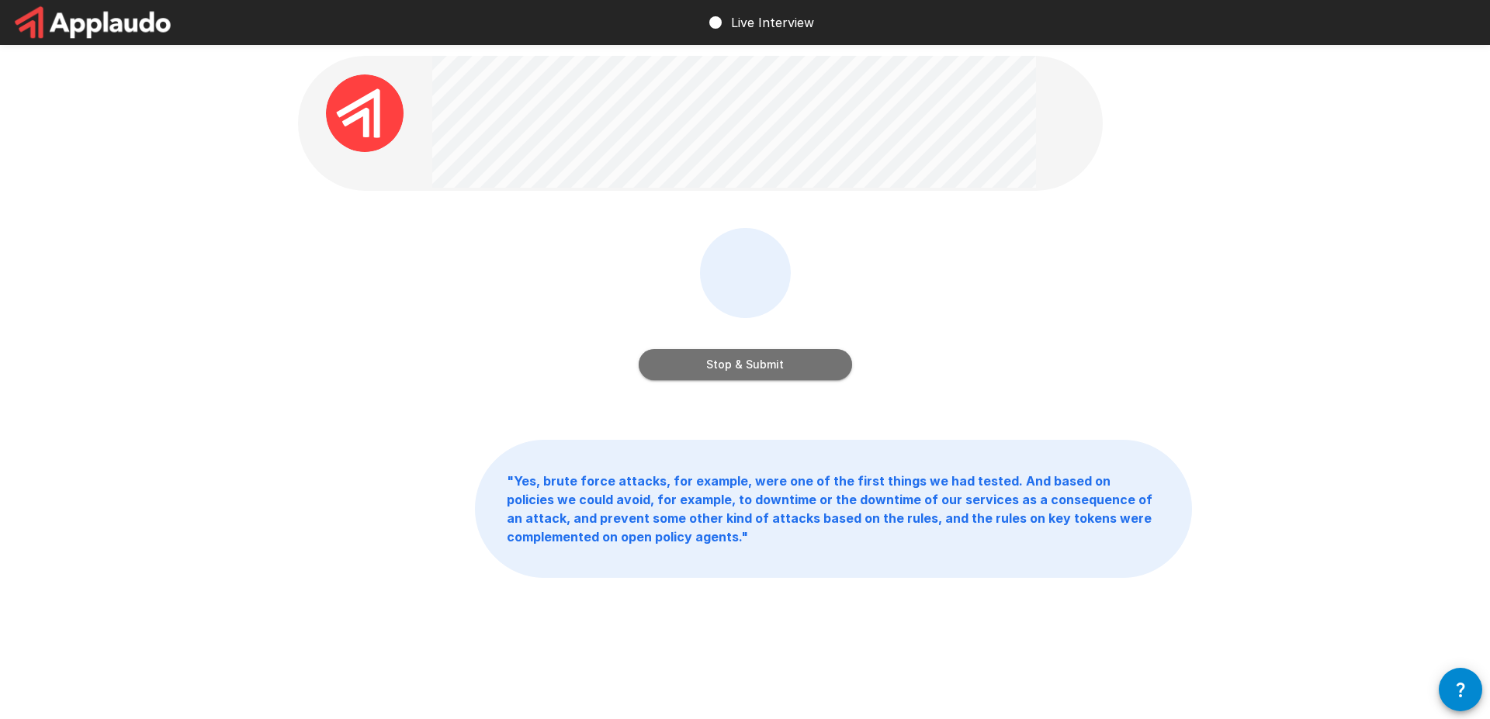
click at [772, 362] on button "Stop & Submit" at bounding box center [745, 364] width 213 height 31
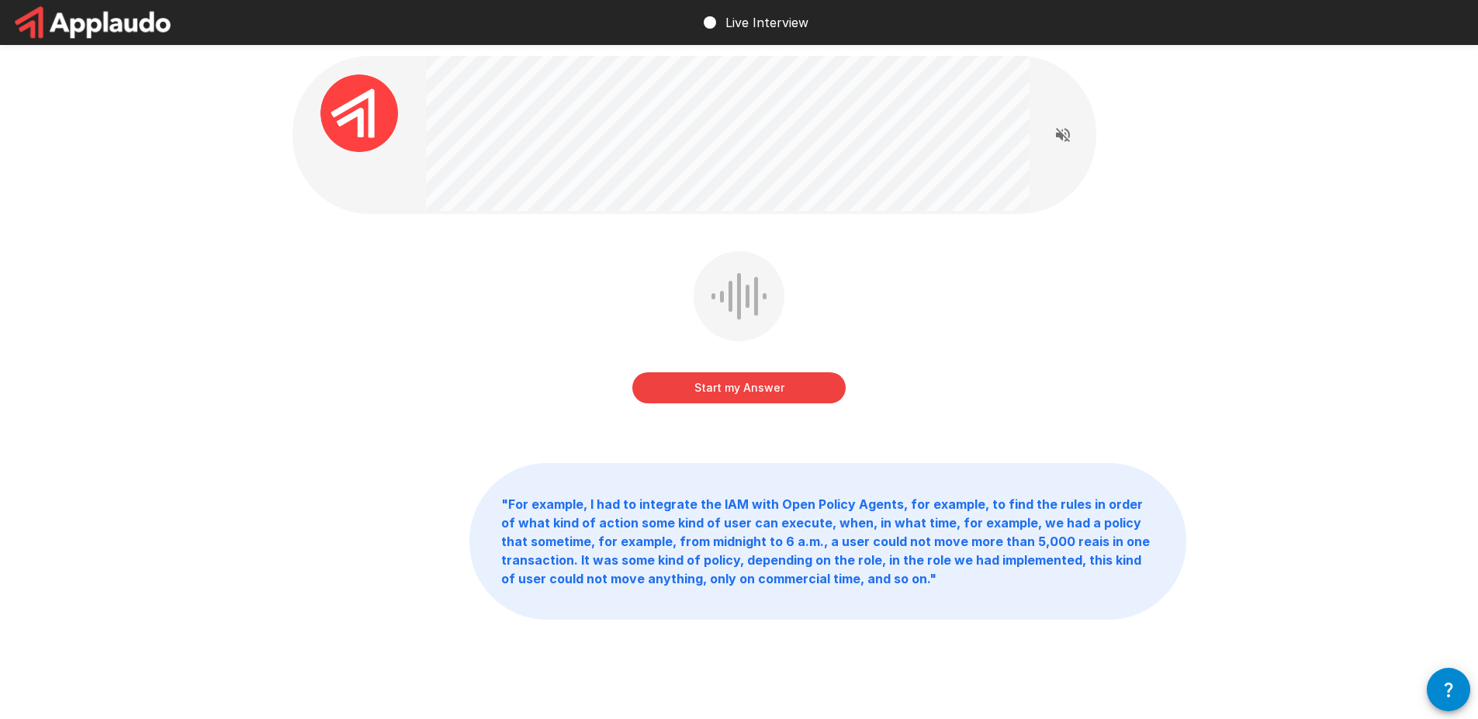
click at [763, 381] on button "Start my Answer" at bounding box center [738, 387] width 213 height 31
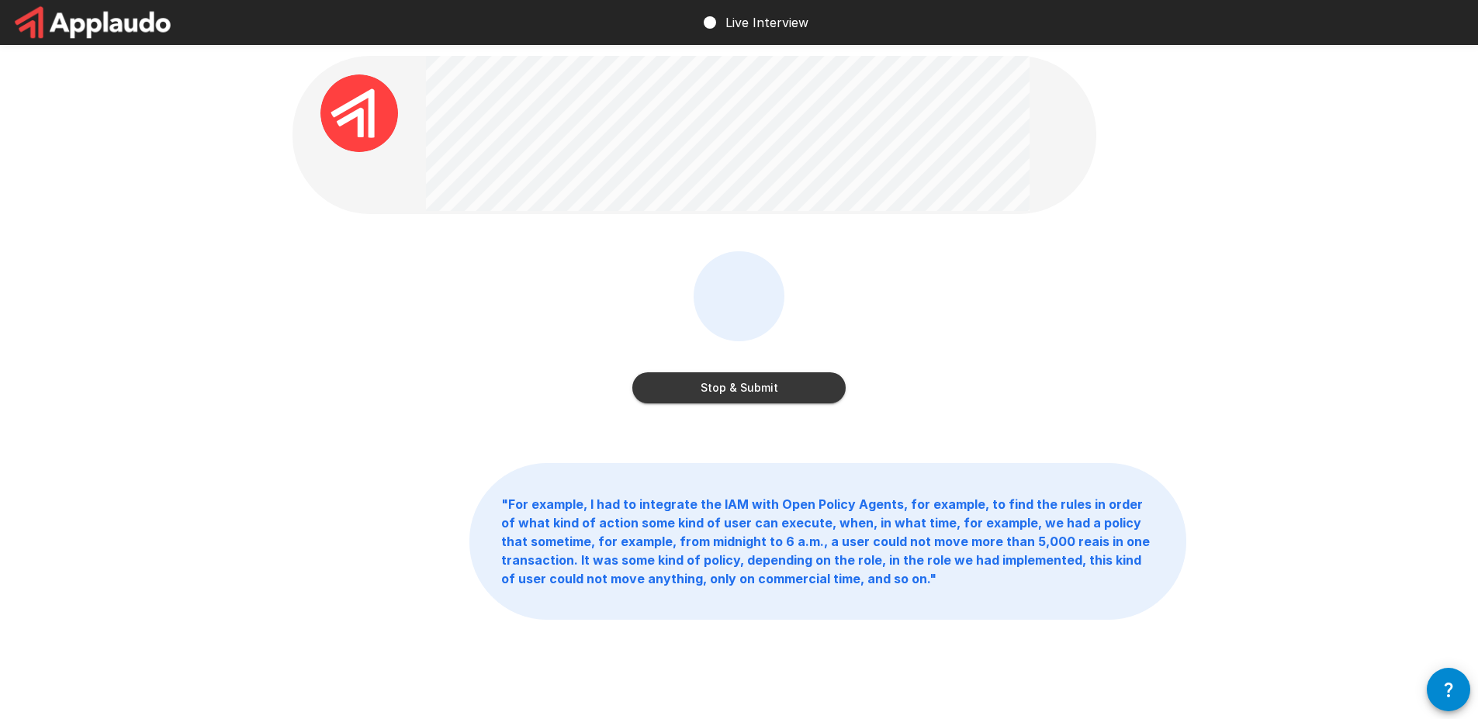
click at [768, 390] on button "Stop & Submit" at bounding box center [738, 387] width 213 height 31
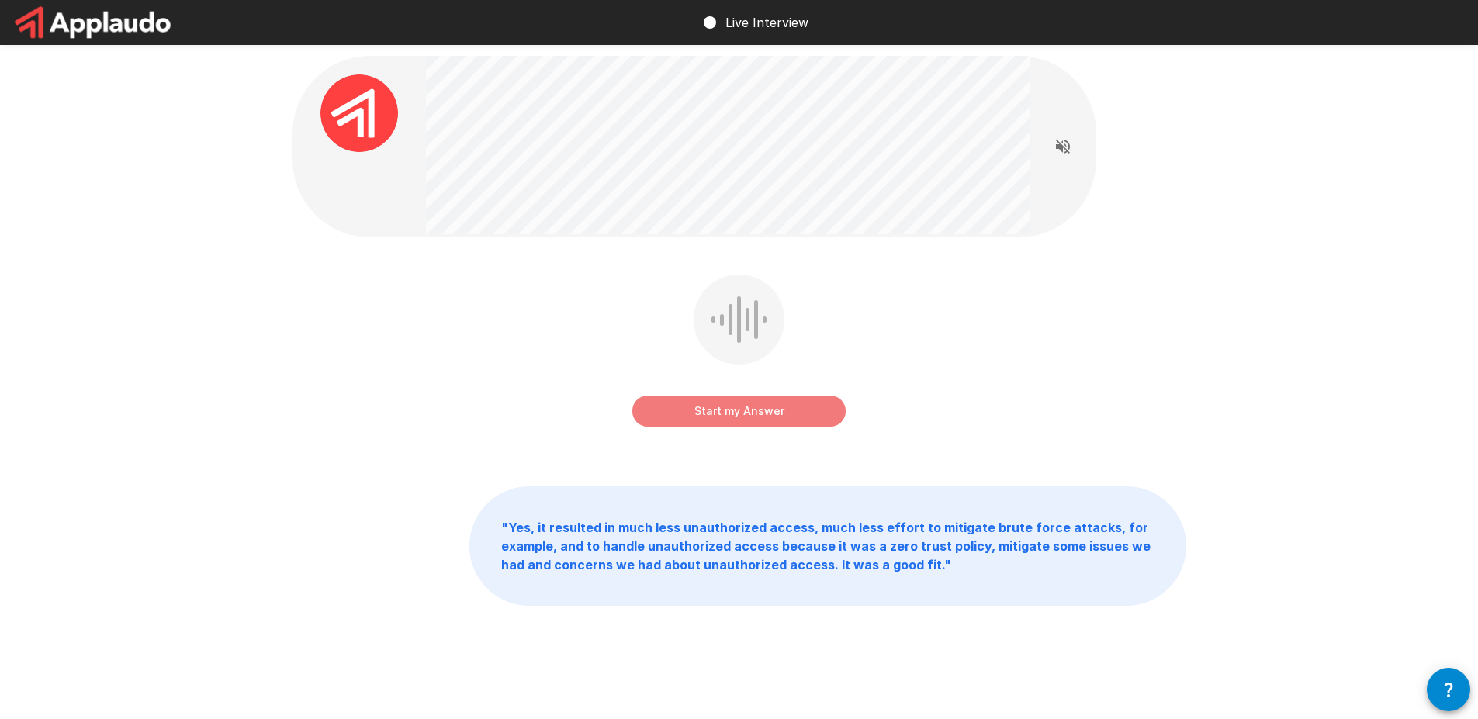
click at [769, 411] on button "Start my Answer" at bounding box center [738, 411] width 213 height 31
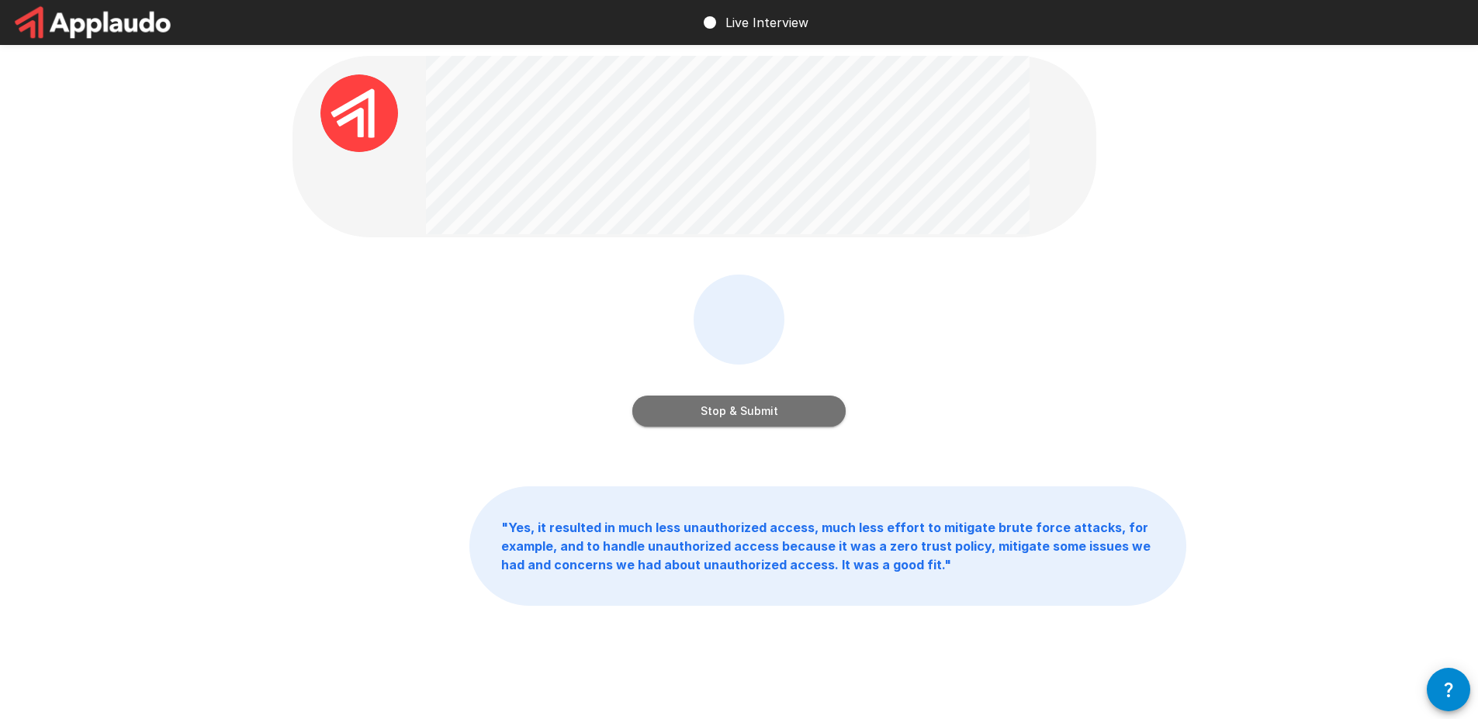
click at [769, 411] on button "Stop & Submit" at bounding box center [738, 411] width 213 height 31
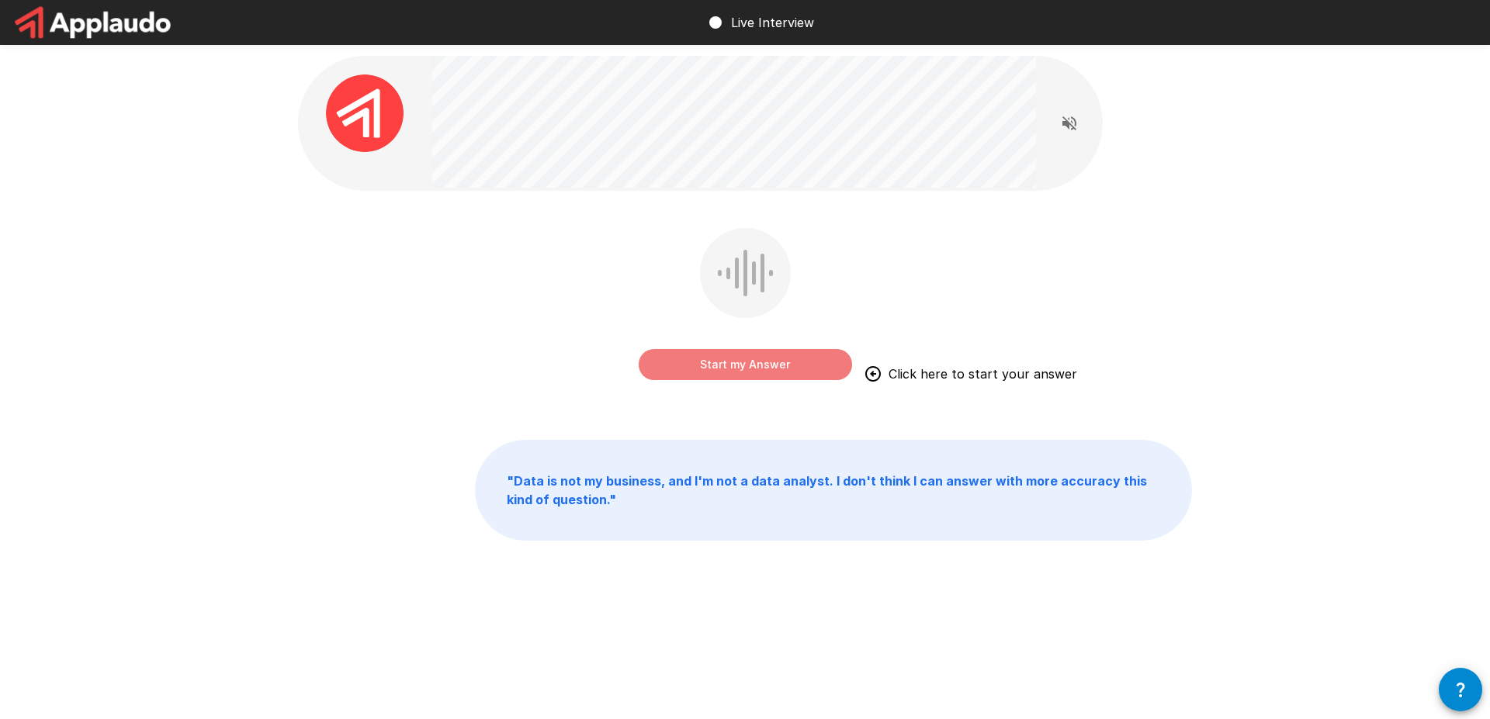
click at [770, 371] on button "Start my Answer" at bounding box center [745, 364] width 213 height 31
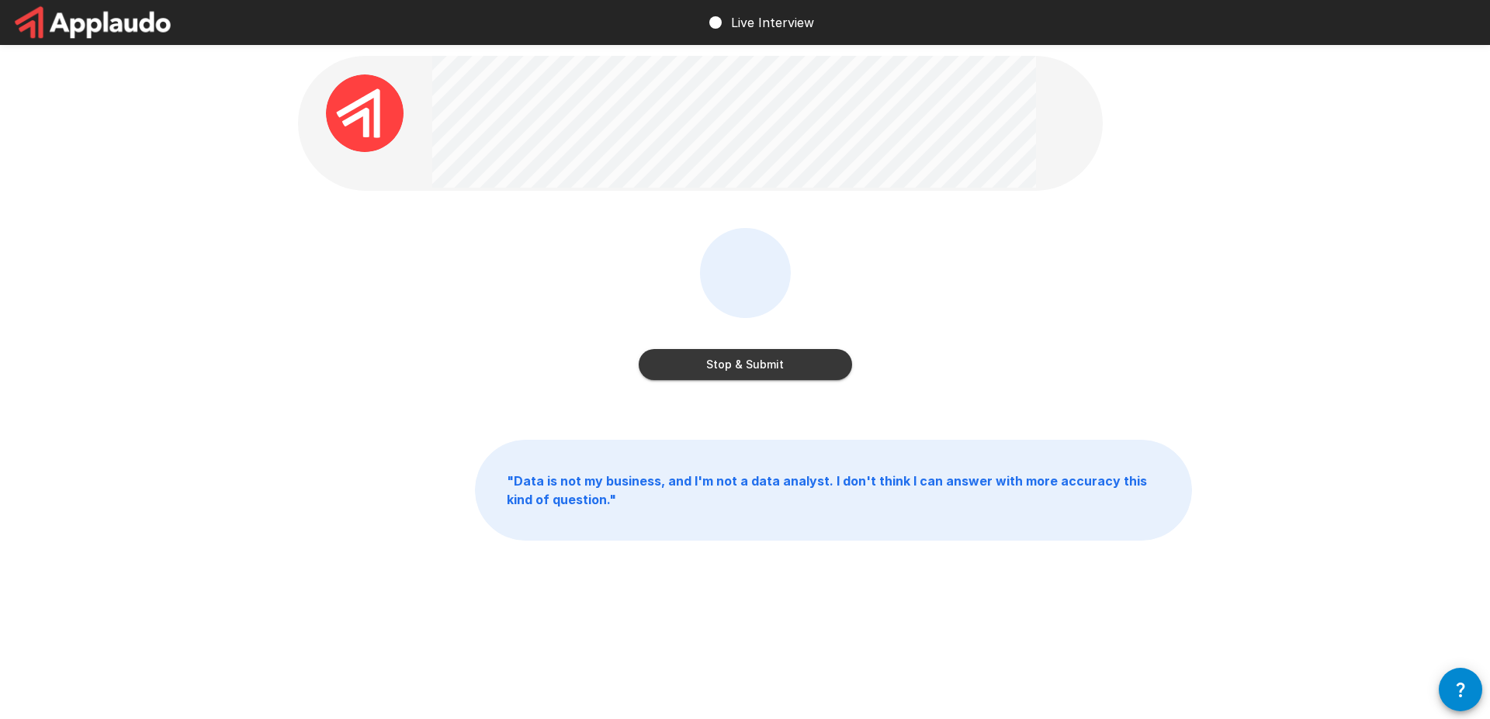
click at [772, 369] on button "Stop & Submit" at bounding box center [745, 364] width 213 height 31
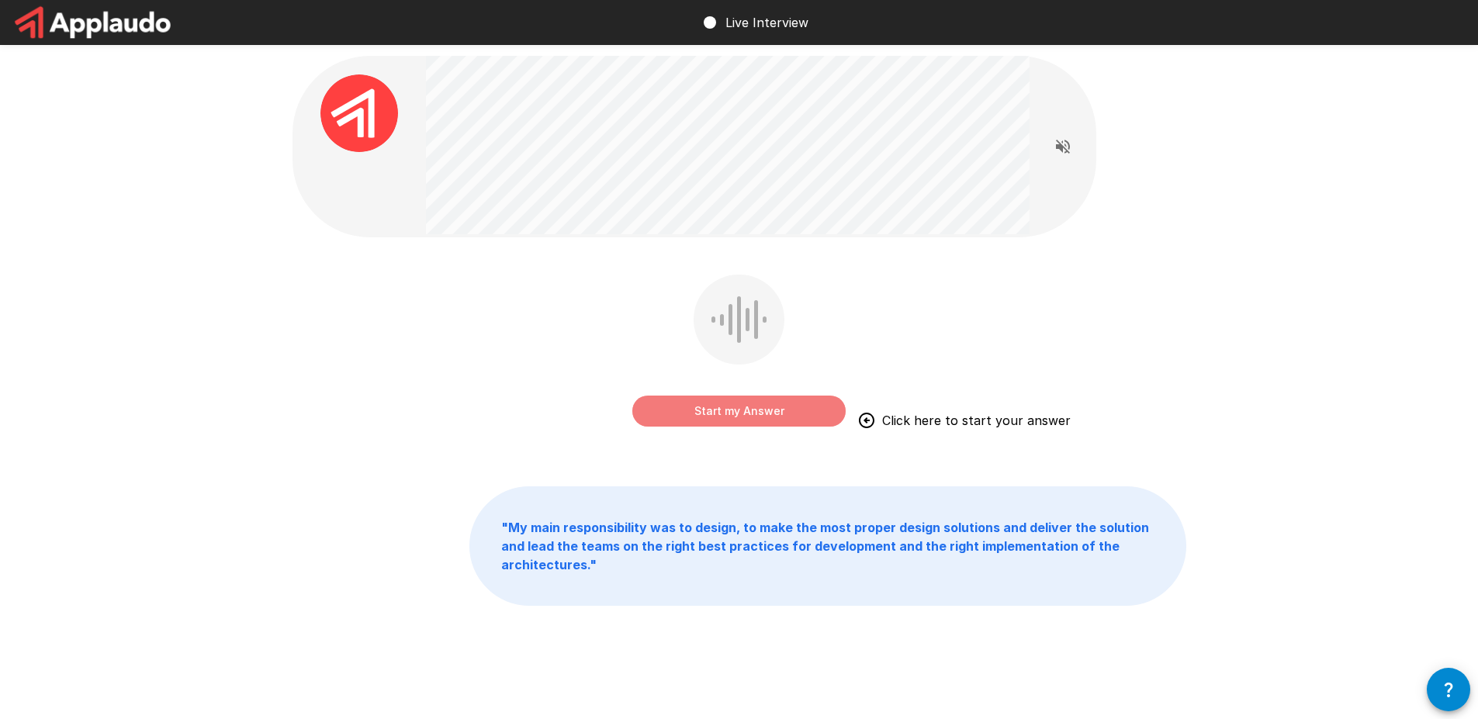
click at [701, 416] on button "Start my Answer" at bounding box center [738, 411] width 213 height 31
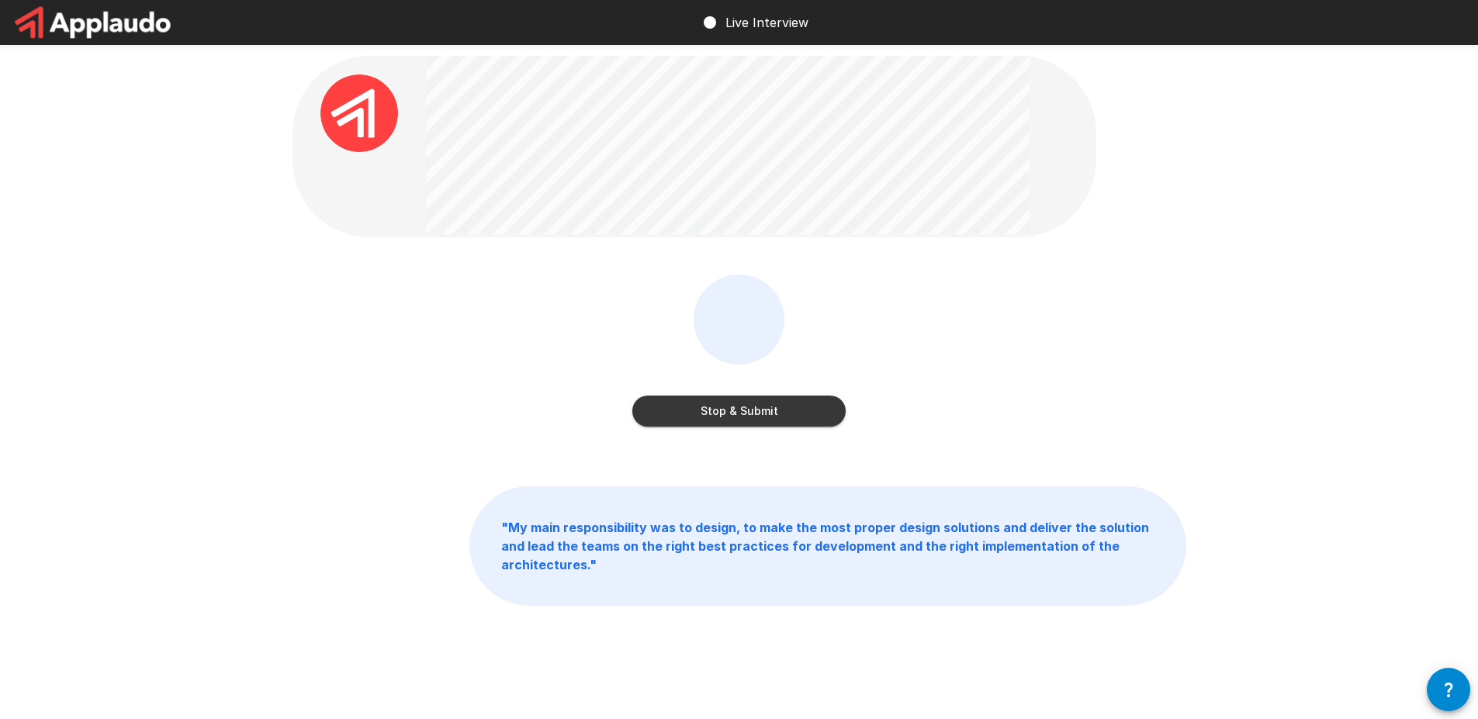
click at [716, 414] on button "Stop & Submit" at bounding box center [738, 411] width 213 height 31
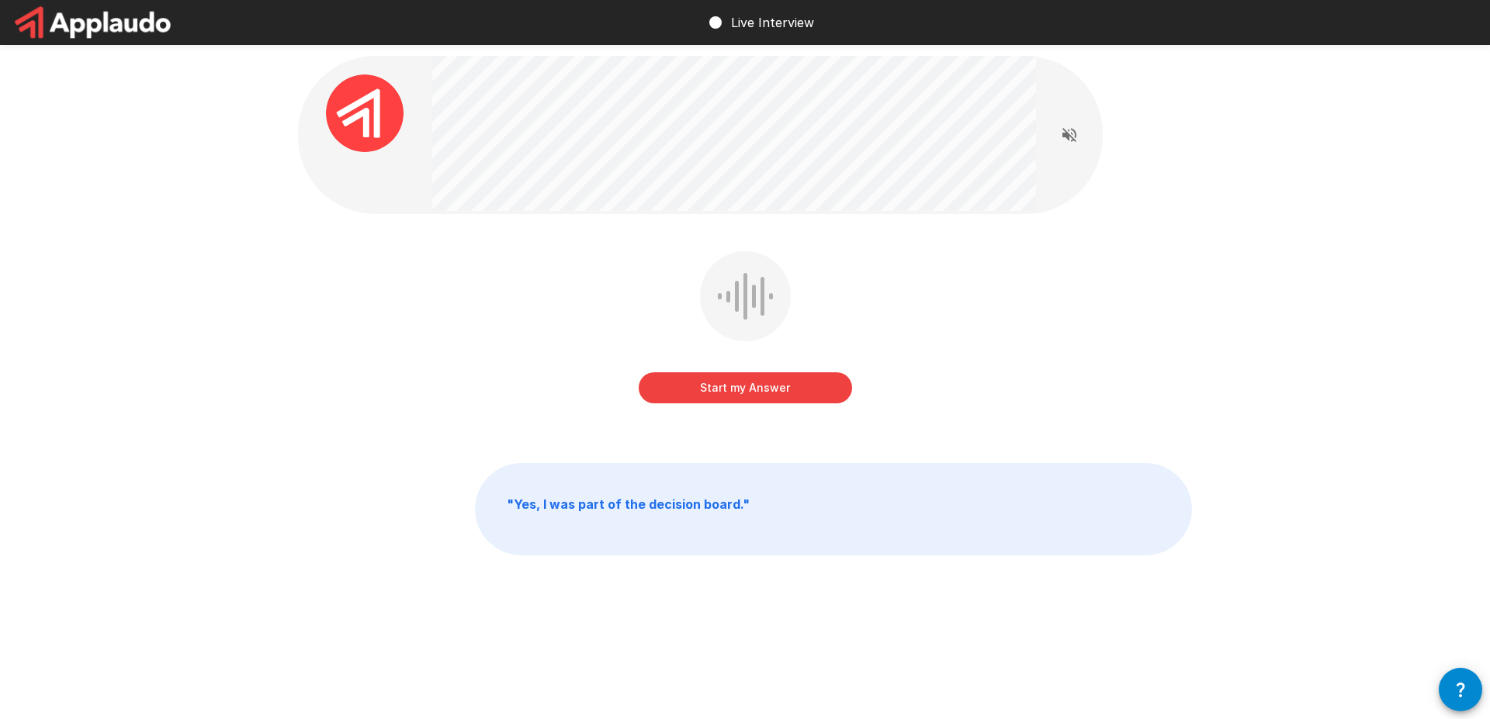
click at [736, 390] on button "Start my Answer" at bounding box center [745, 387] width 213 height 31
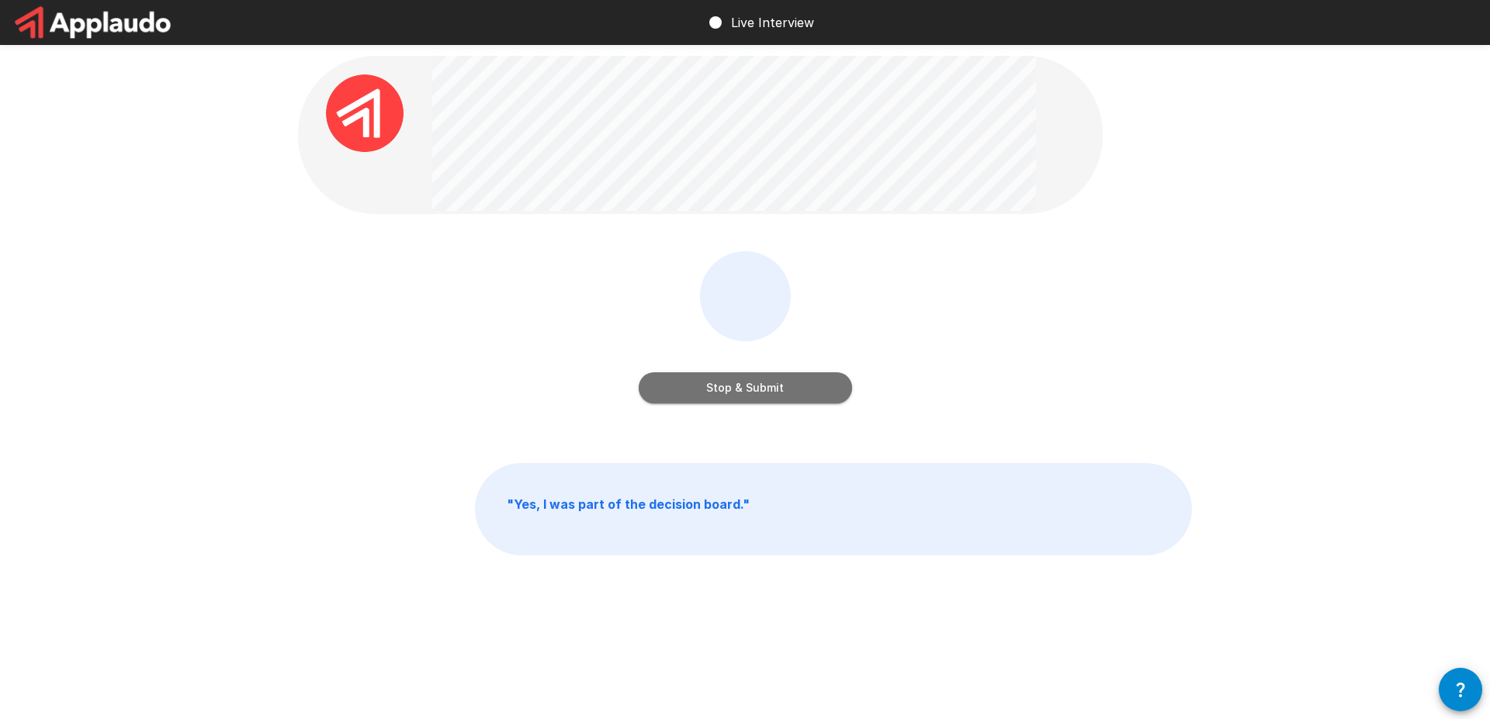
click at [736, 390] on button "Stop & Submit" at bounding box center [745, 387] width 213 height 31
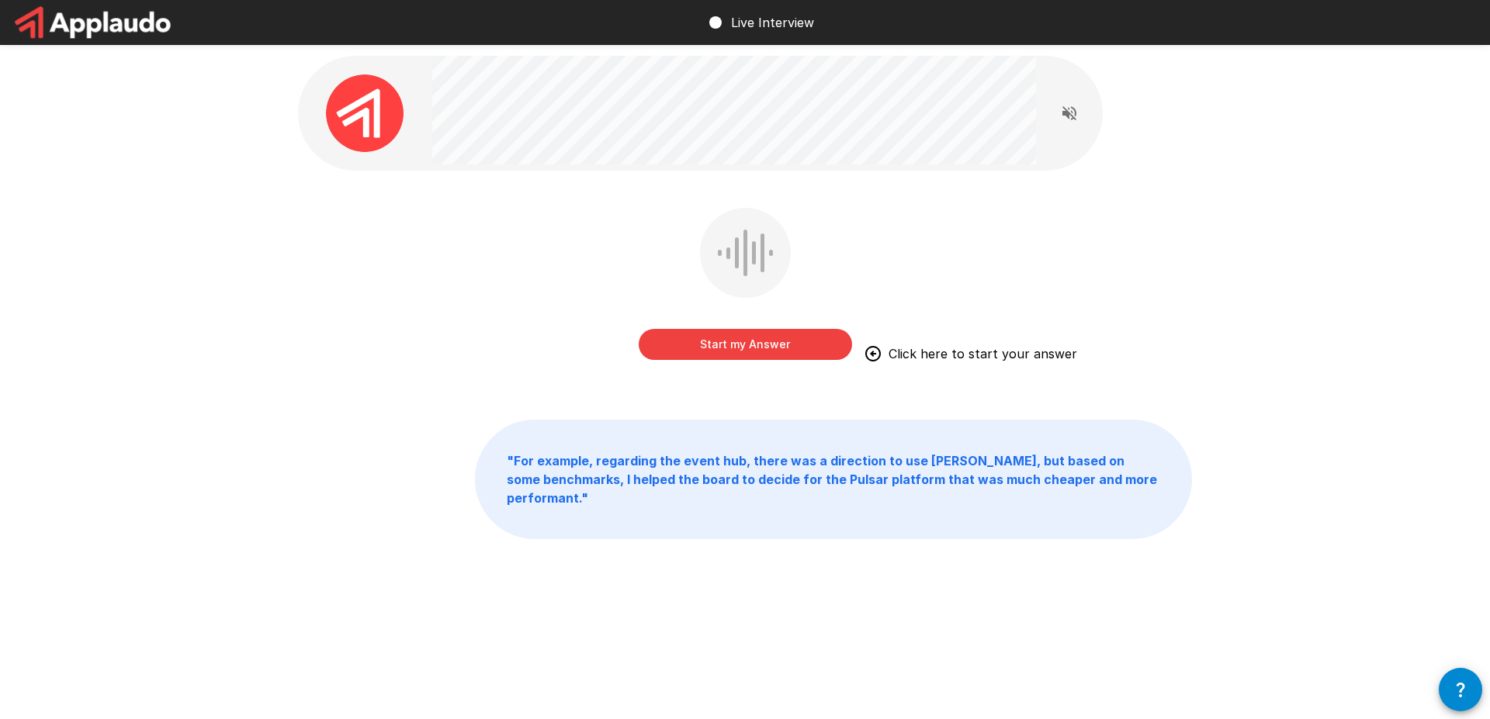
click at [734, 343] on button "Start my Answer" at bounding box center [745, 344] width 213 height 31
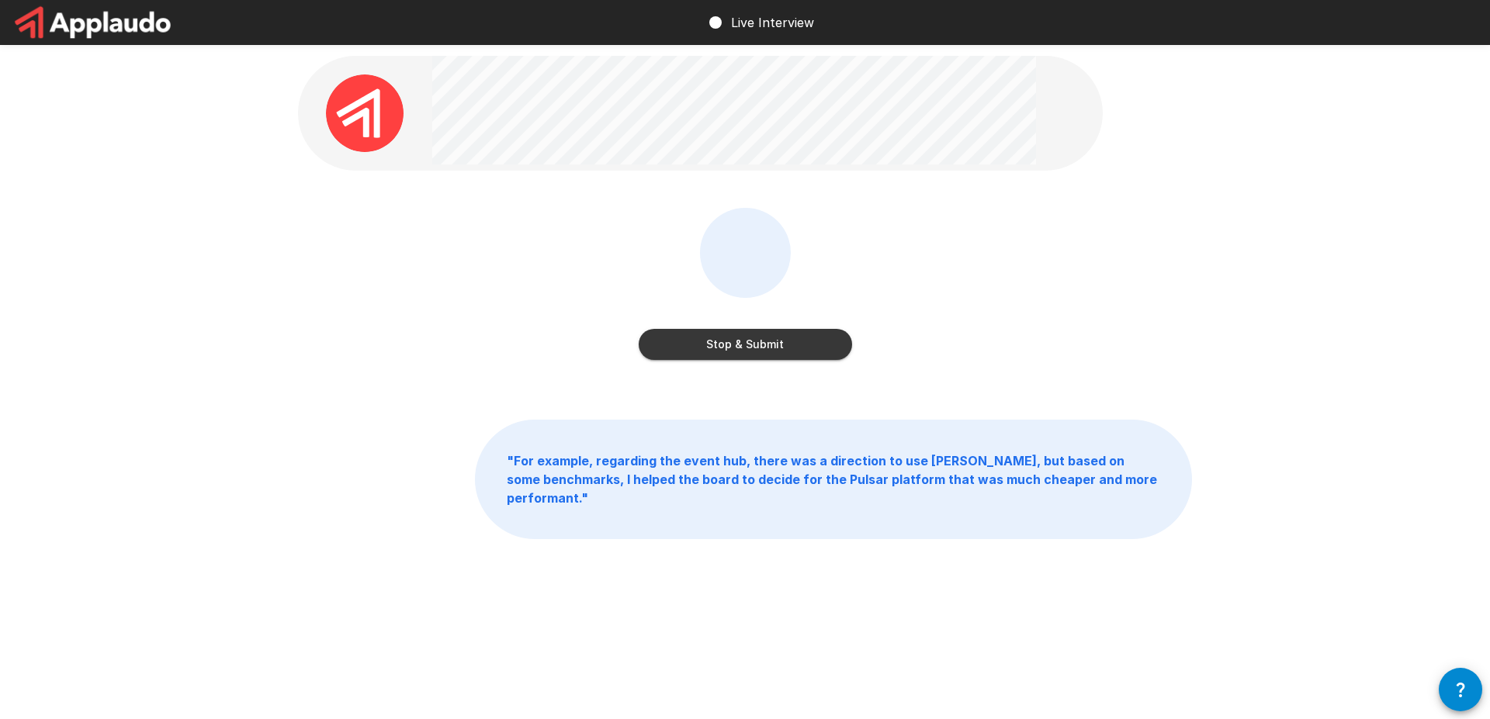
click at [722, 338] on button "Stop & Submit" at bounding box center [745, 344] width 213 height 31
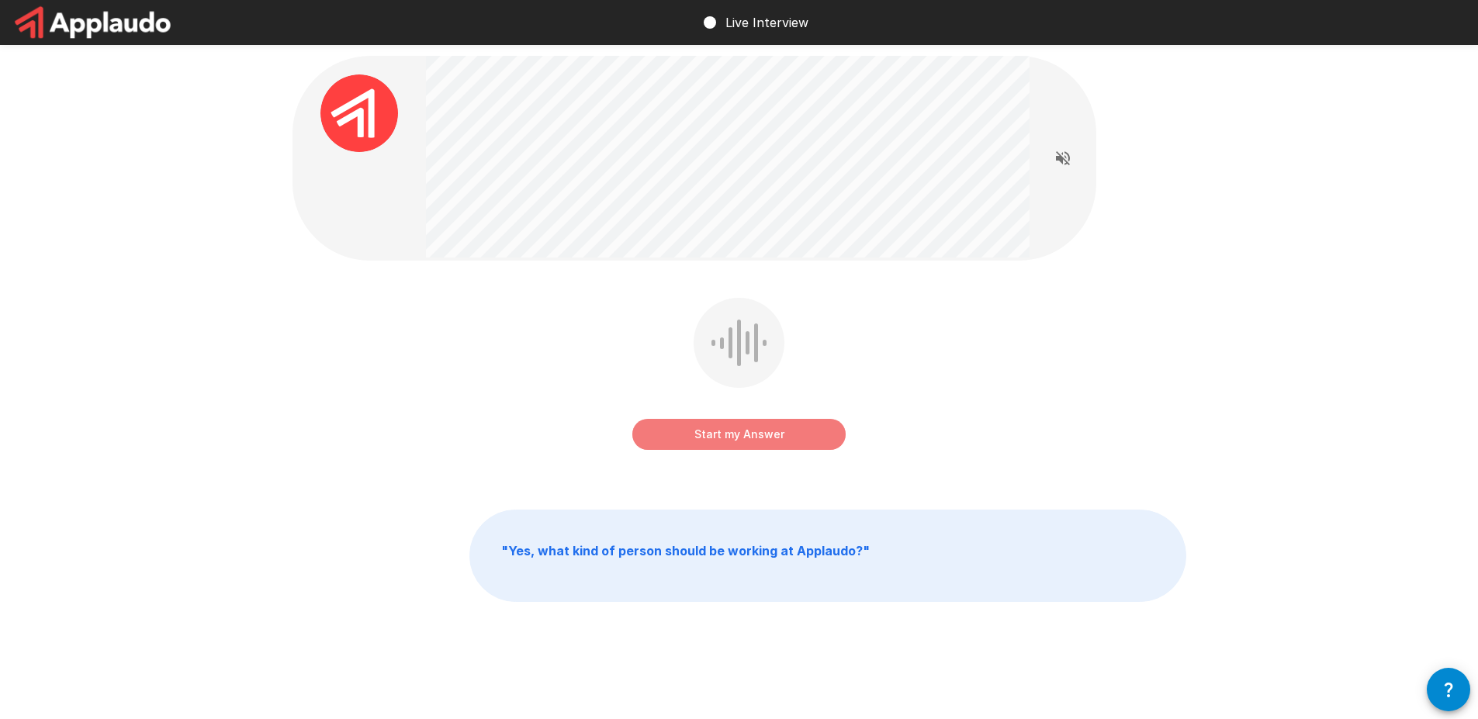
click at [712, 419] on button "Start my Answer" at bounding box center [738, 434] width 213 height 31
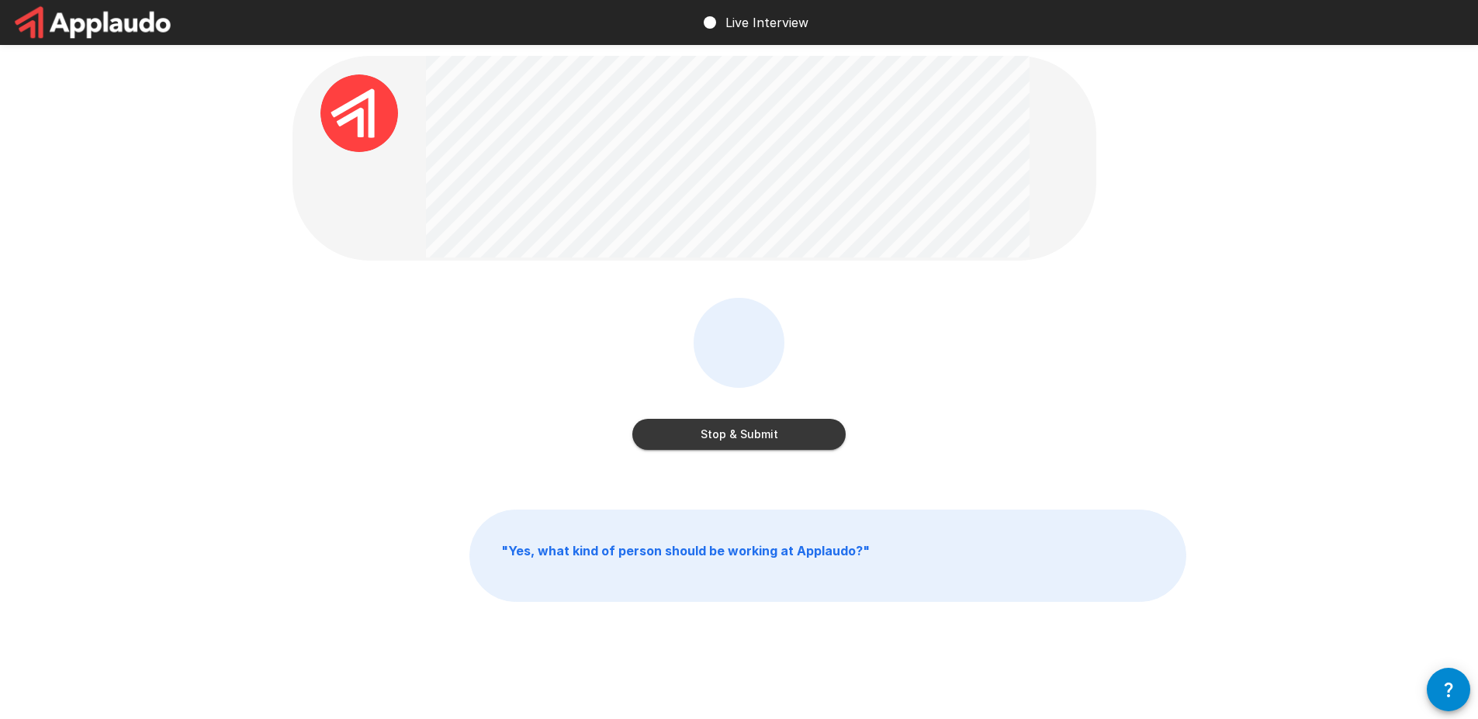
click at [712, 419] on button "Stop & Submit" at bounding box center [738, 434] width 213 height 31
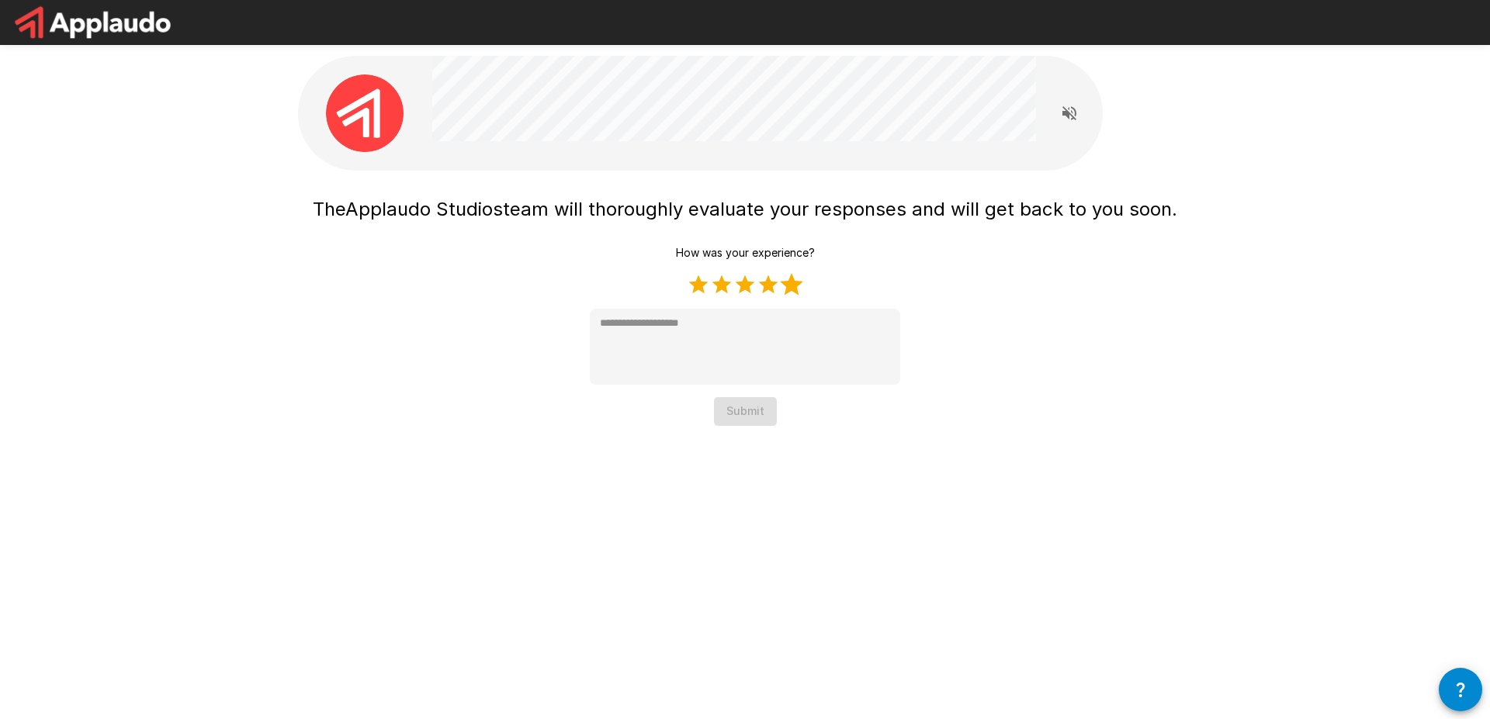
click at [789, 285] on label "5 Stars" at bounding box center [791, 284] width 23 height 23
type textarea "*"
click at [741, 416] on button "Submit" at bounding box center [745, 411] width 63 height 29
